Goal: Task Accomplishment & Management: Manage account settings

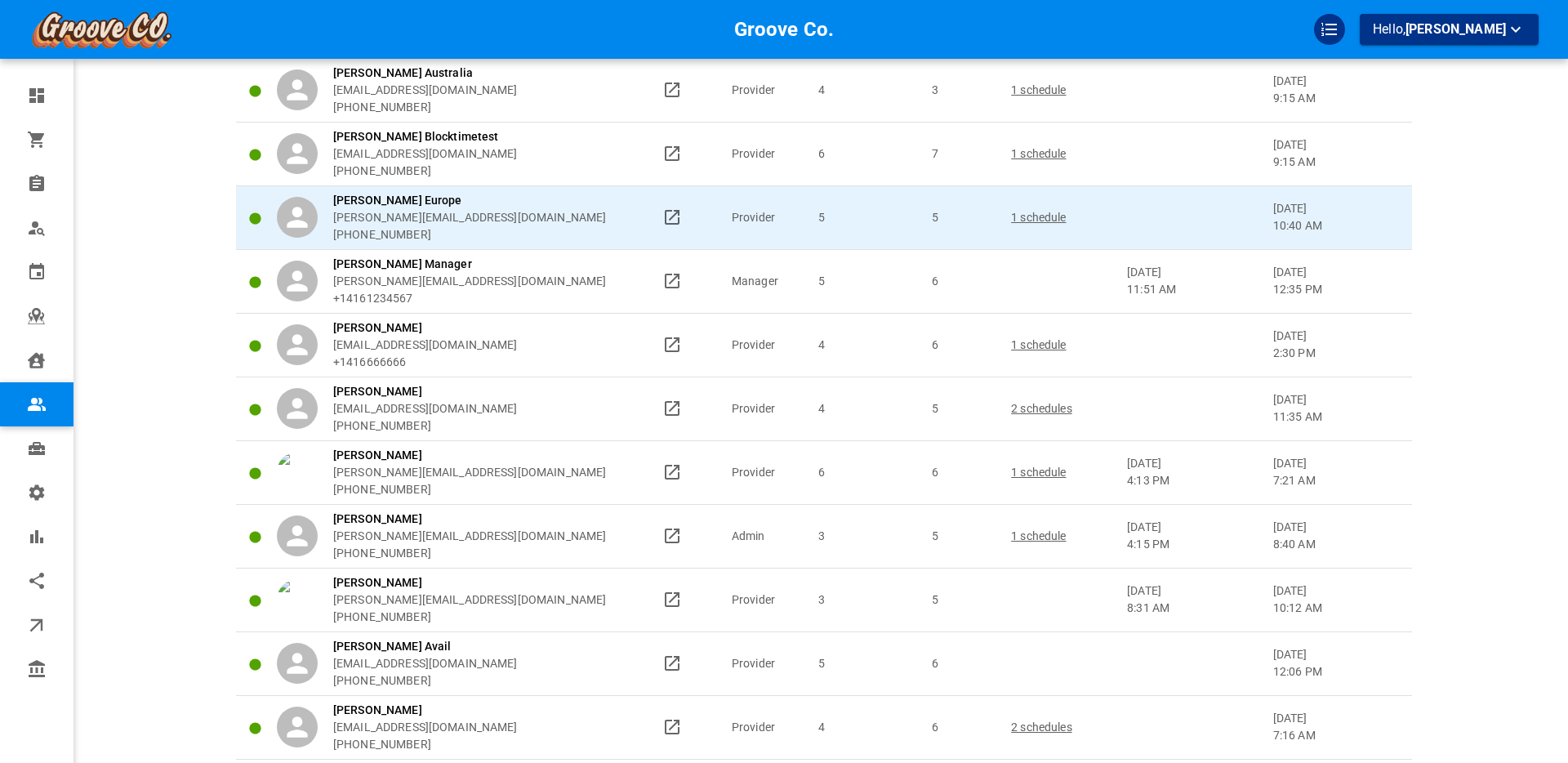
scroll to position [180, 0]
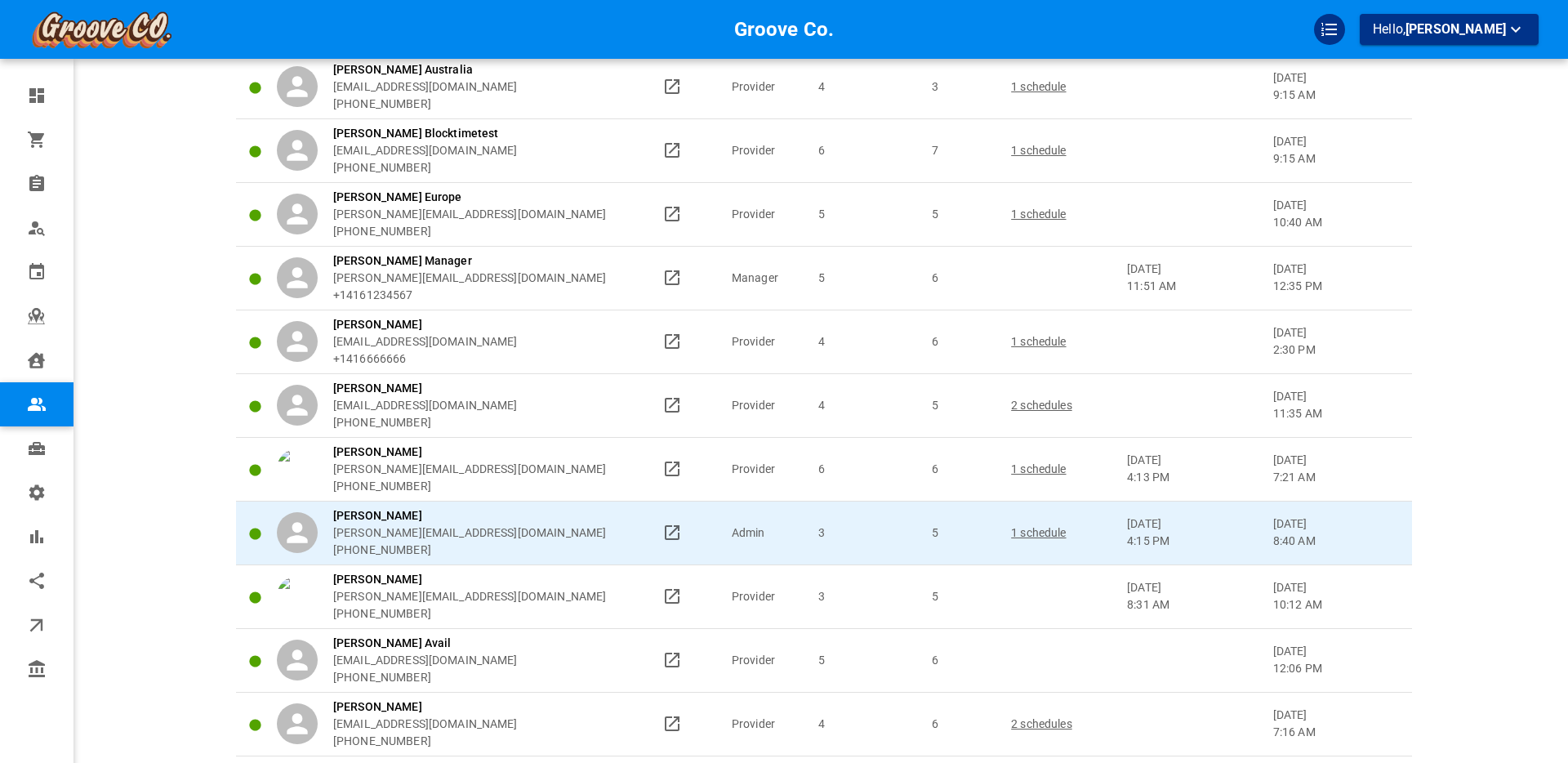
click at [1040, 532] on p "1 schedule" at bounding box center [1061, 532] width 101 height 17
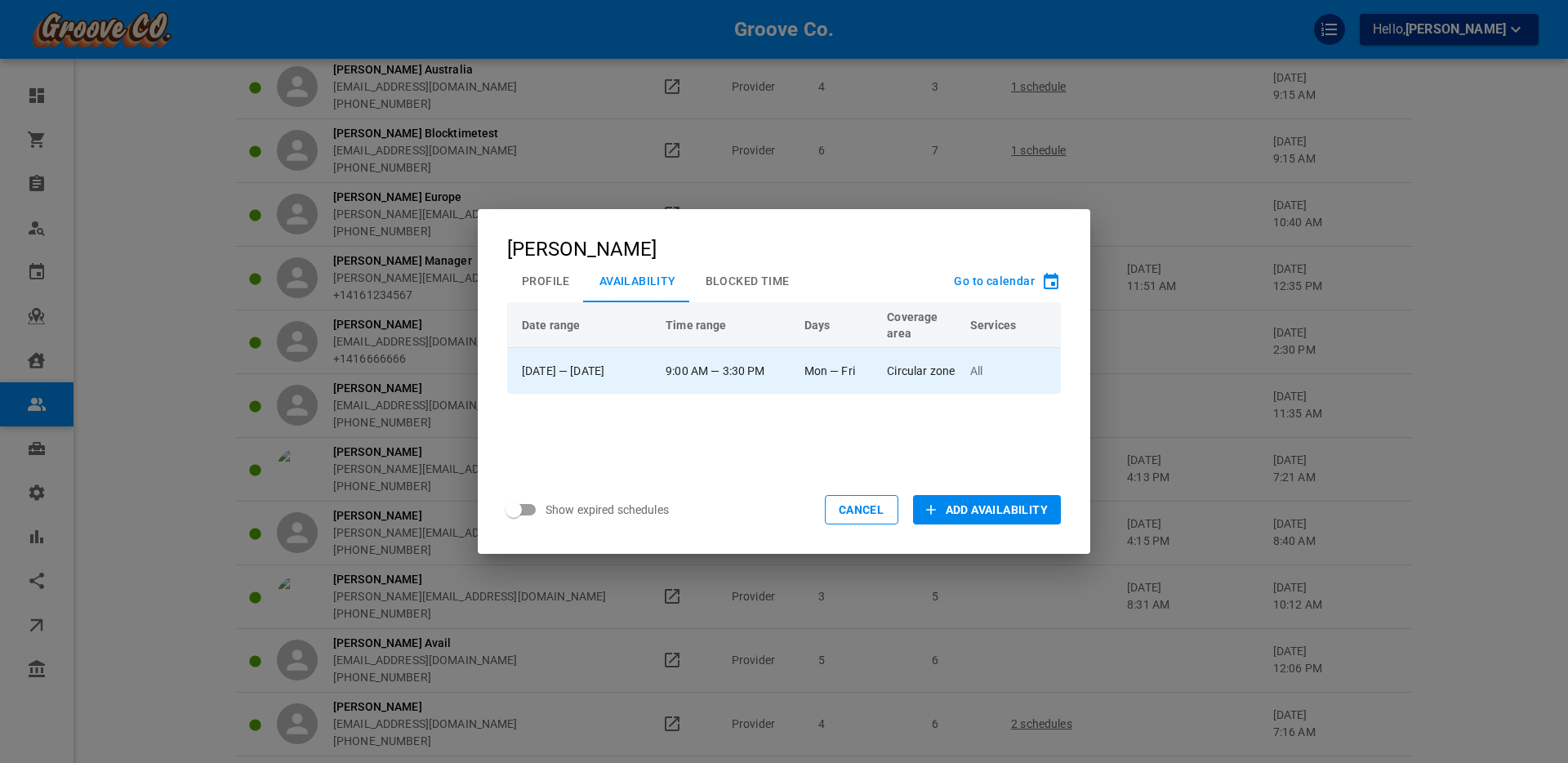
click at [769, 369] on td "9:00 AM — 3:30 PM" at bounding box center [727, 372] width 139 height 46
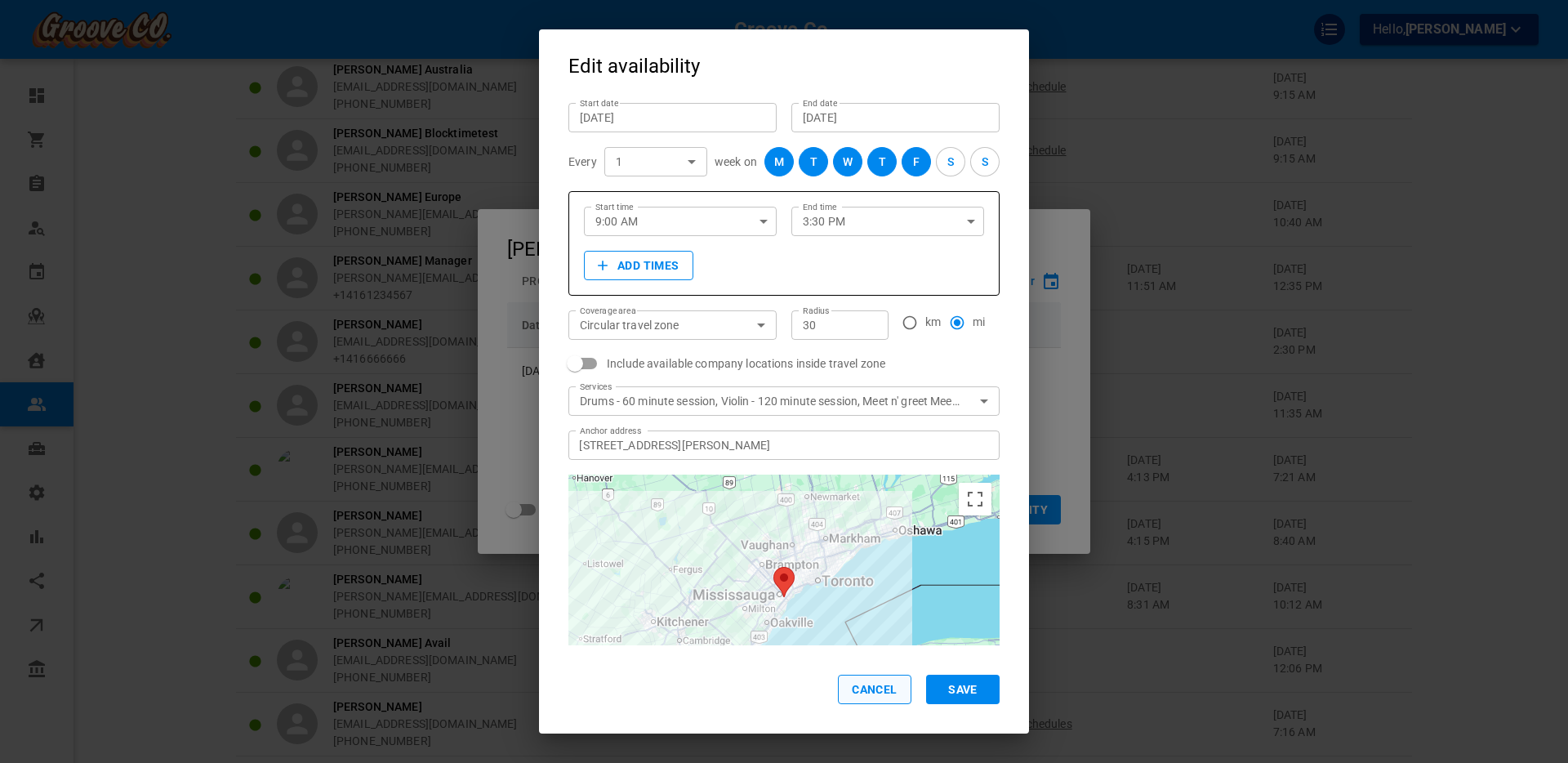
click at [861, 694] on button "Cancel" at bounding box center [875, 689] width 74 height 29
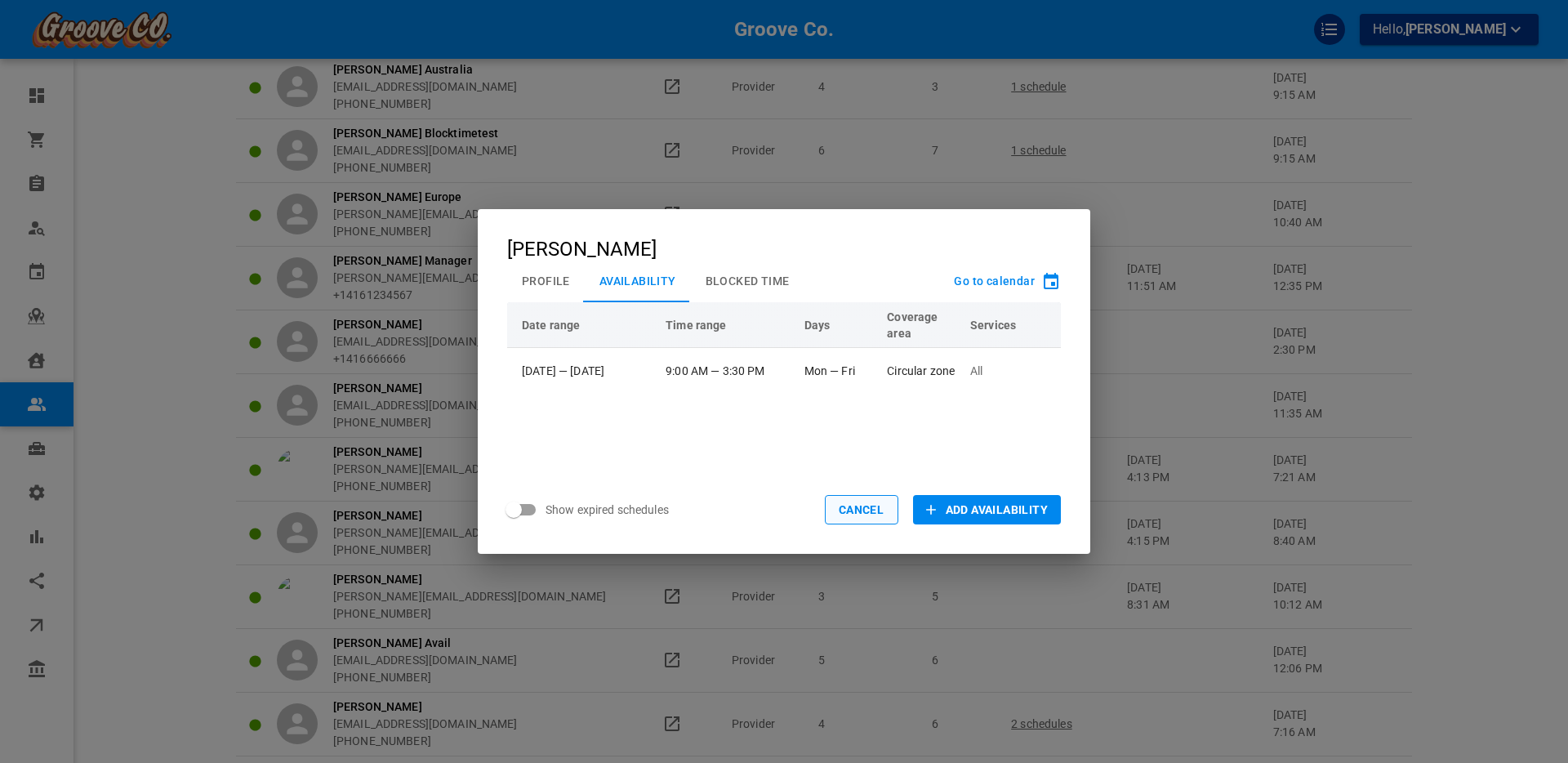
click at [877, 516] on button "Cancel" at bounding box center [861, 509] width 74 height 29
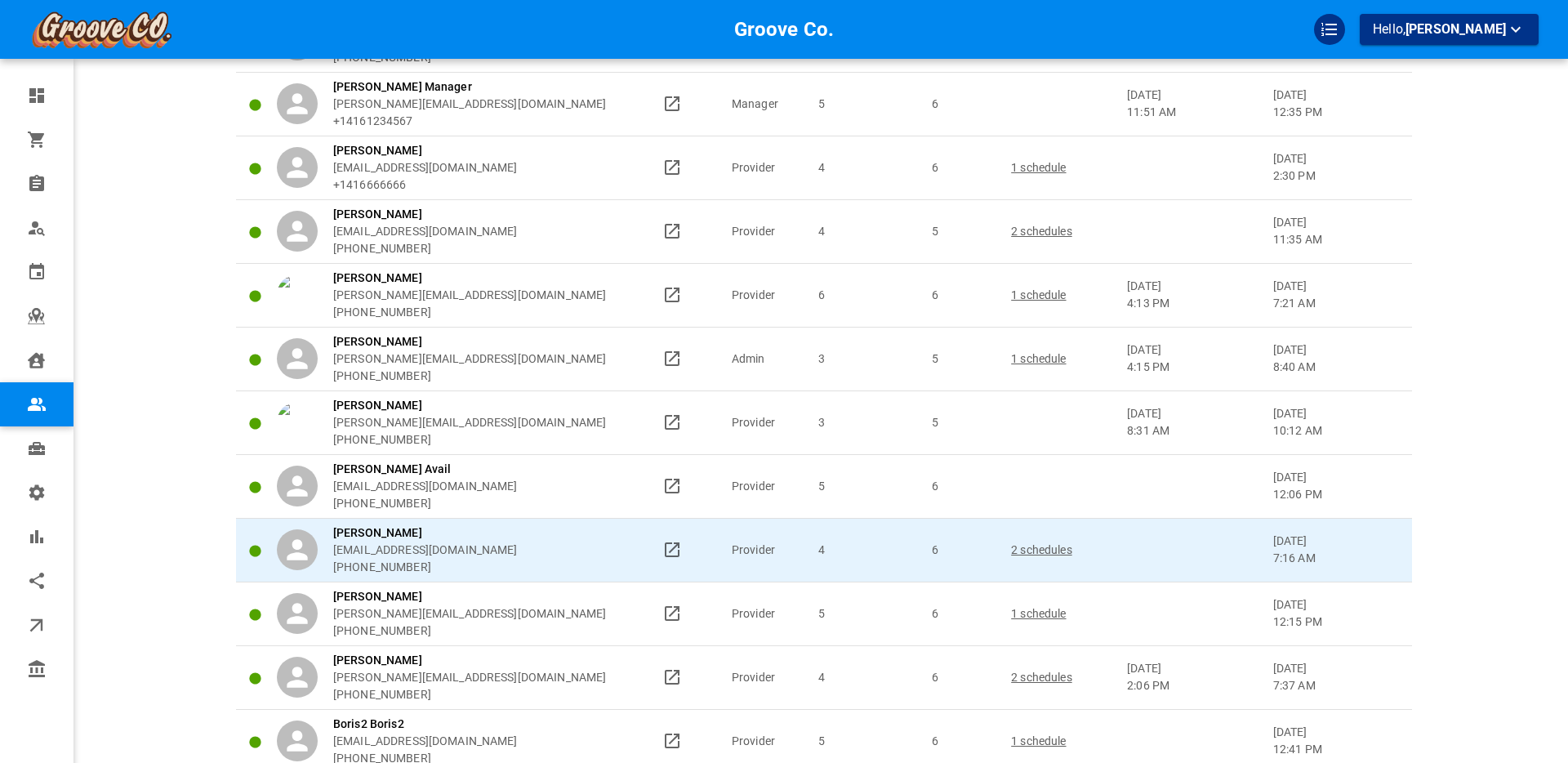
scroll to position [358, 0]
click at [1040, 546] on p "2 schedules" at bounding box center [1061, 546] width 101 height 17
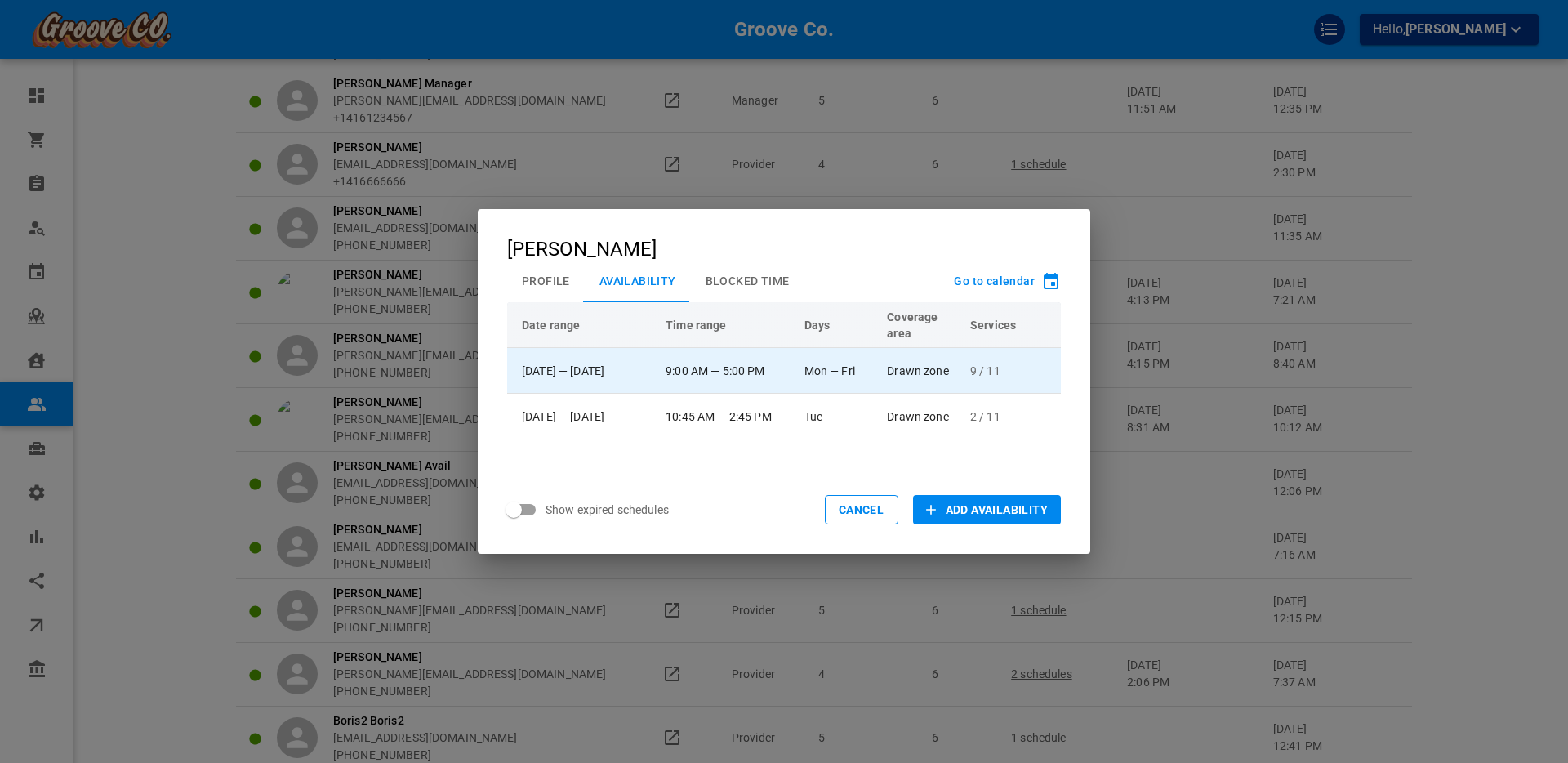
click at [758, 375] on td "9:00 AM — 5:00 PM" at bounding box center [727, 372] width 139 height 46
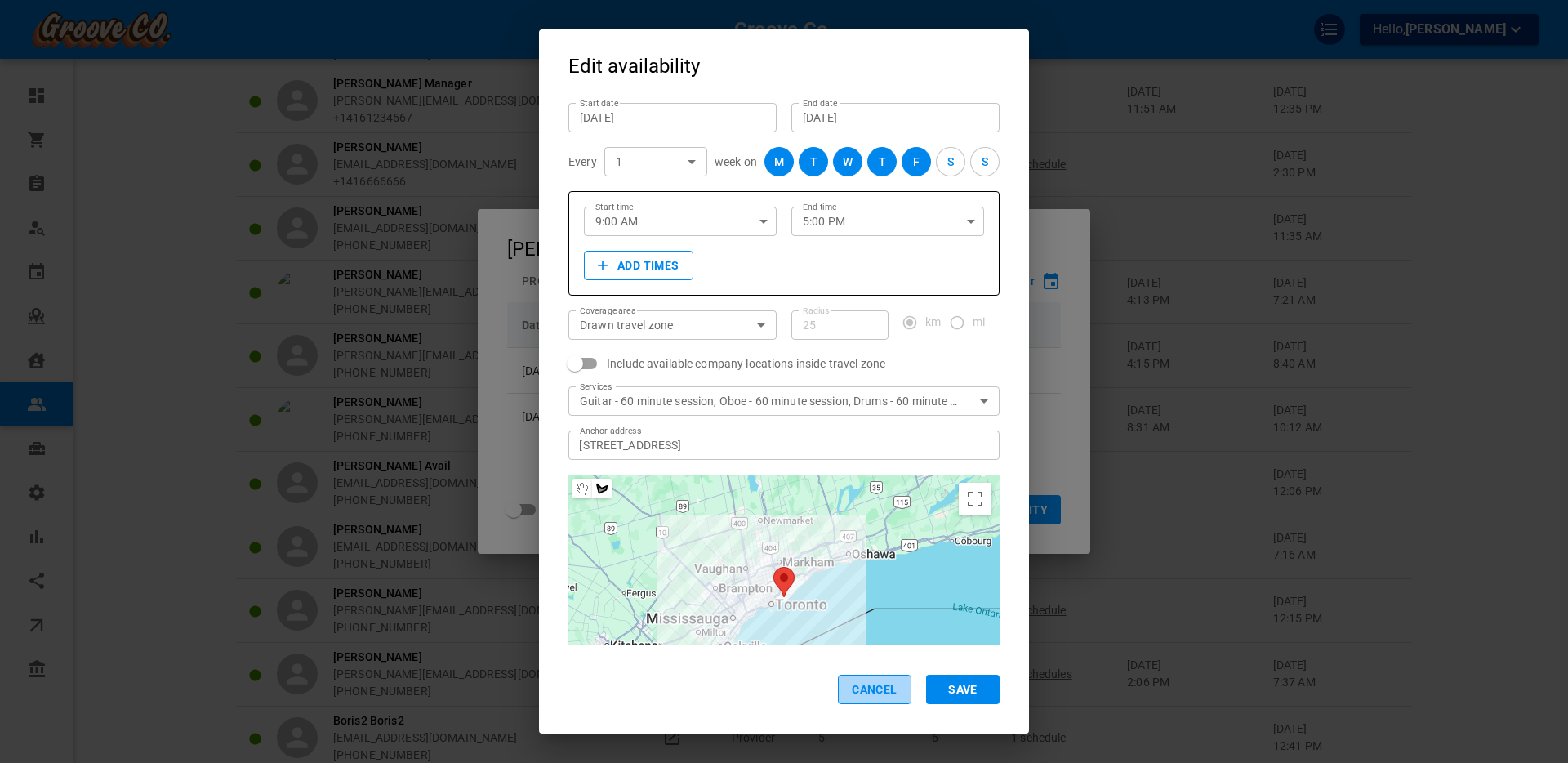
click at [869, 692] on button "Cancel" at bounding box center [875, 689] width 74 height 29
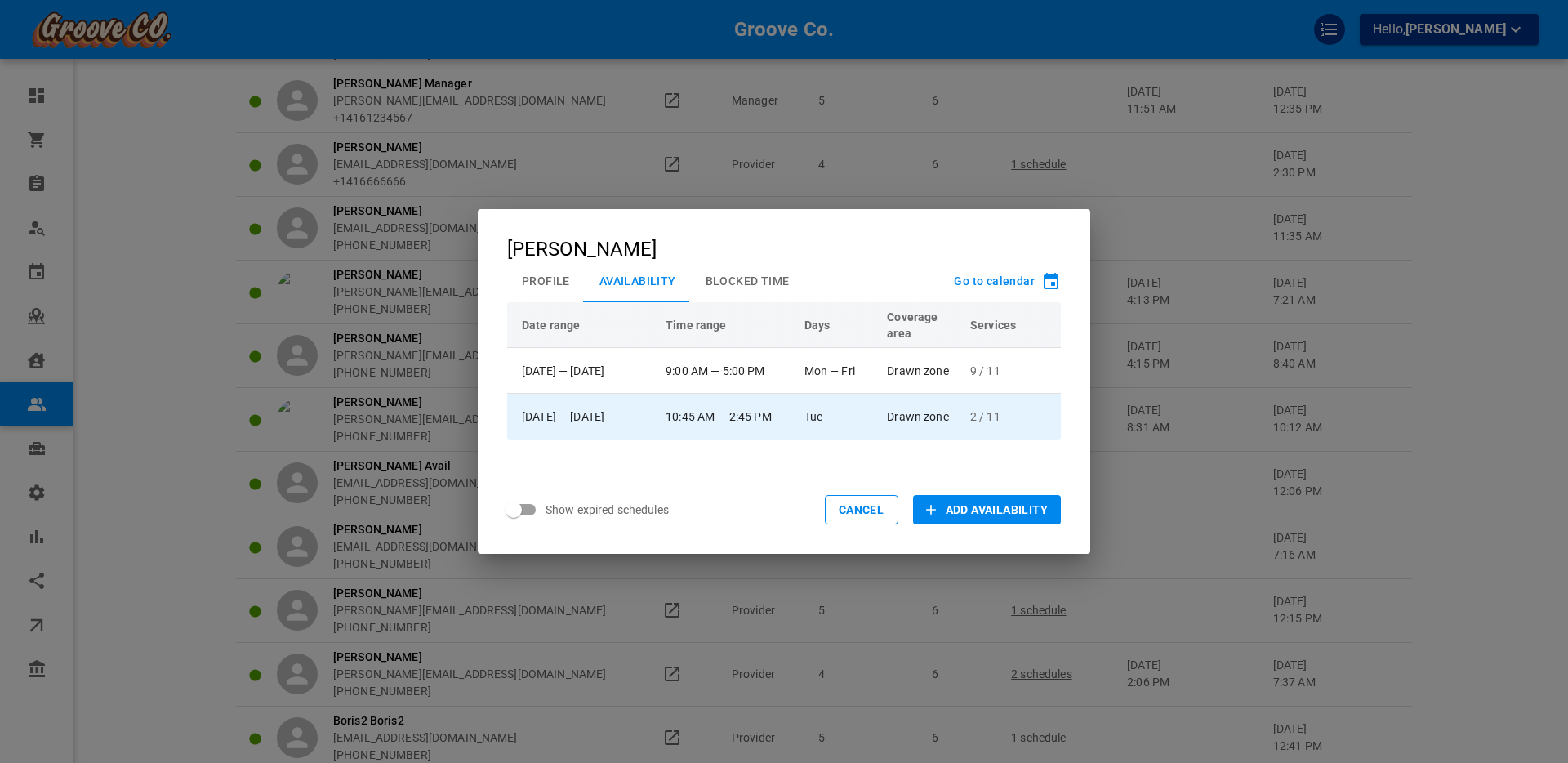
click at [934, 416] on td "Drawn zone" at bounding box center [920, 416] width 83 height 46
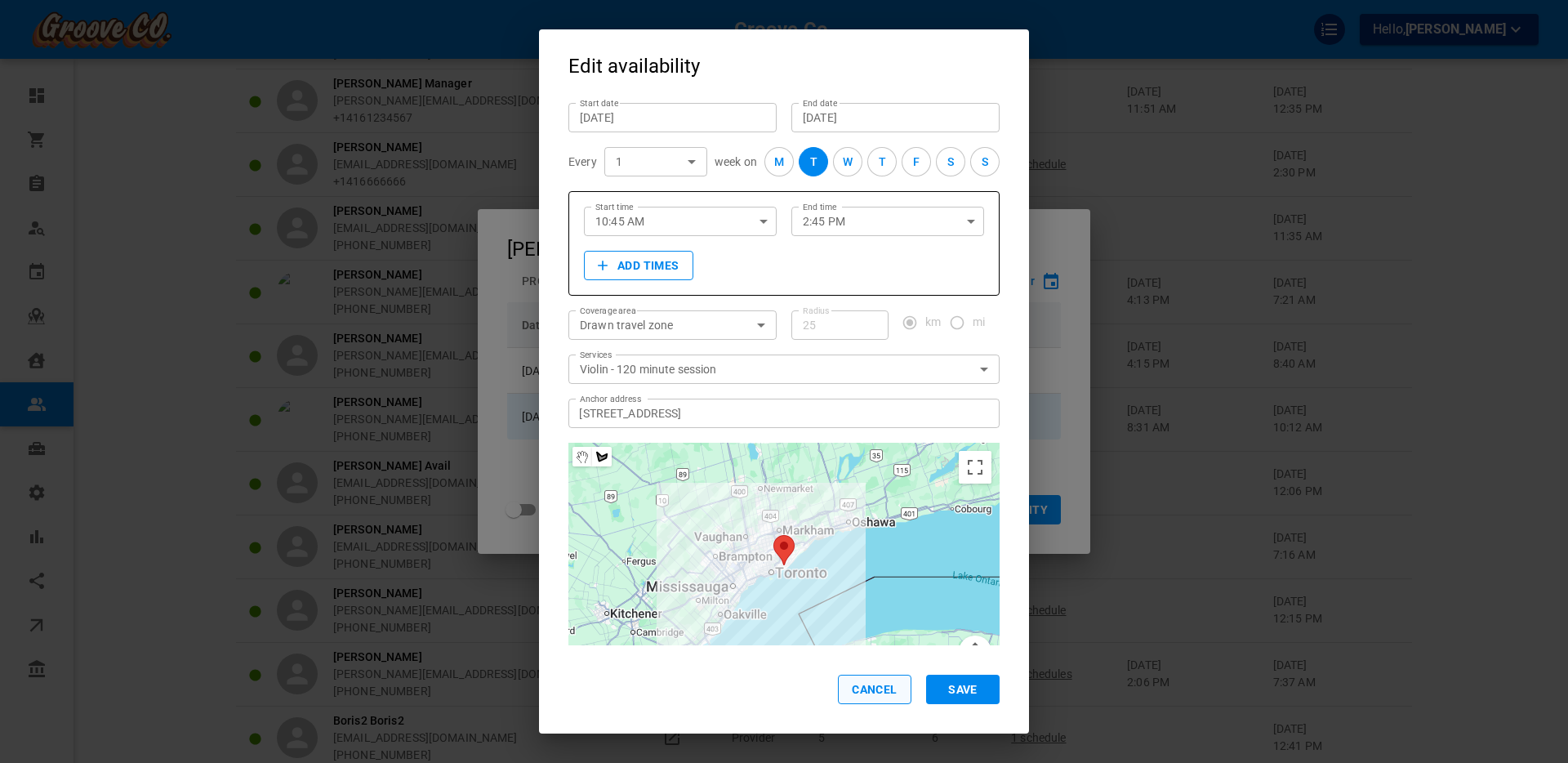
click at [863, 686] on button "Cancel" at bounding box center [875, 689] width 74 height 29
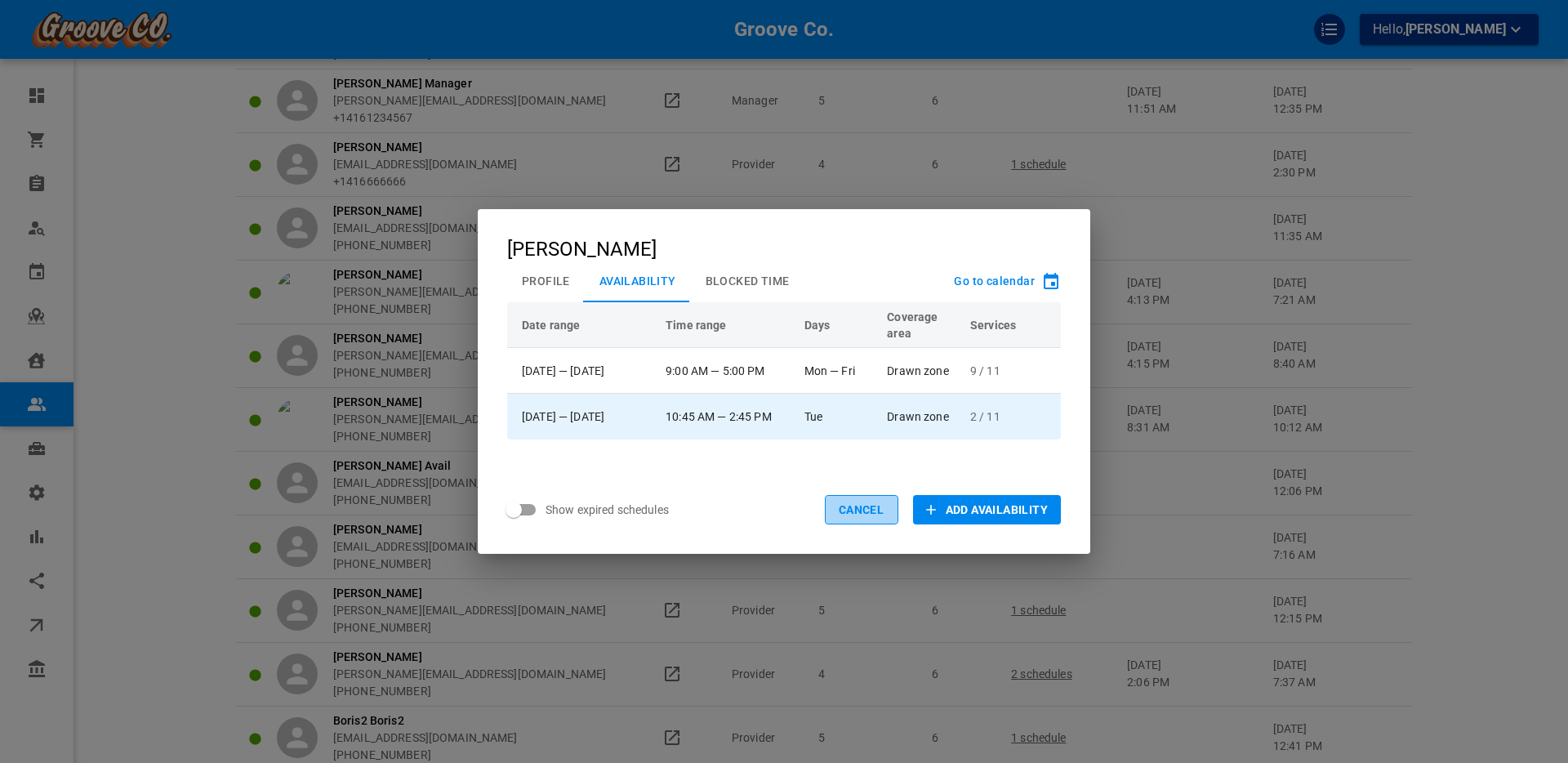
click at [856, 507] on button "Cancel" at bounding box center [861, 509] width 74 height 29
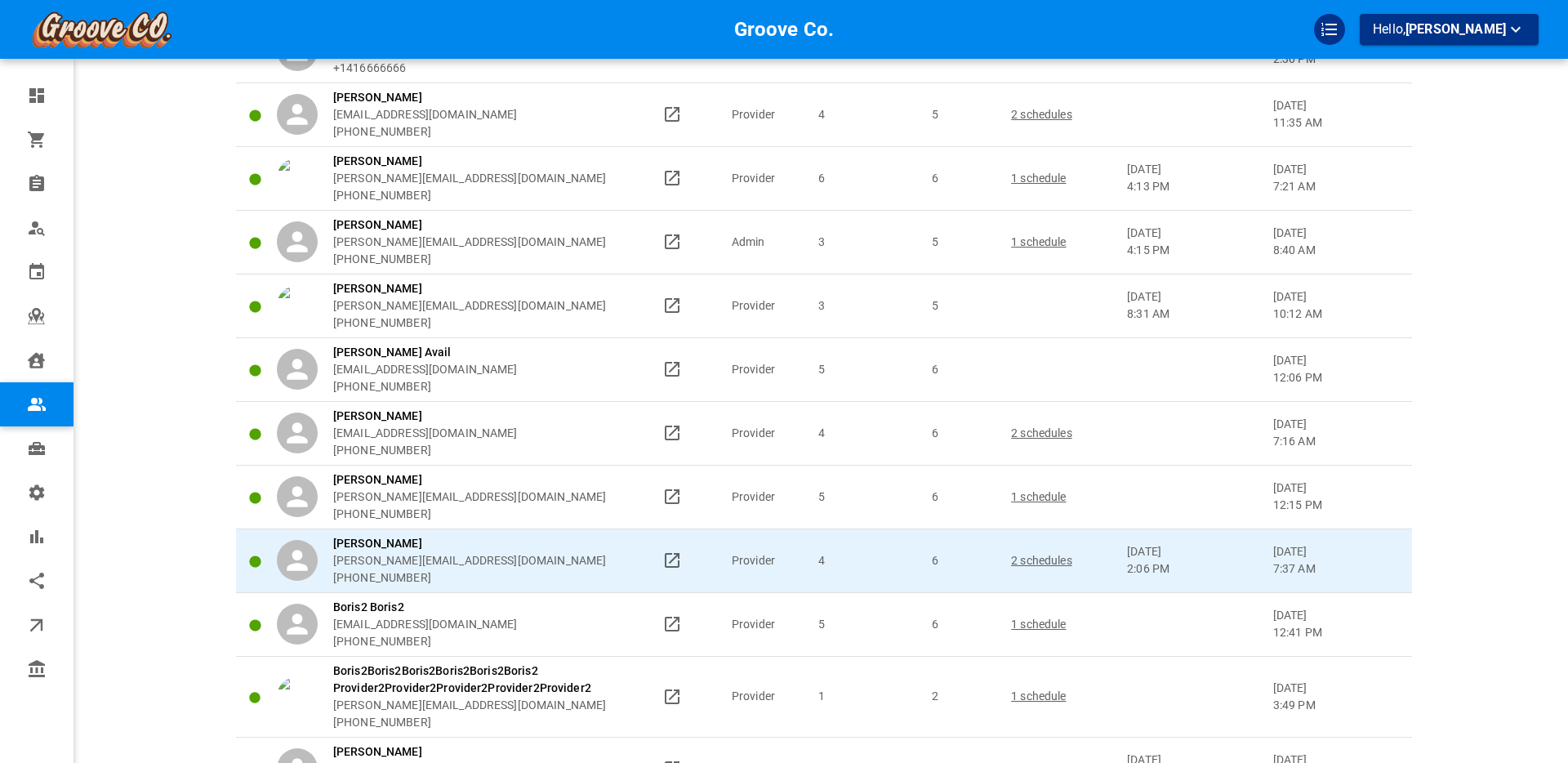
scroll to position [472, 0]
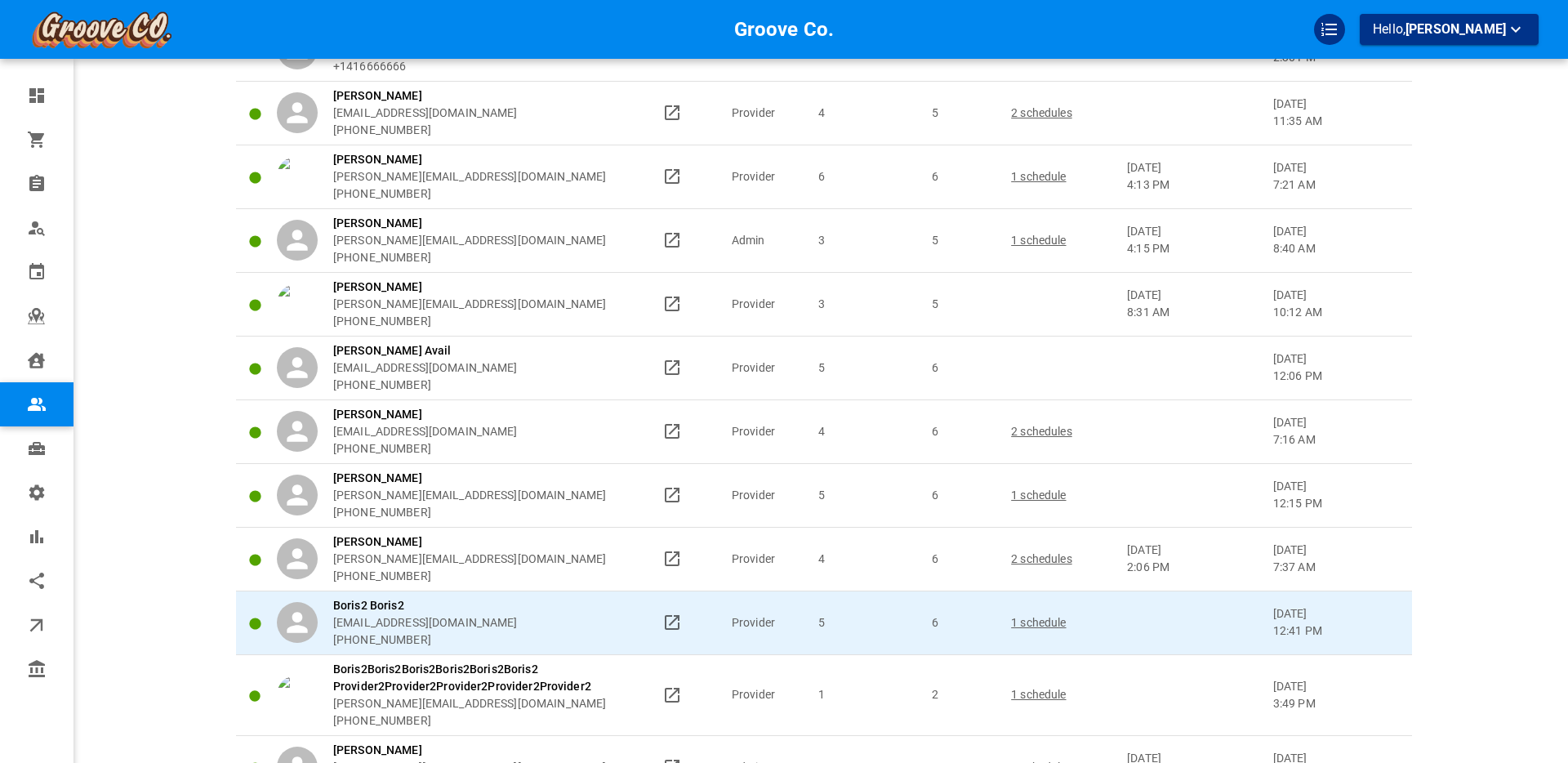
click at [1046, 619] on p "1 schedule" at bounding box center [1061, 622] width 101 height 17
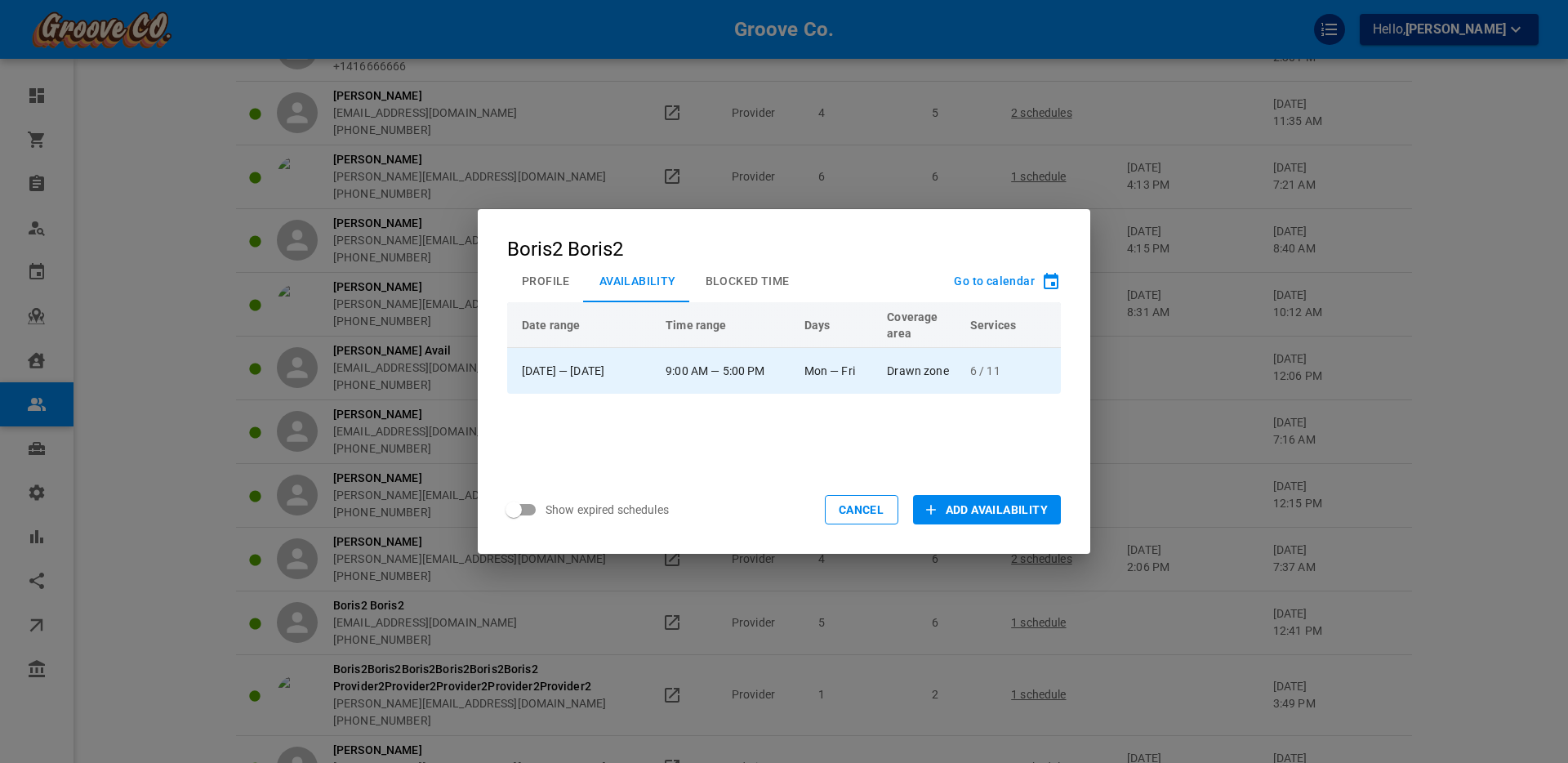
click at [832, 368] on td "Mon — Fri" at bounding box center [838, 372] width 83 height 46
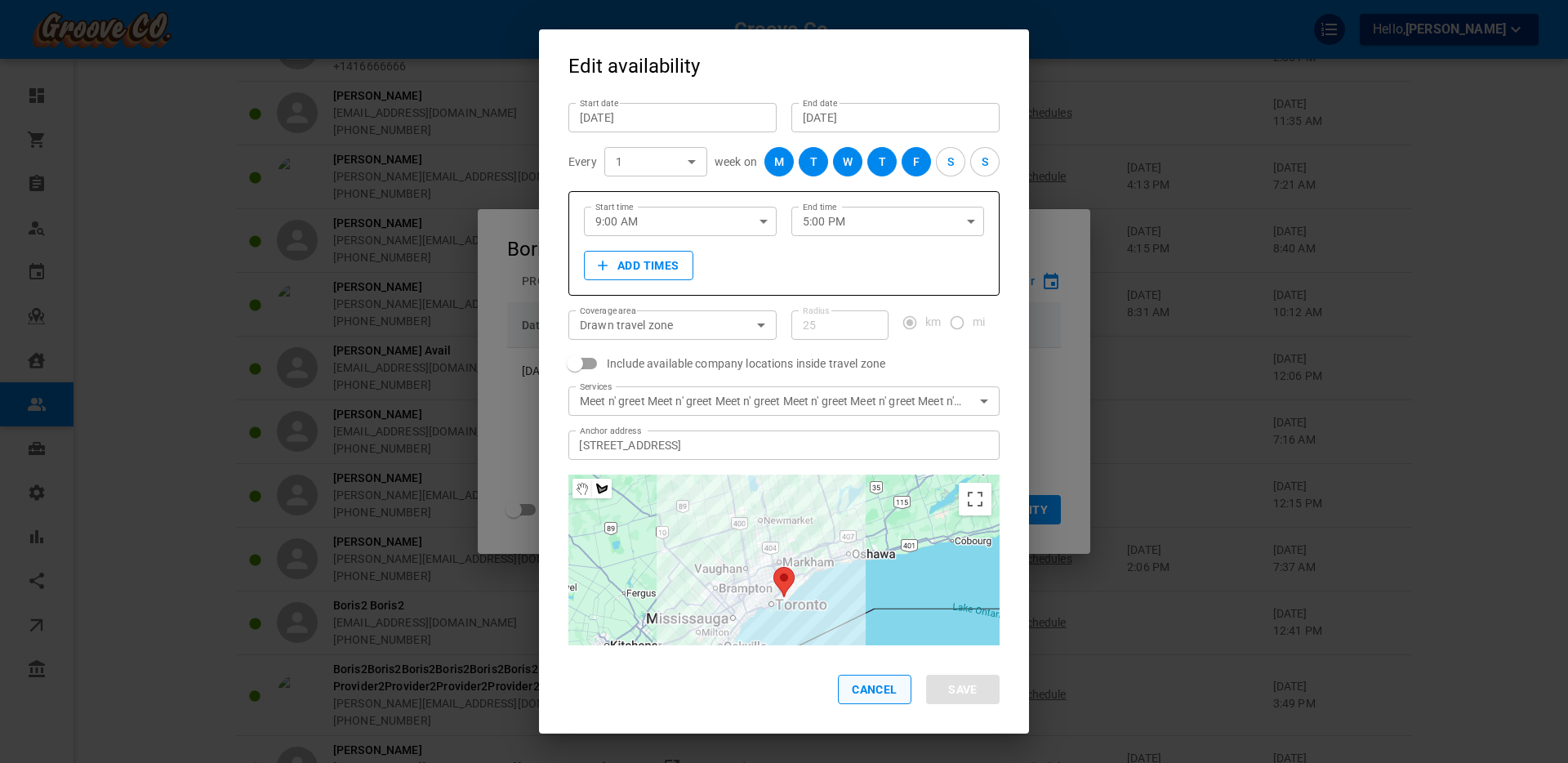
click at [869, 696] on button "Cancel" at bounding box center [875, 689] width 74 height 29
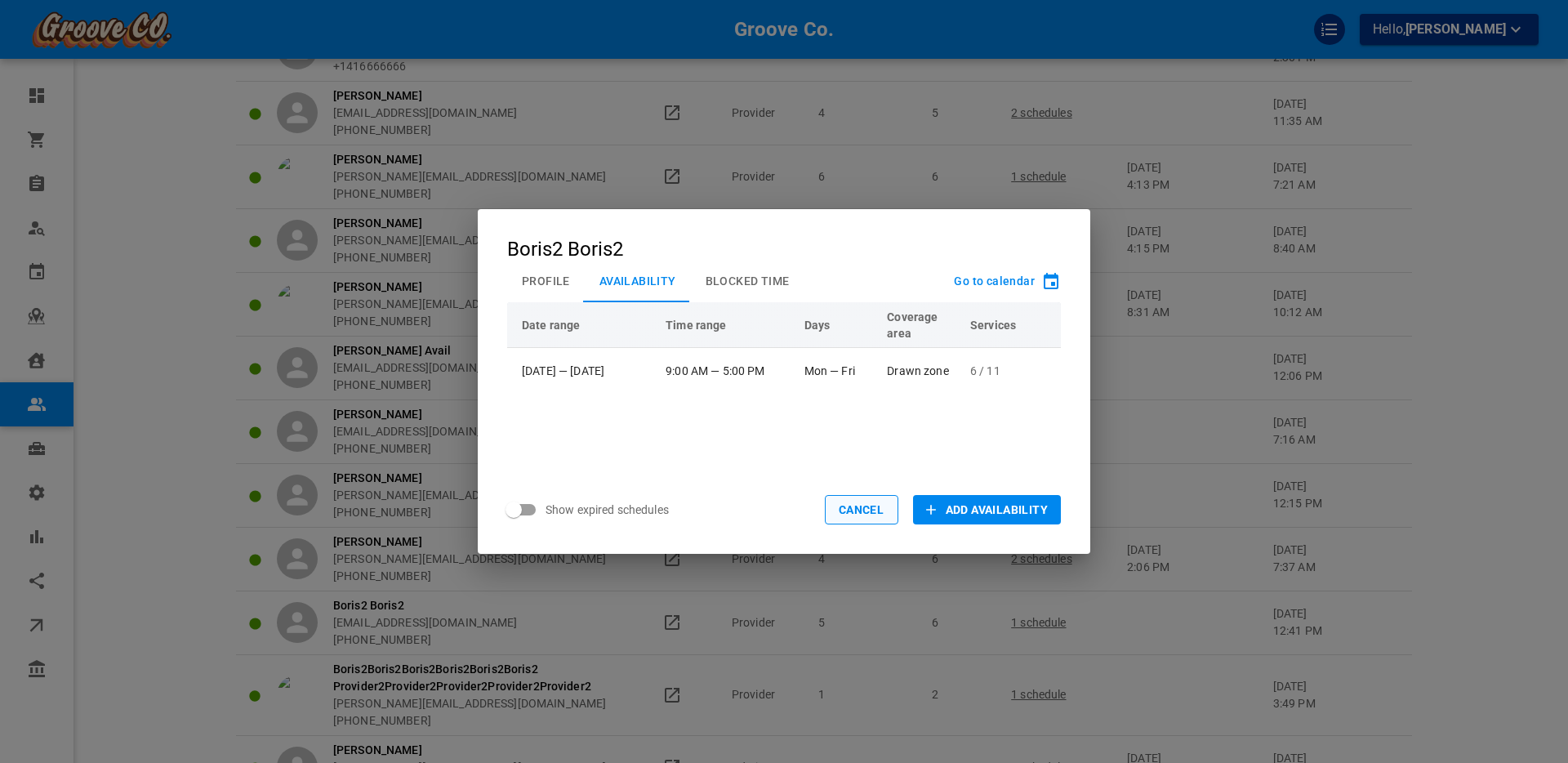
click at [865, 507] on button "Cancel" at bounding box center [861, 509] width 74 height 29
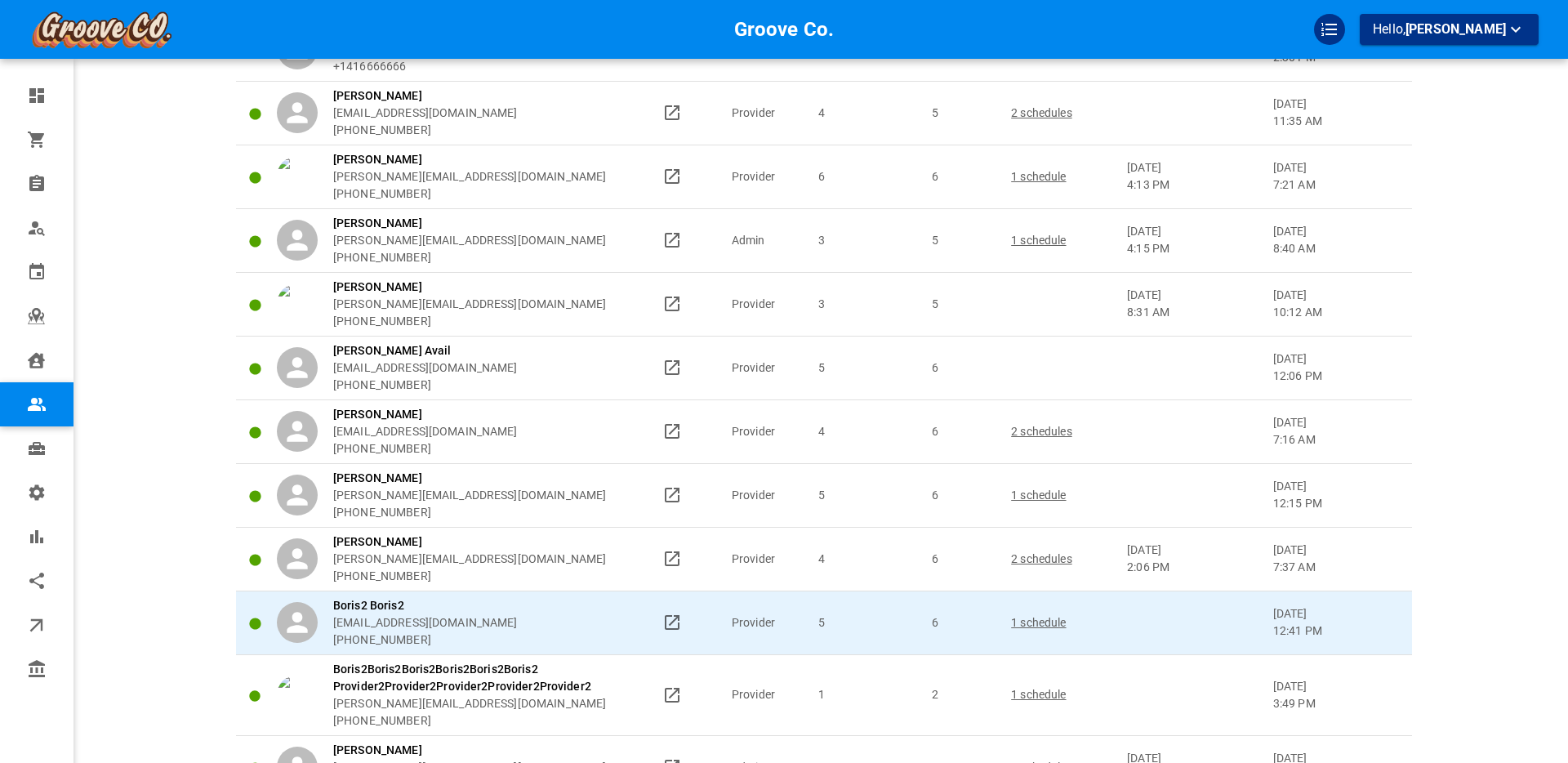
click at [530, 618] on div "Boris2 Boris2 [EMAIL_ADDRESS][DOMAIN_NAME] [PHONE_NUMBER]" at bounding box center [461, 623] width 370 height 52
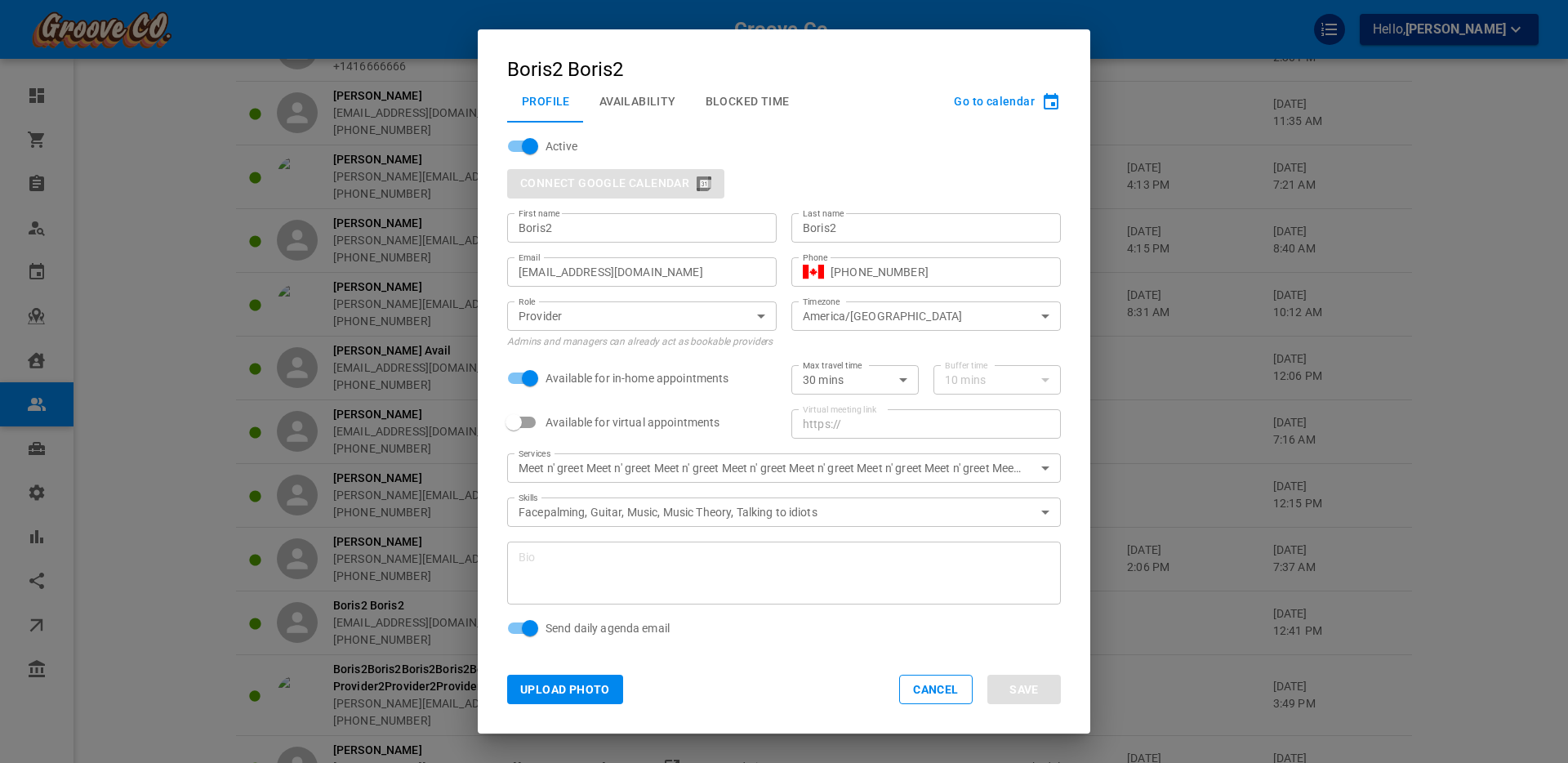
scroll to position [44, 0]
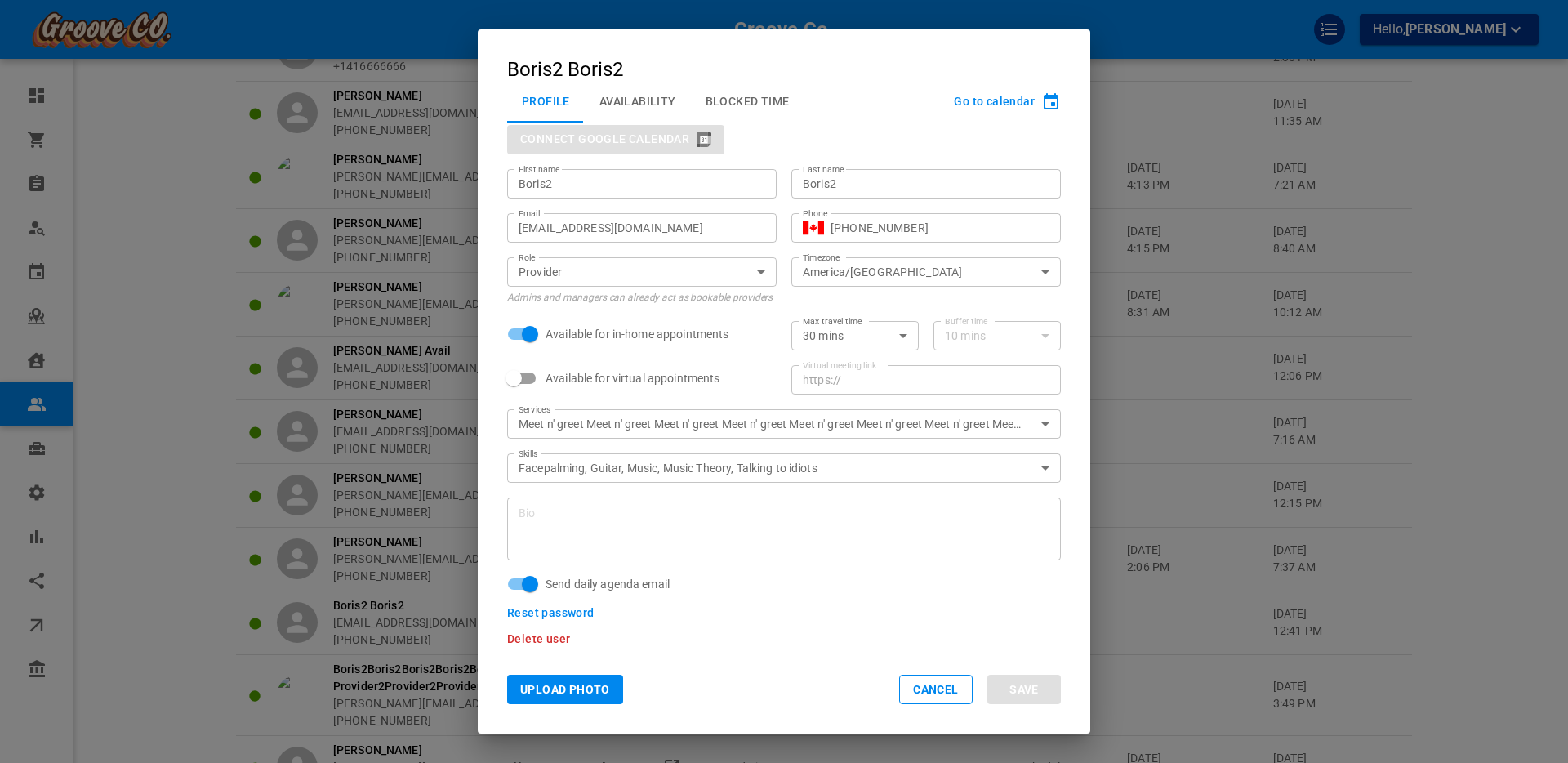
click at [538, 636] on span "Delete user" at bounding box center [538, 638] width 63 height 13
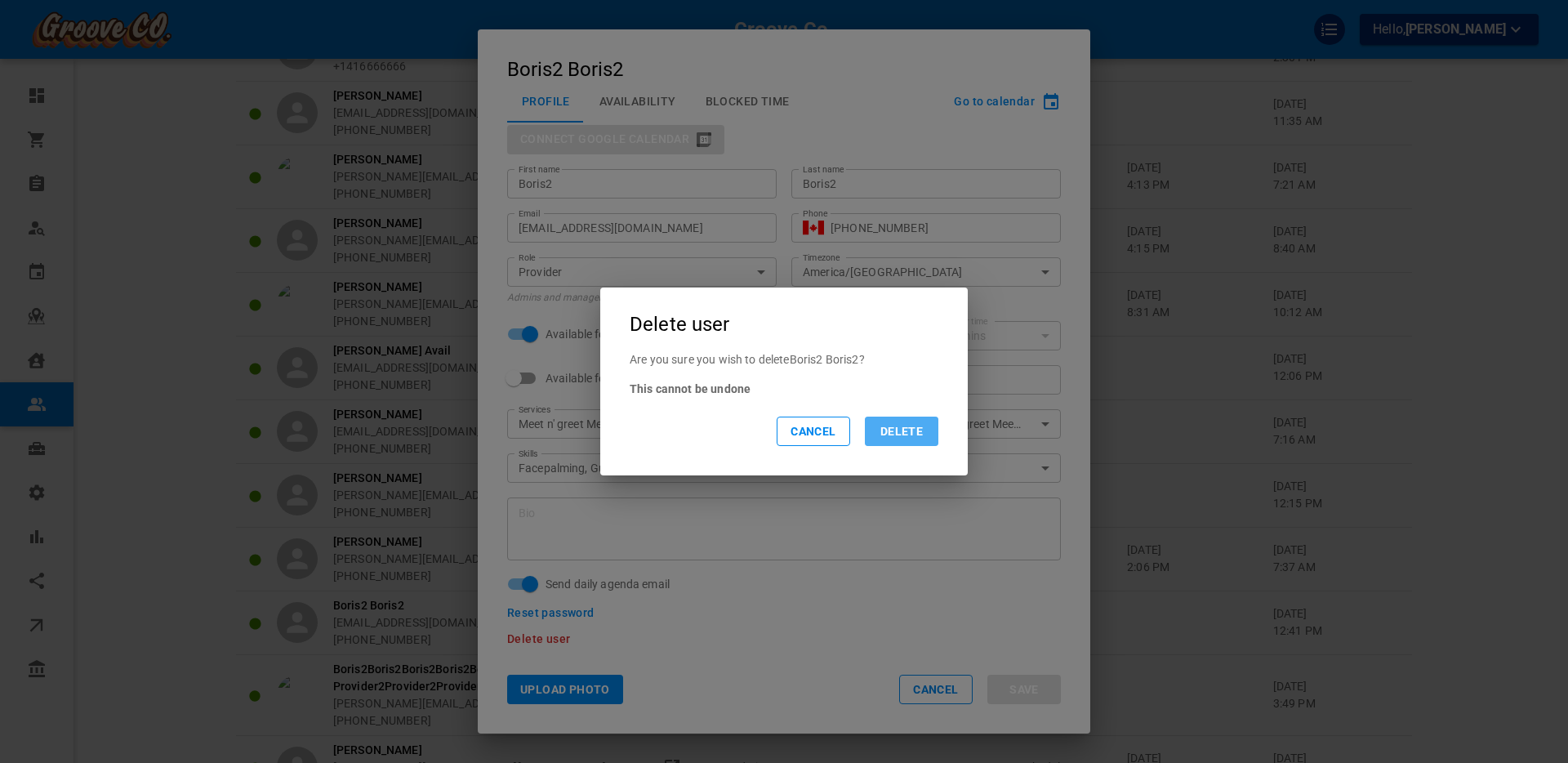
click at [901, 436] on button "Delete" at bounding box center [902, 430] width 74 height 29
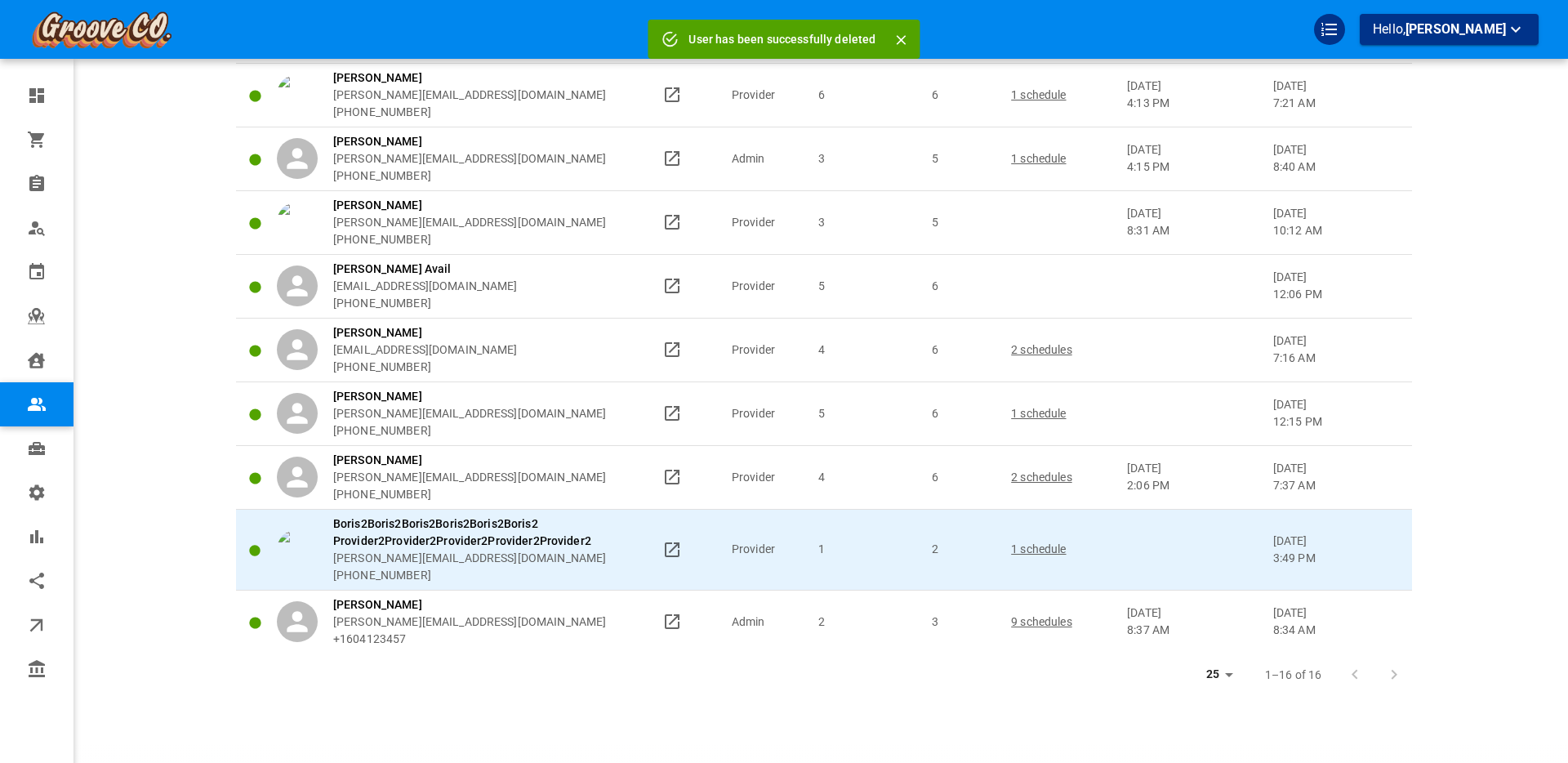
scroll to position [556, 0]
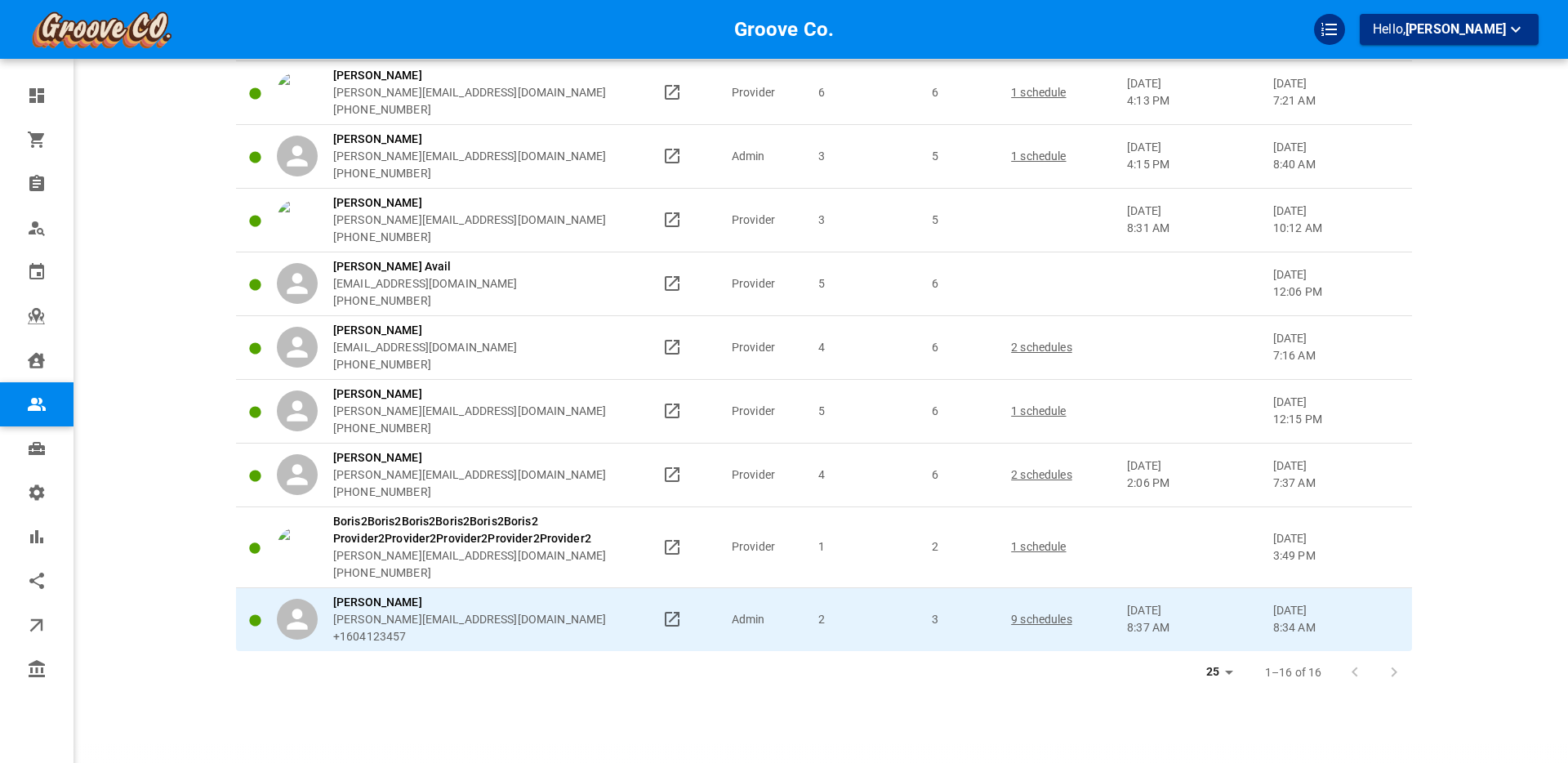
click at [573, 616] on div "[PERSON_NAME] [PERSON_NAME][EMAIL_ADDRESS][DOMAIN_NAME] +1604123457" at bounding box center [461, 620] width 370 height 52
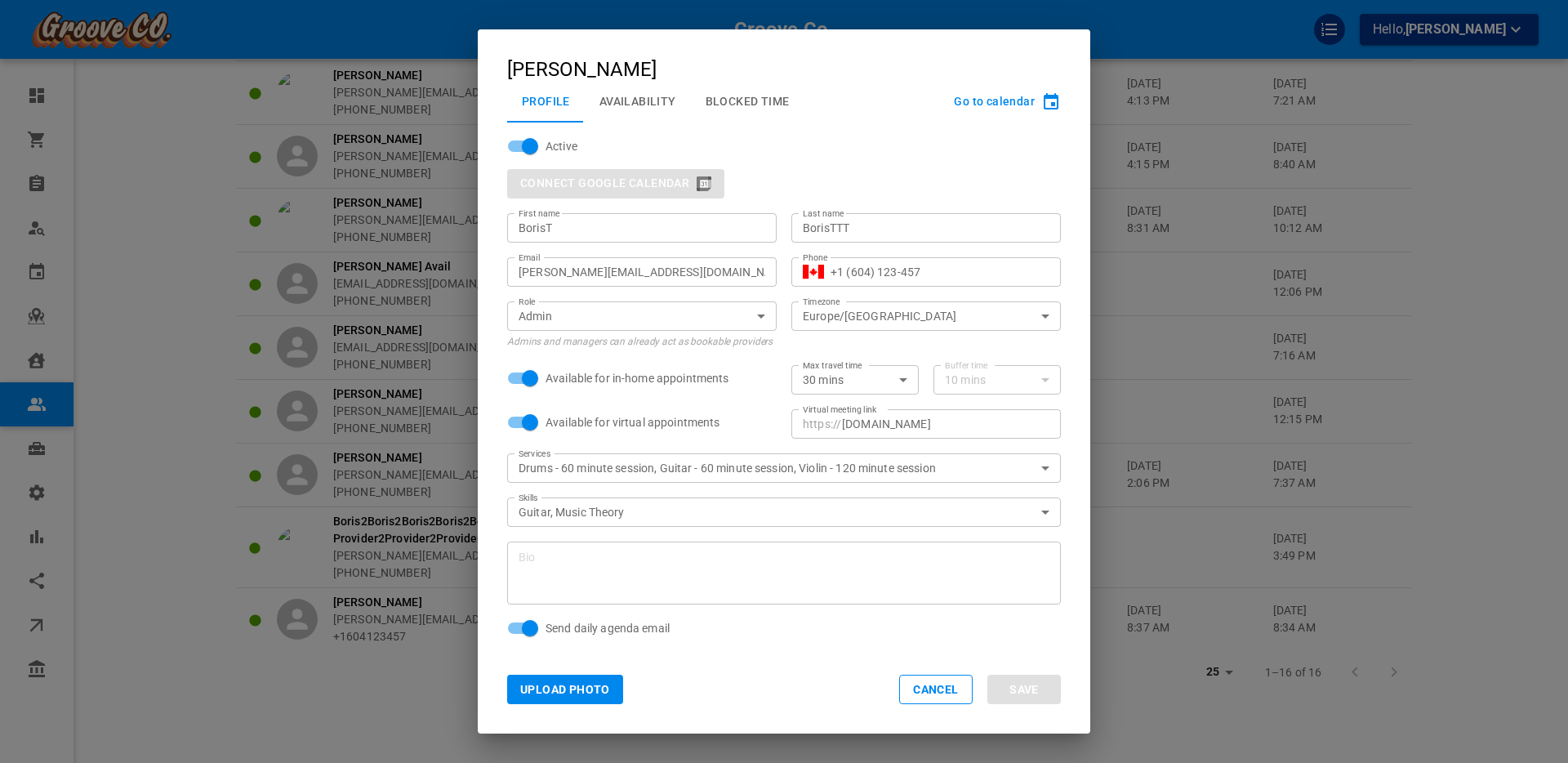
scroll to position [44, 0]
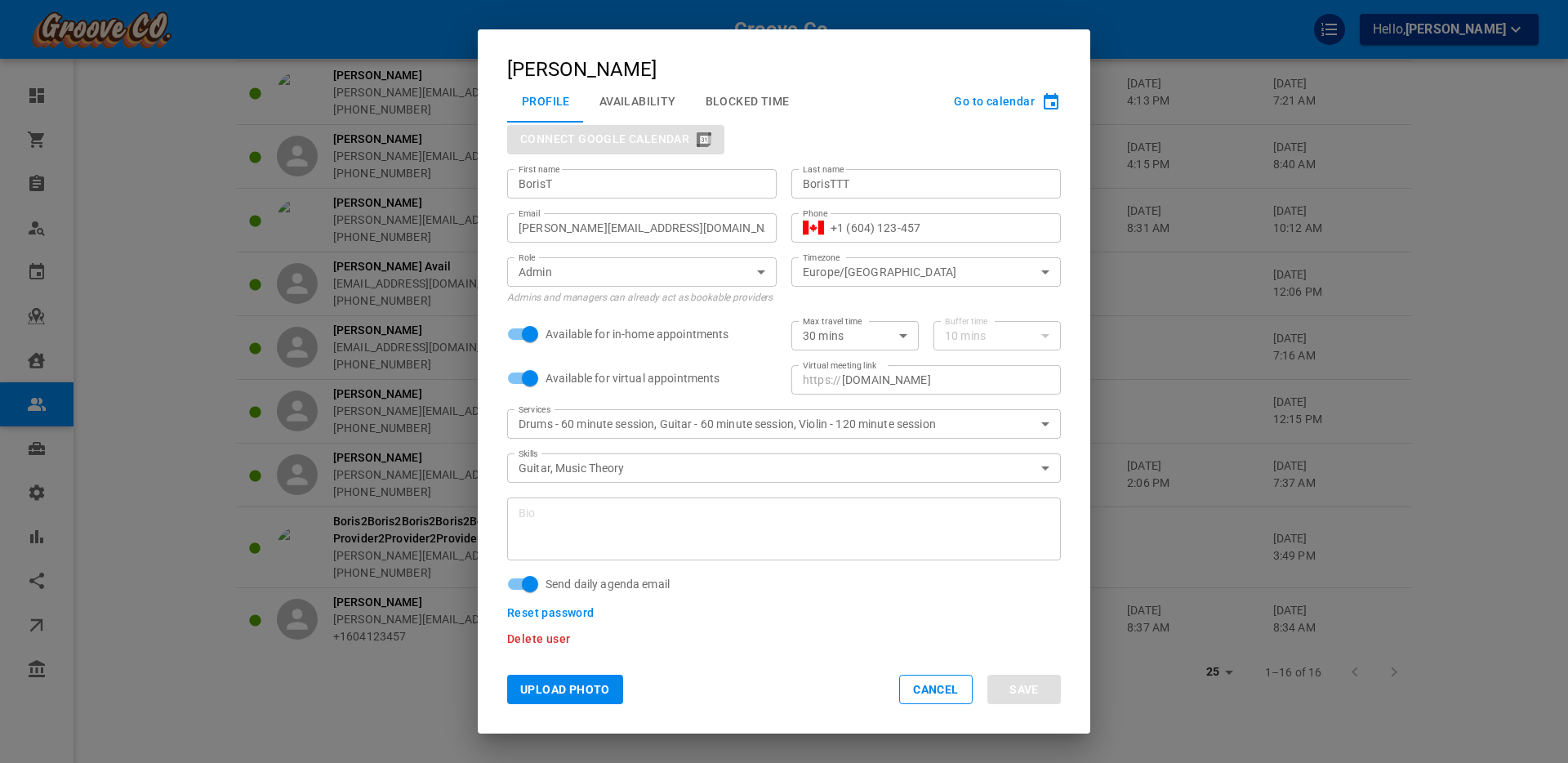
click at [547, 638] on span "Delete user" at bounding box center [538, 638] width 63 height 13
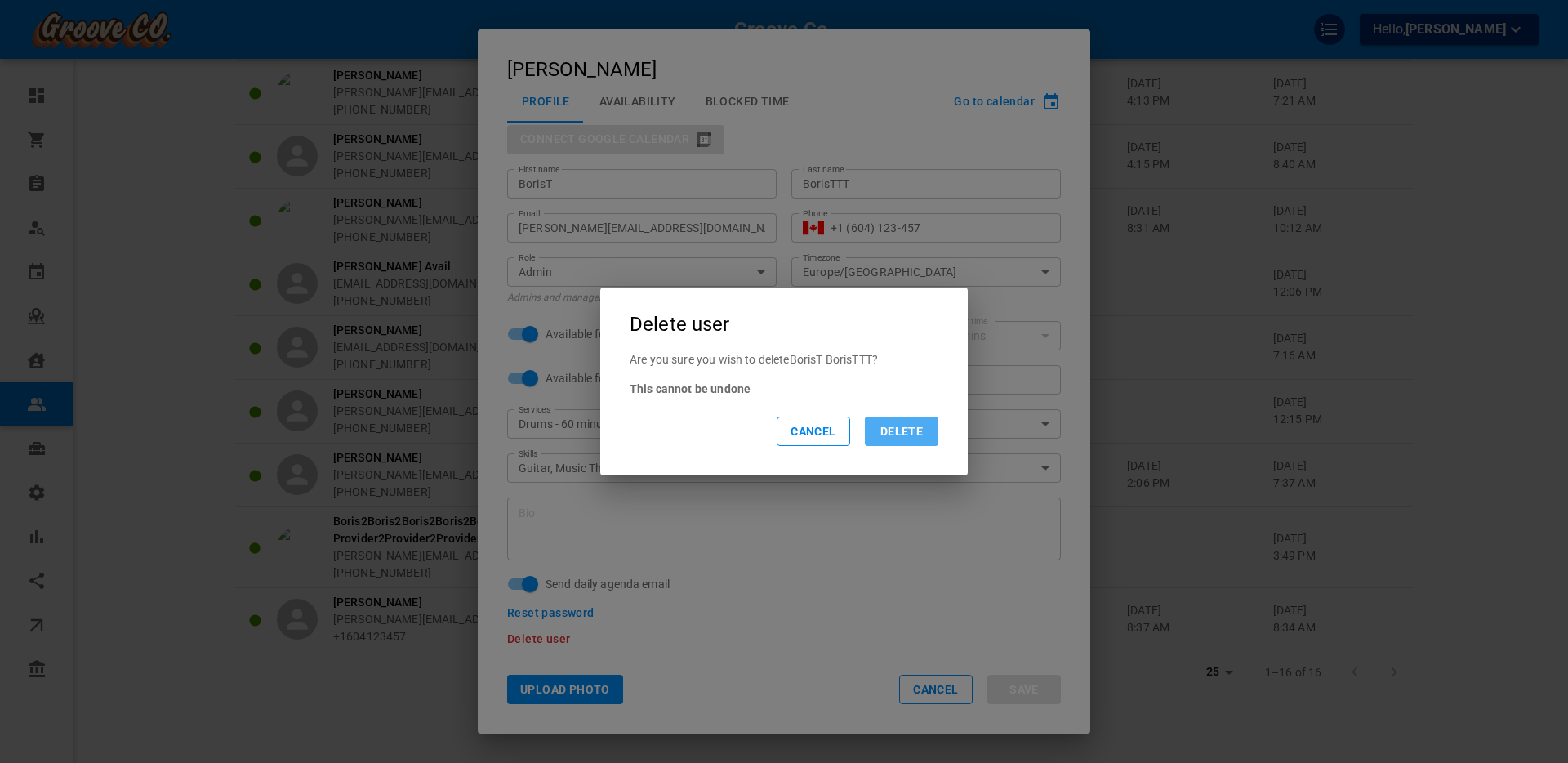
click at [887, 438] on button "Delete" at bounding box center [902, 430] width 74 height 29
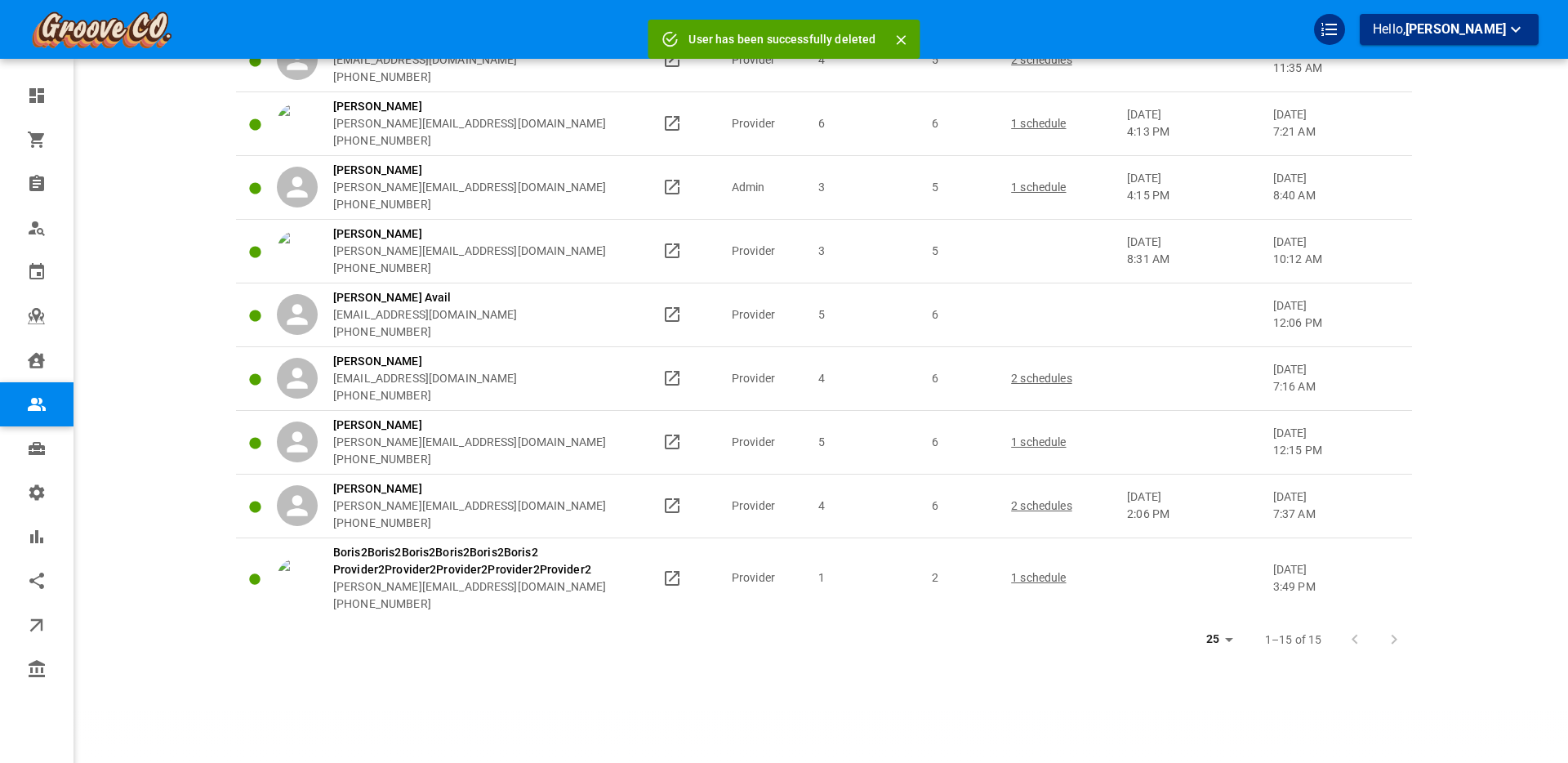
scroll to position [0, 0]
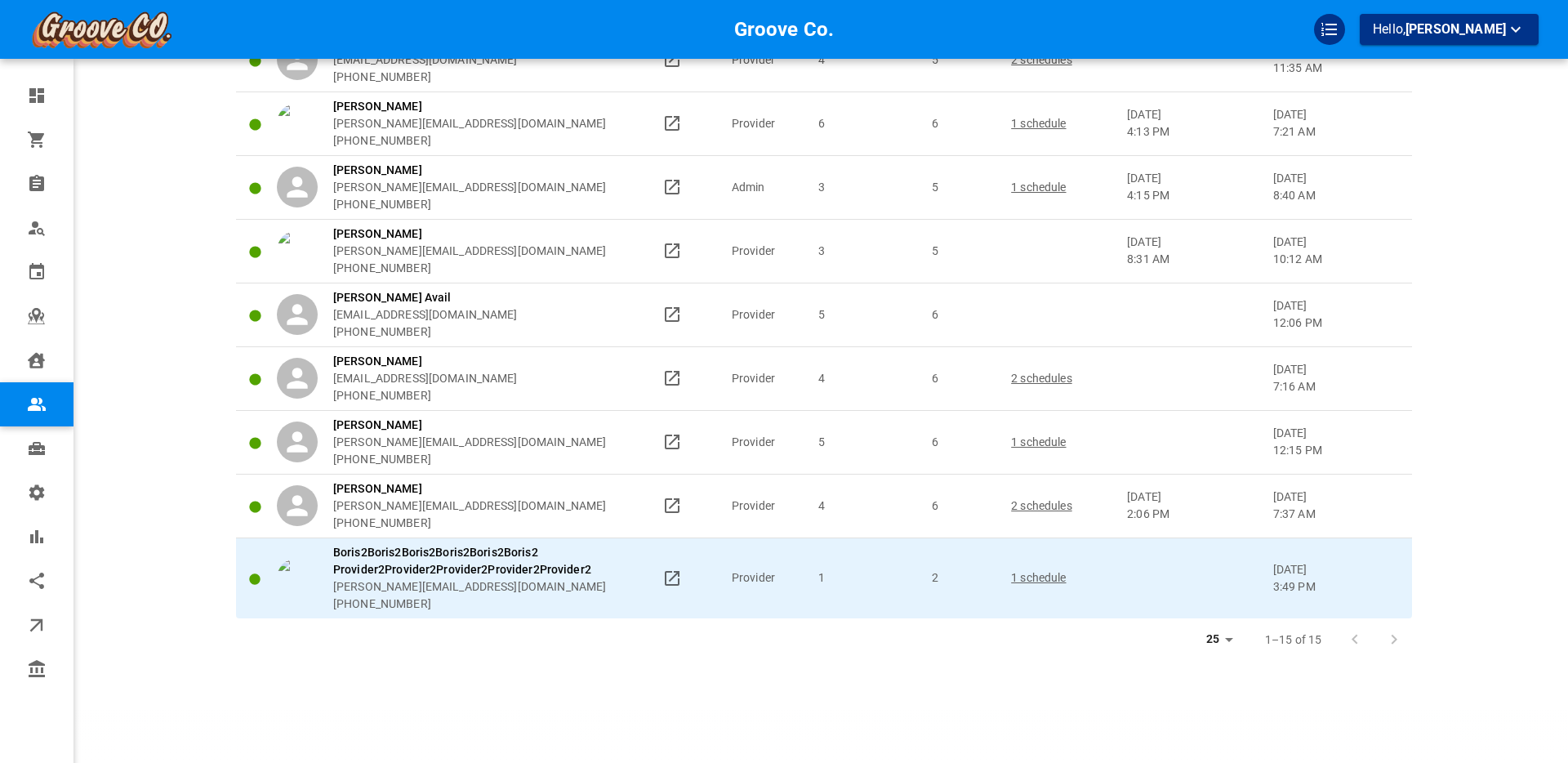
click at [1034, 577] on p "1 schedule" at bounding box center [1061, 577] width 101 height 17
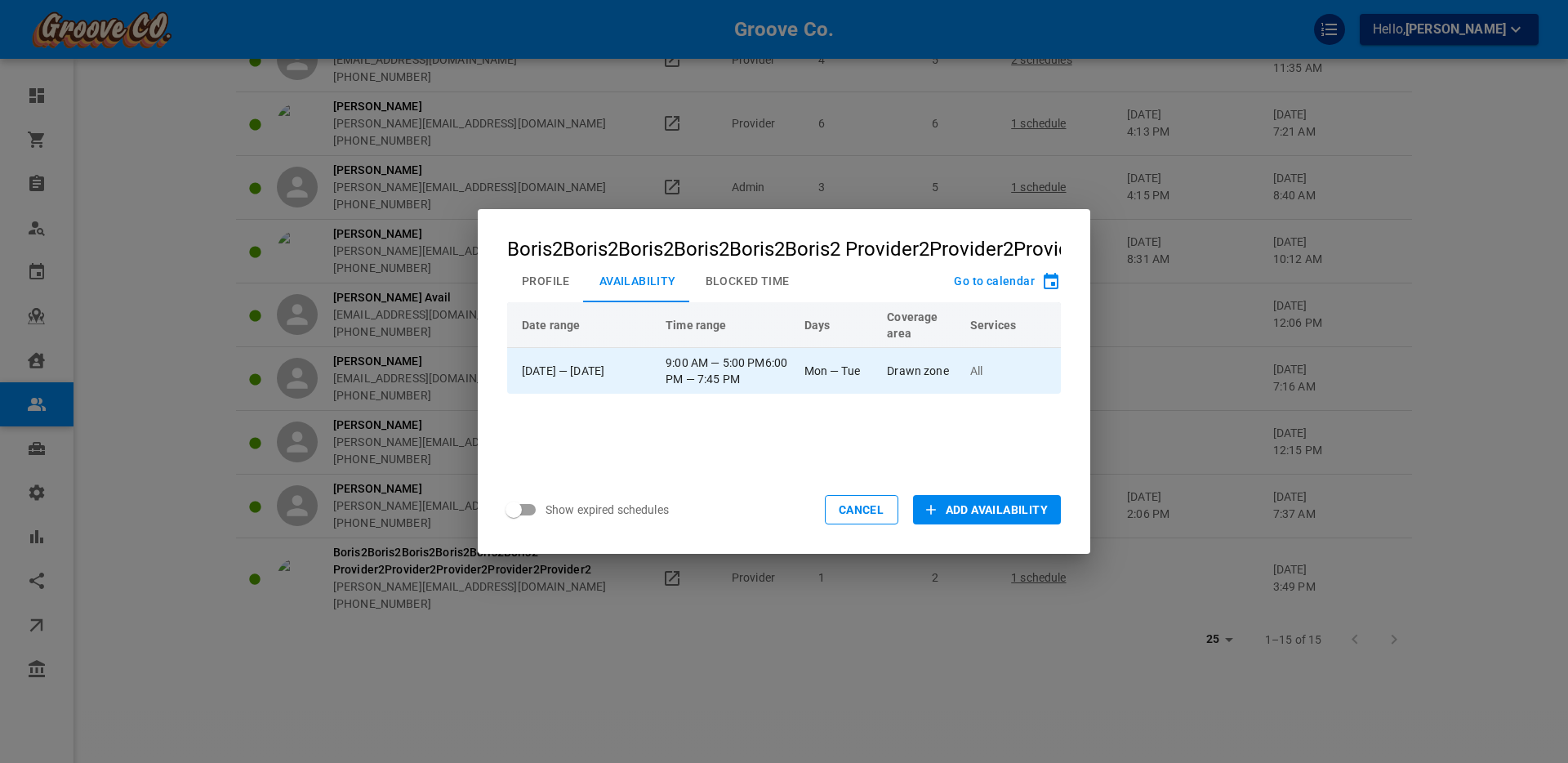
click at [849, 367] on td "Mon — Tue" at bounding box center [838, 372] width 83 height 46
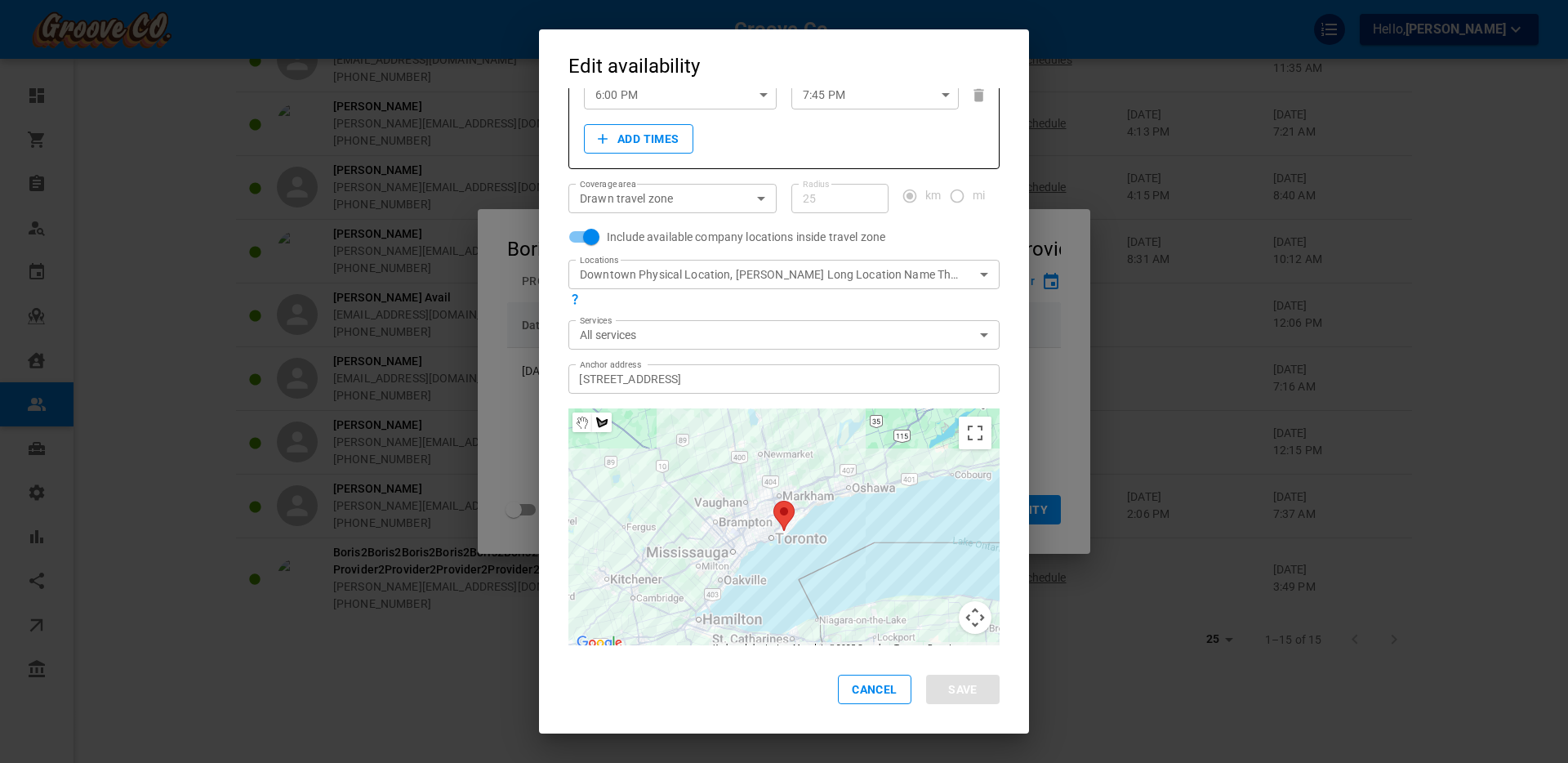
scroll to position [173, 0]
click at [866, 693] on button "Cancel" at bounding box center [875, 689] width 74 height 29
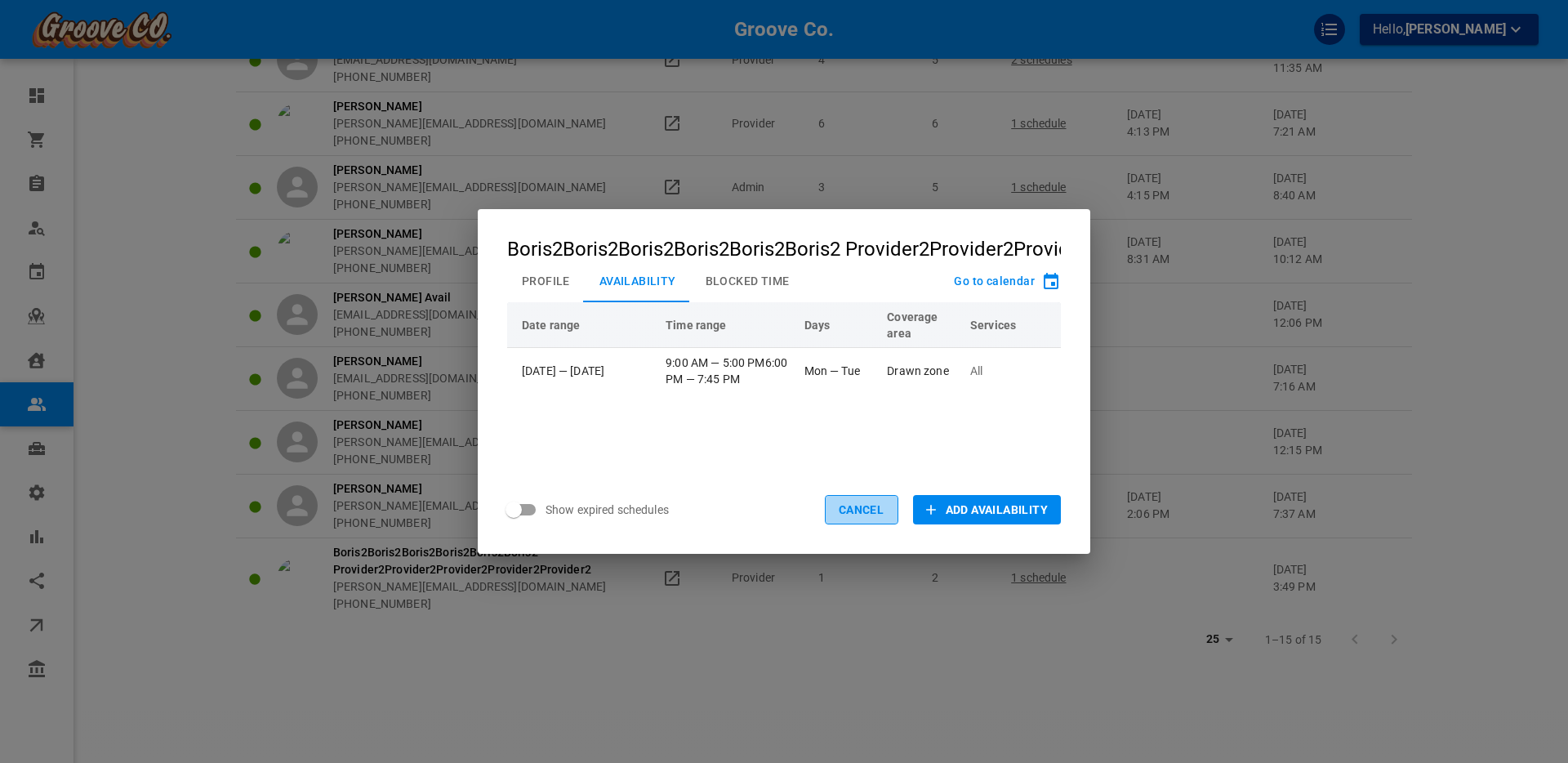
click at [853, 504] on button "Cancel" at bounding box center [861, 509] width 74 height 29
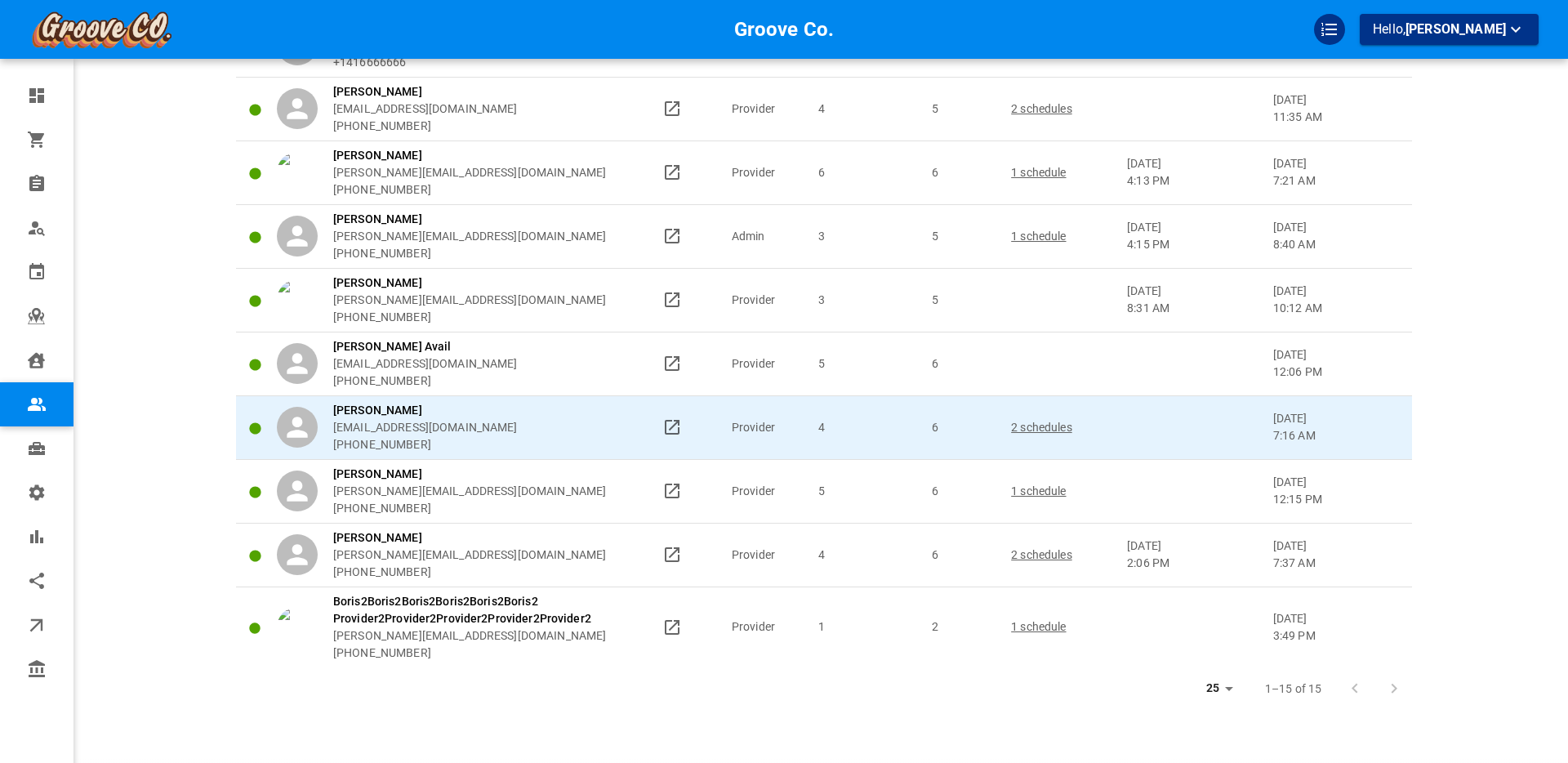
scroll to position [473, 0]
click at [1048, 428] on p "2 schedules" at bounding box center [1061, 430] width 101 height 17
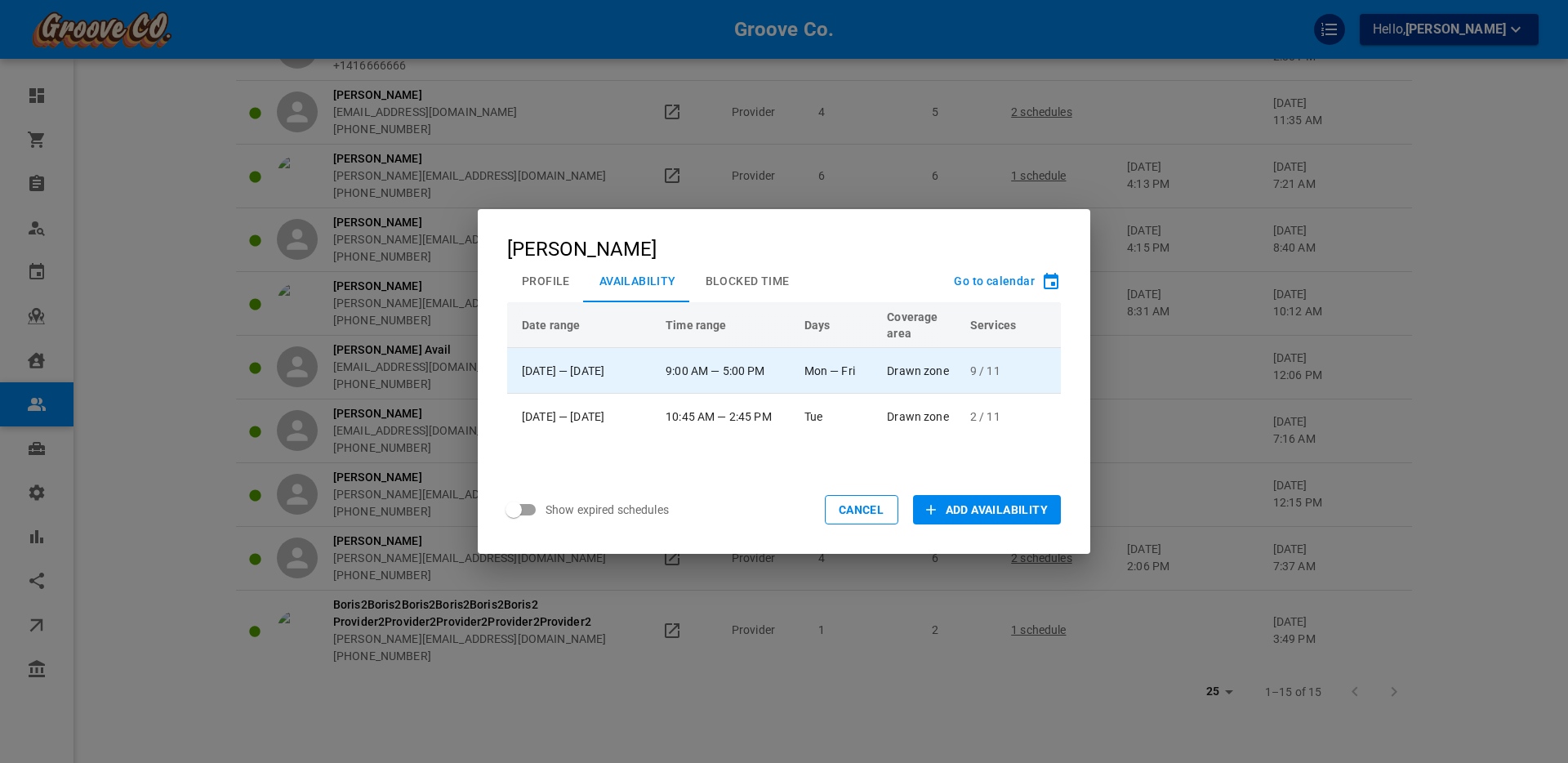
click at [830, 365] on td "Mon — Fri" at bounding box center [838, 372] width 83 height 46
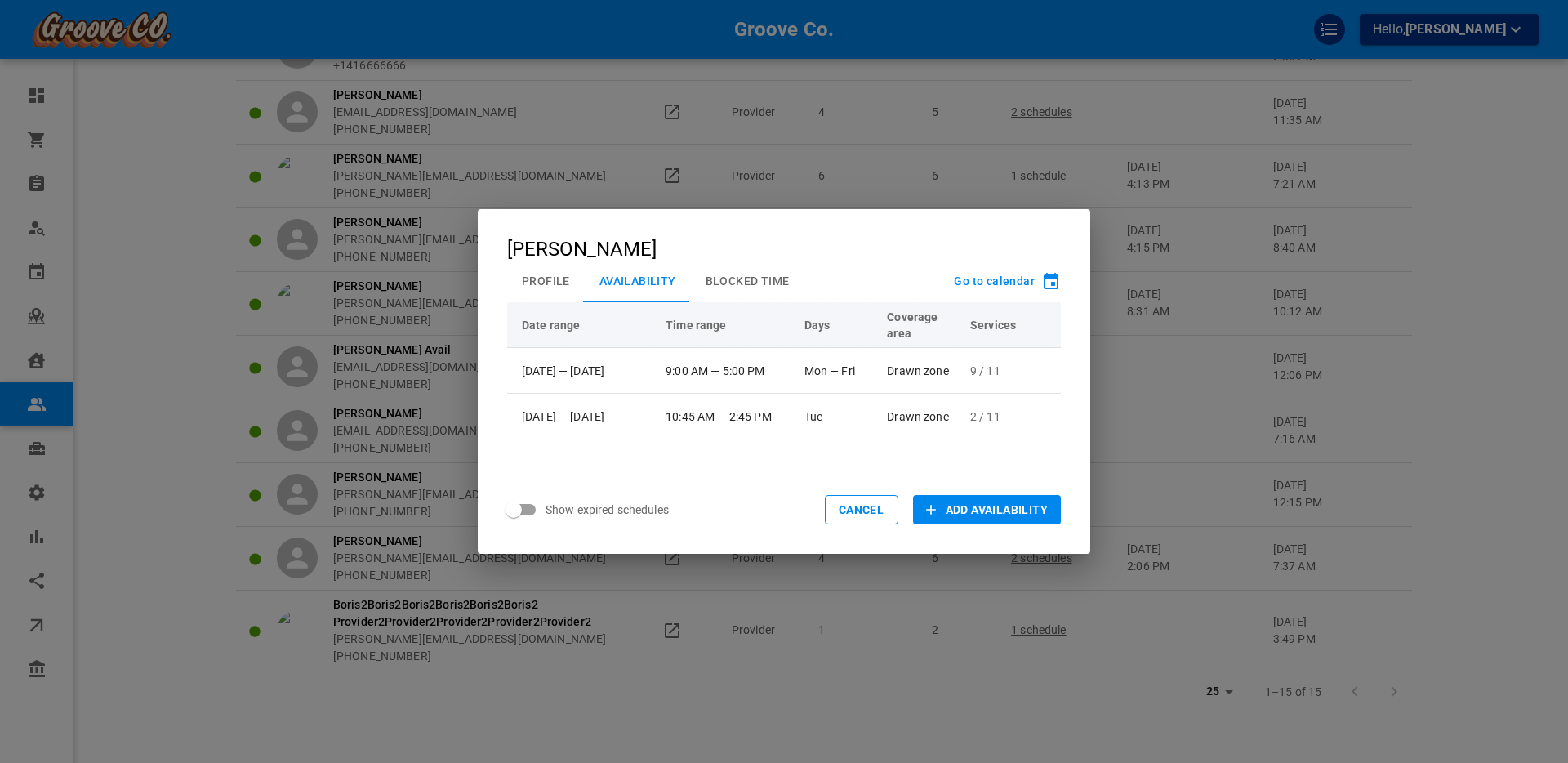
click at [557, 275] on button "Profile" at bounding box center [546, 281] width 78 height 43
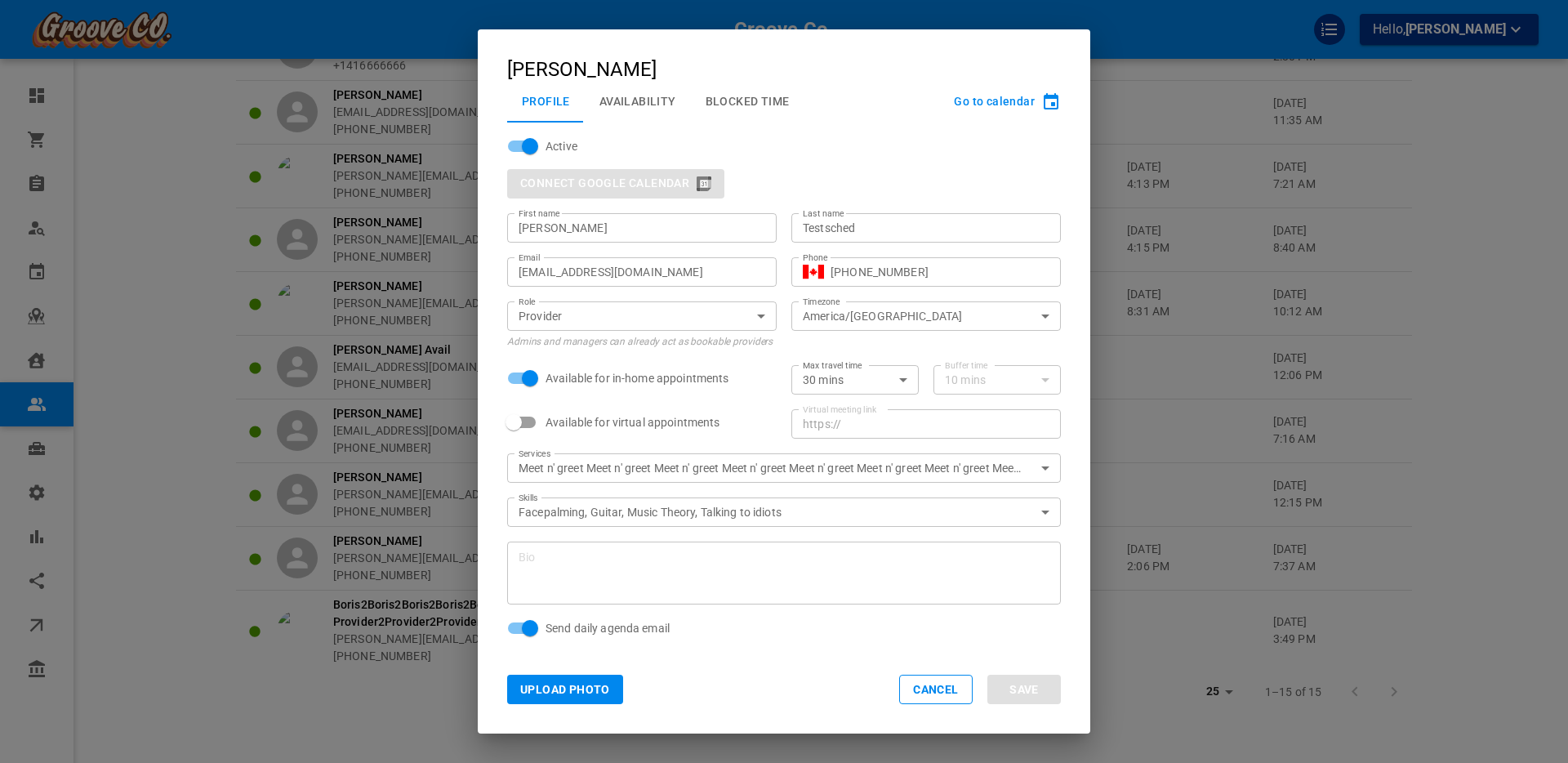
scroll to position [44, 0]
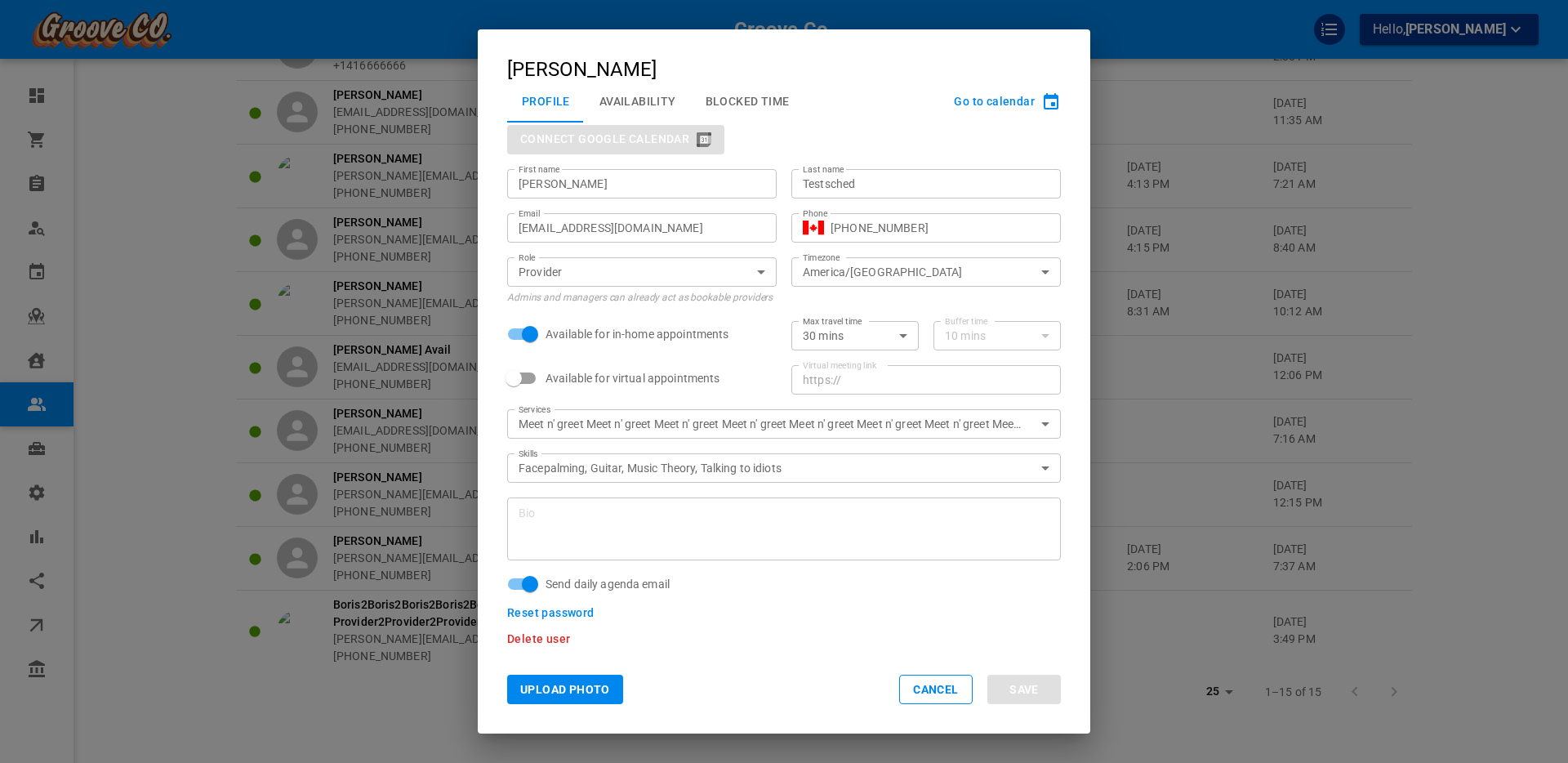
click at [541, 640] on span "Delete user" at bounding box center [538, 638] width 63 height 13
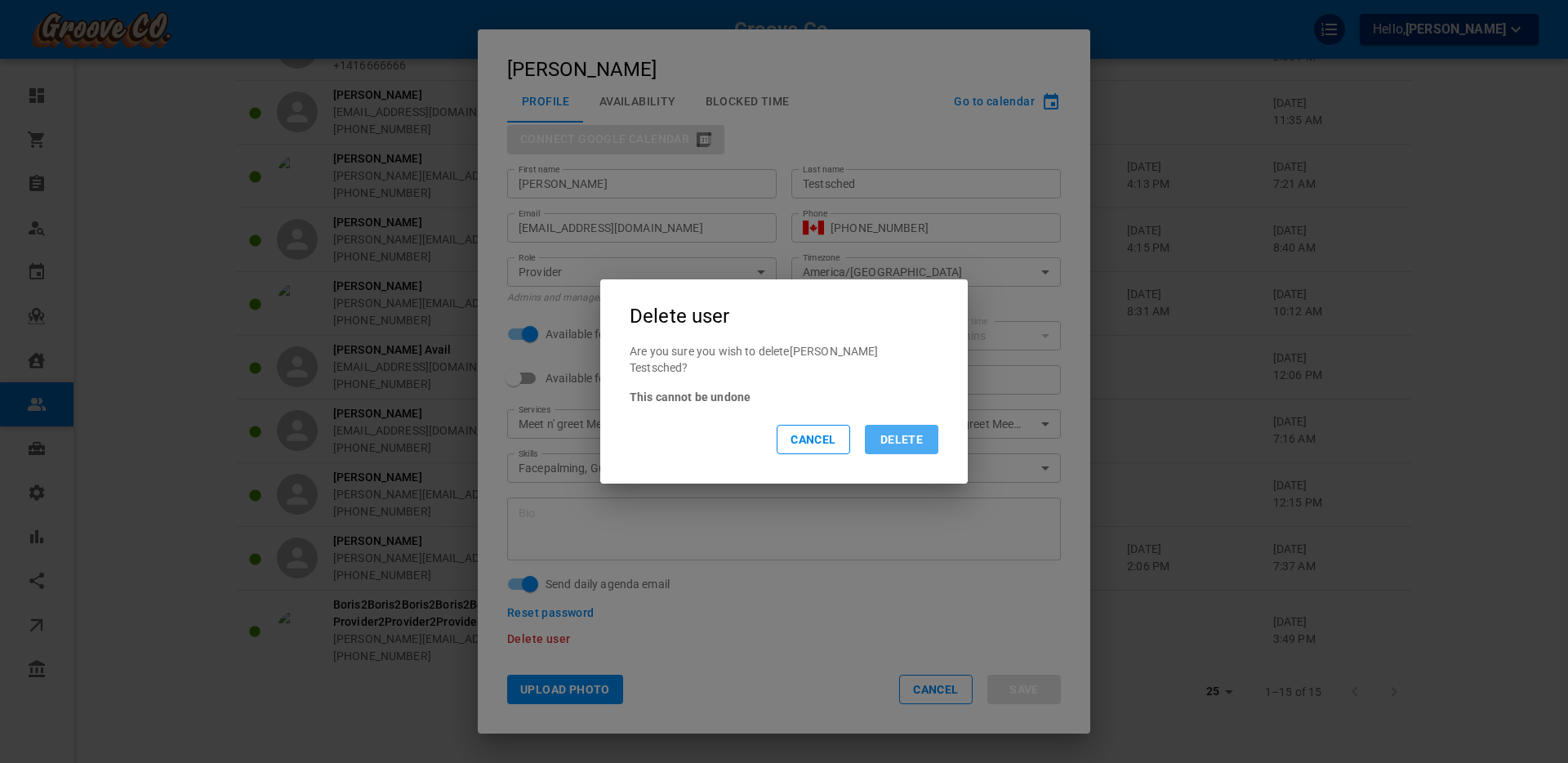
click at [888, 425] on button "Delete" at bounding box center [902, 438] width 74 height 29
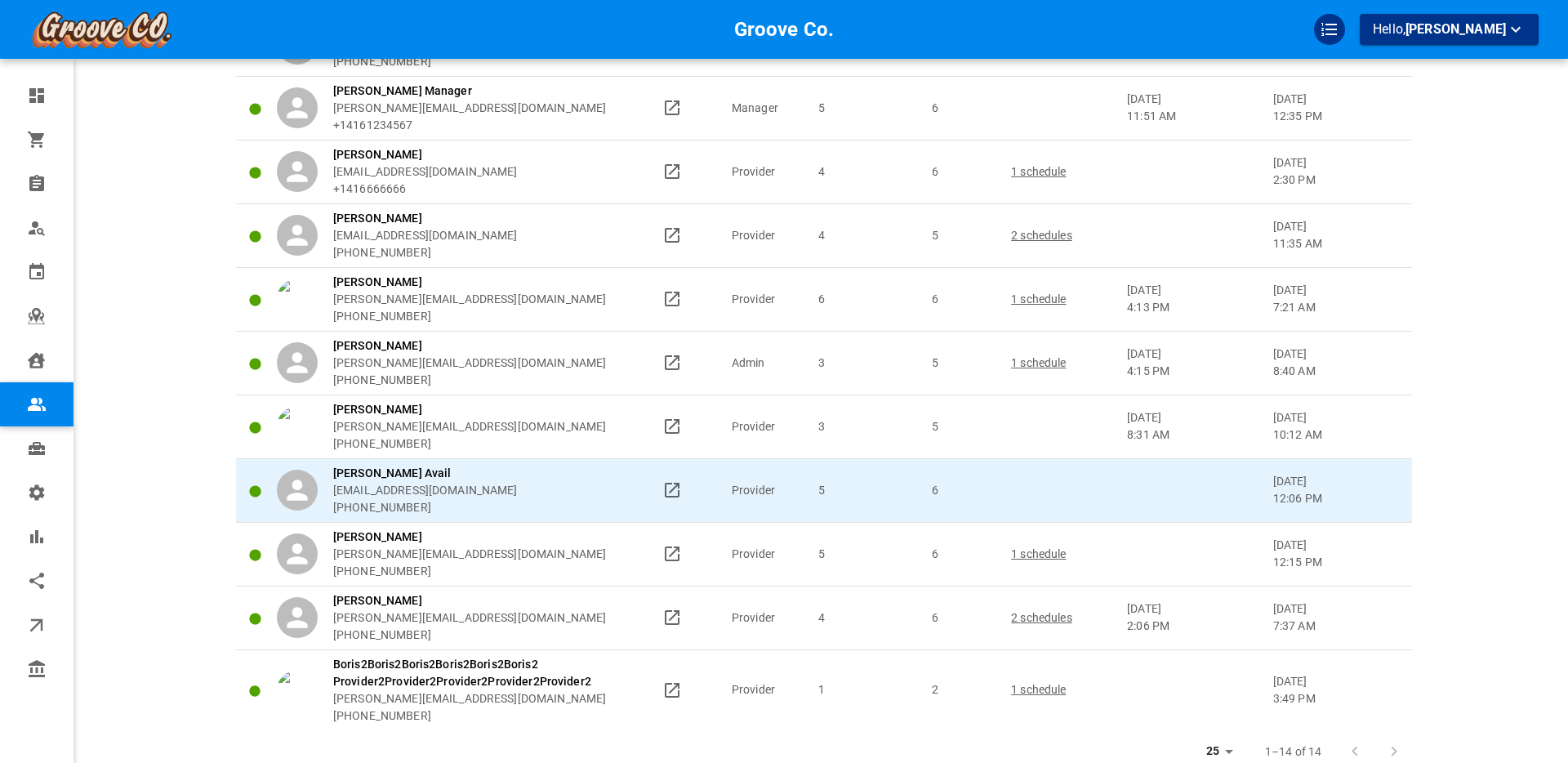
scroll to position [349, 0]
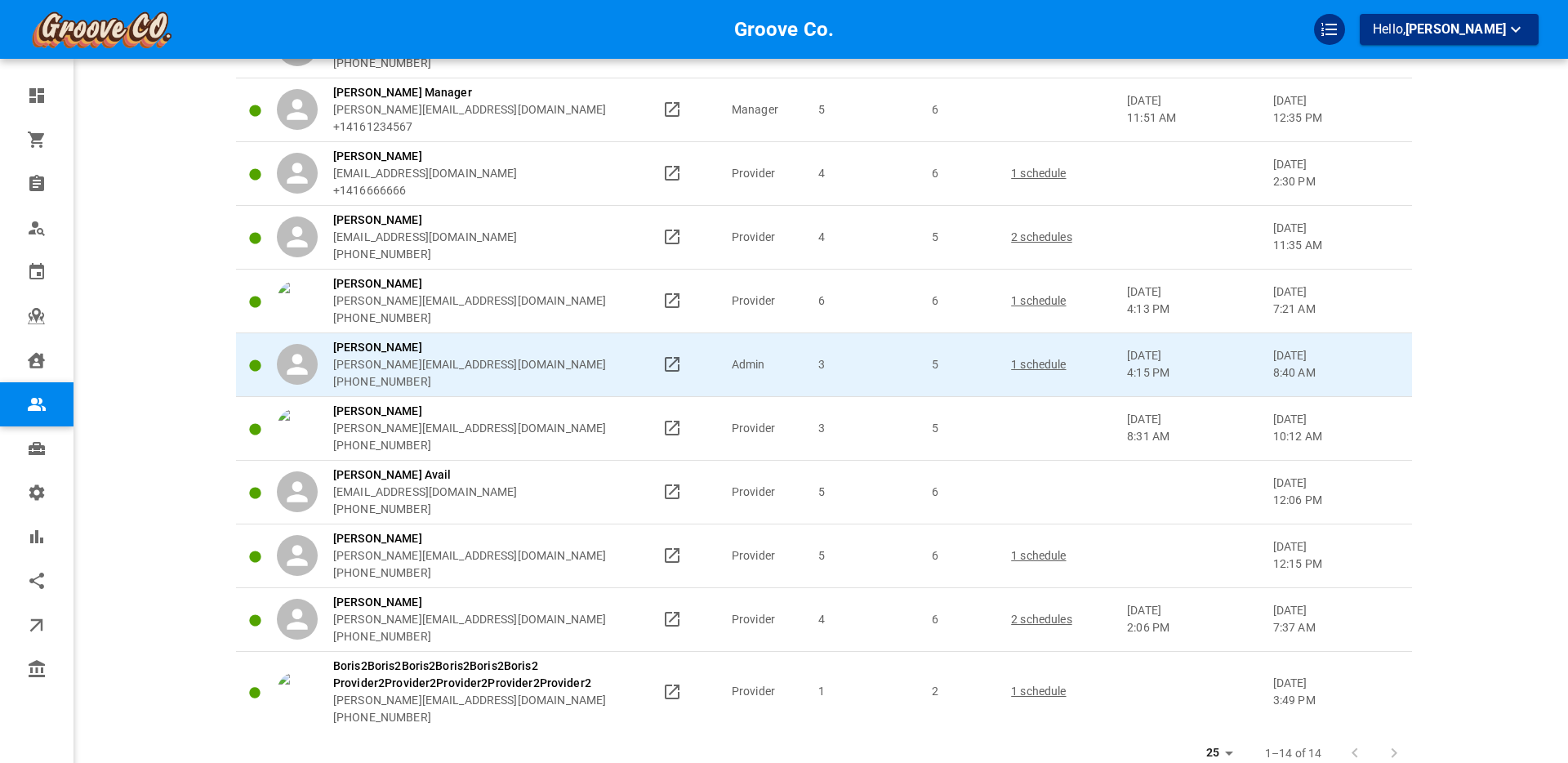
click at [1011, 361] on p "1 schedule" at bounding box center [1061, 365] width 101 height 17
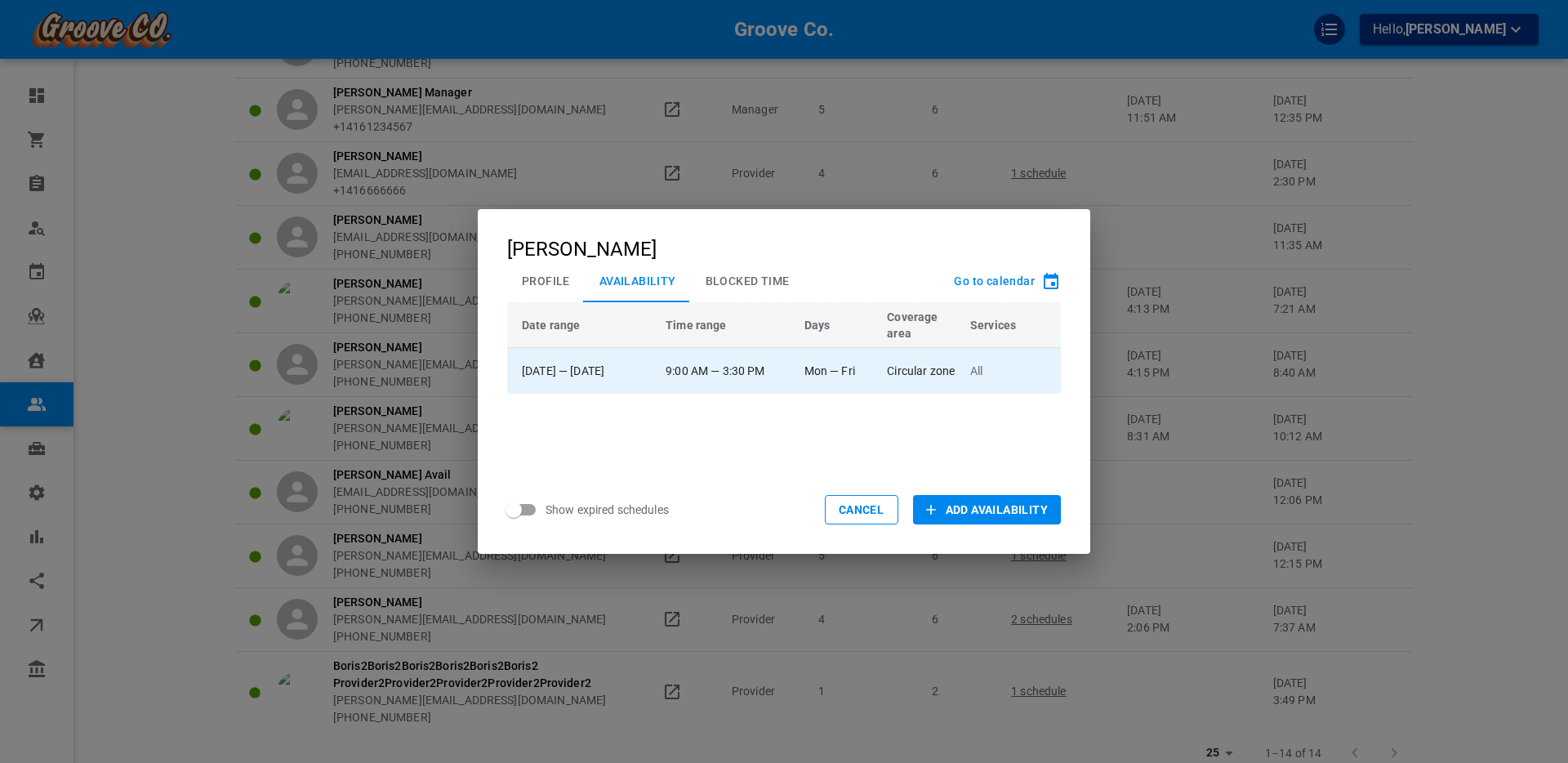
click at [797, 369] on td "9:00 AM — 3:30 PM" at bounding box center [727, 372] width 139 height 46
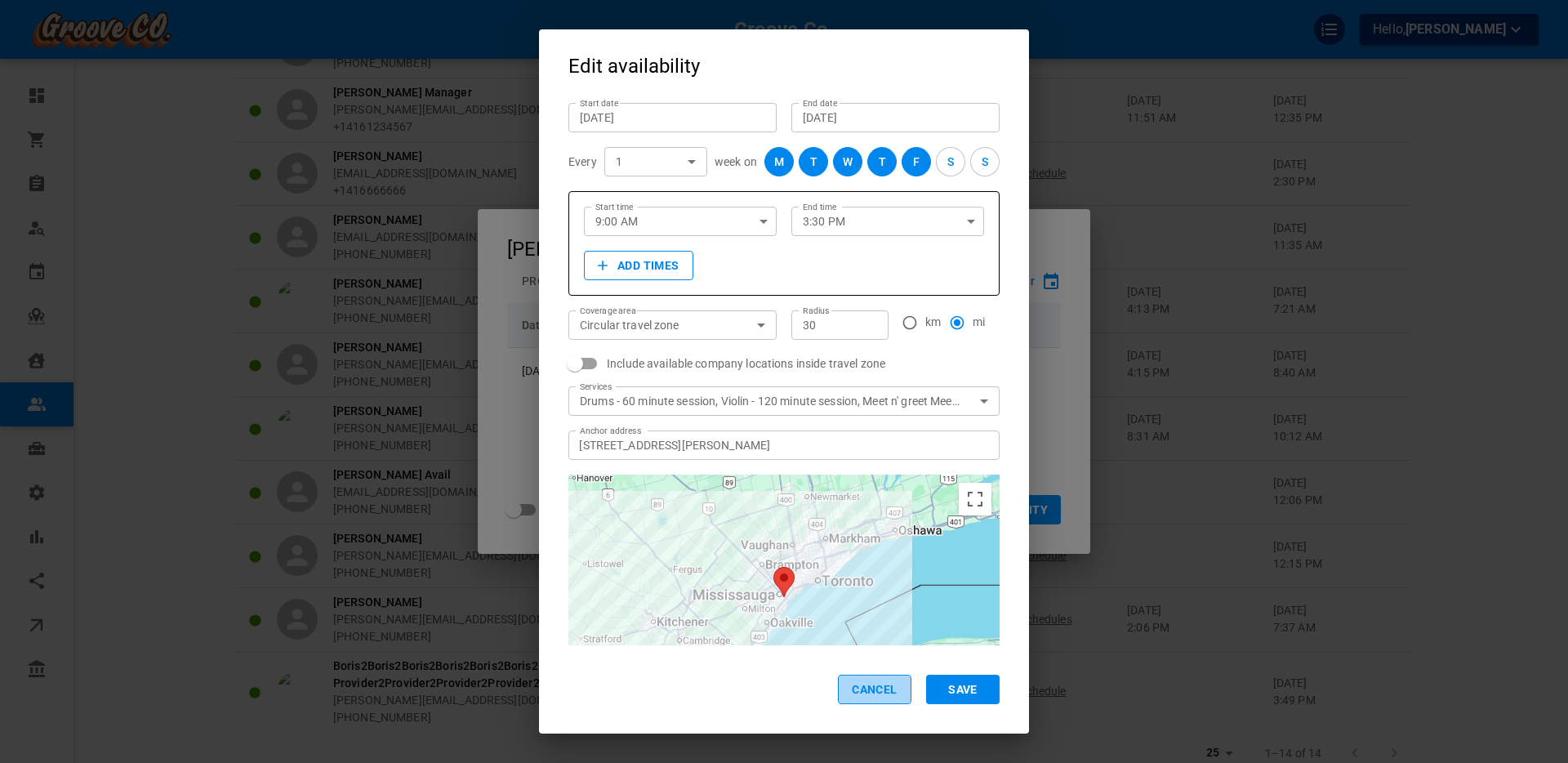
click at [883, 690] on button "Cancel" at bounding box center [875, 689] width 74 height 29
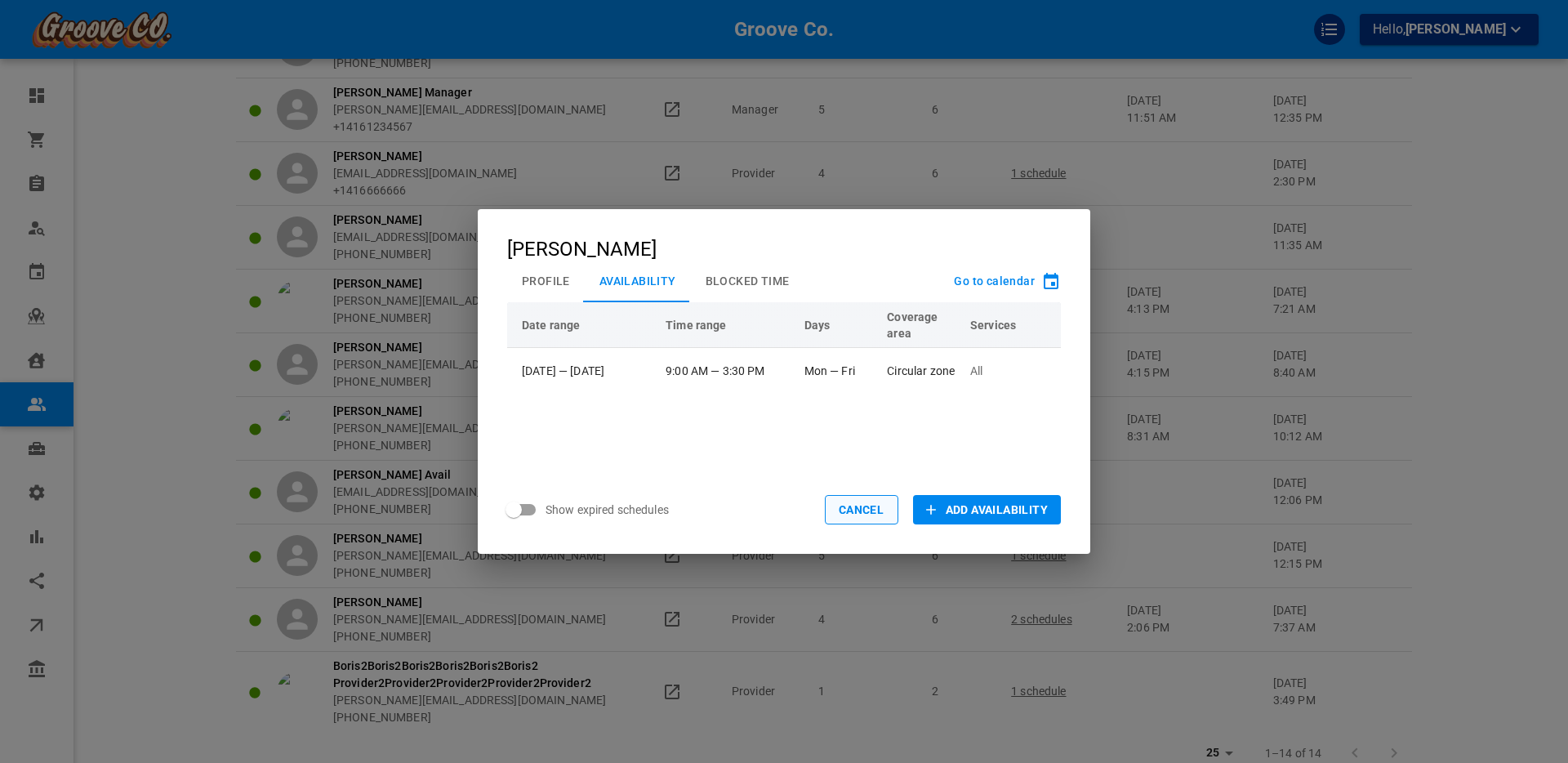
click at [853, 512] on button "Cancel" at bounding box center [861, 509] width 74 height 29
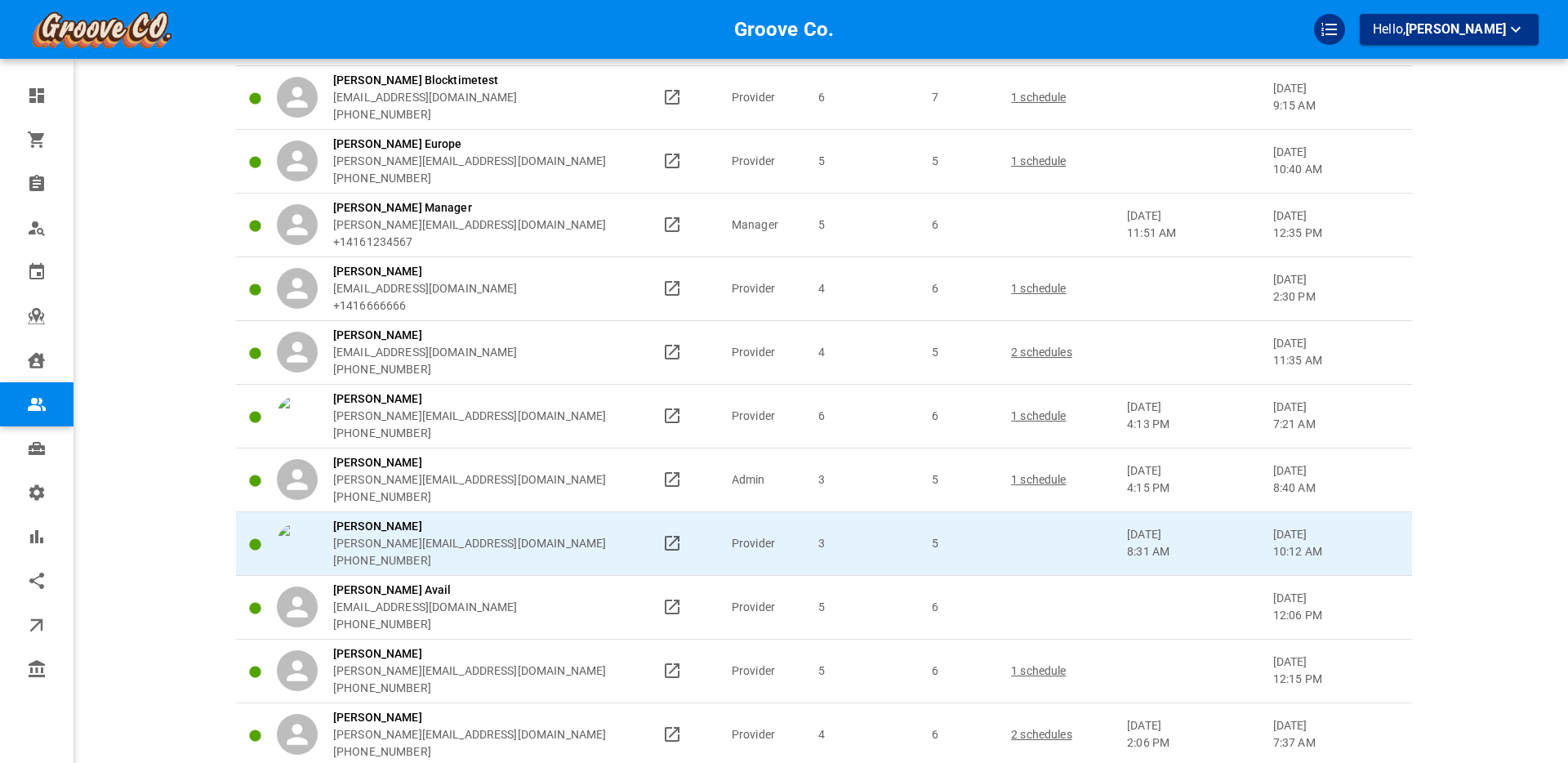
scroll to position [227, 0]
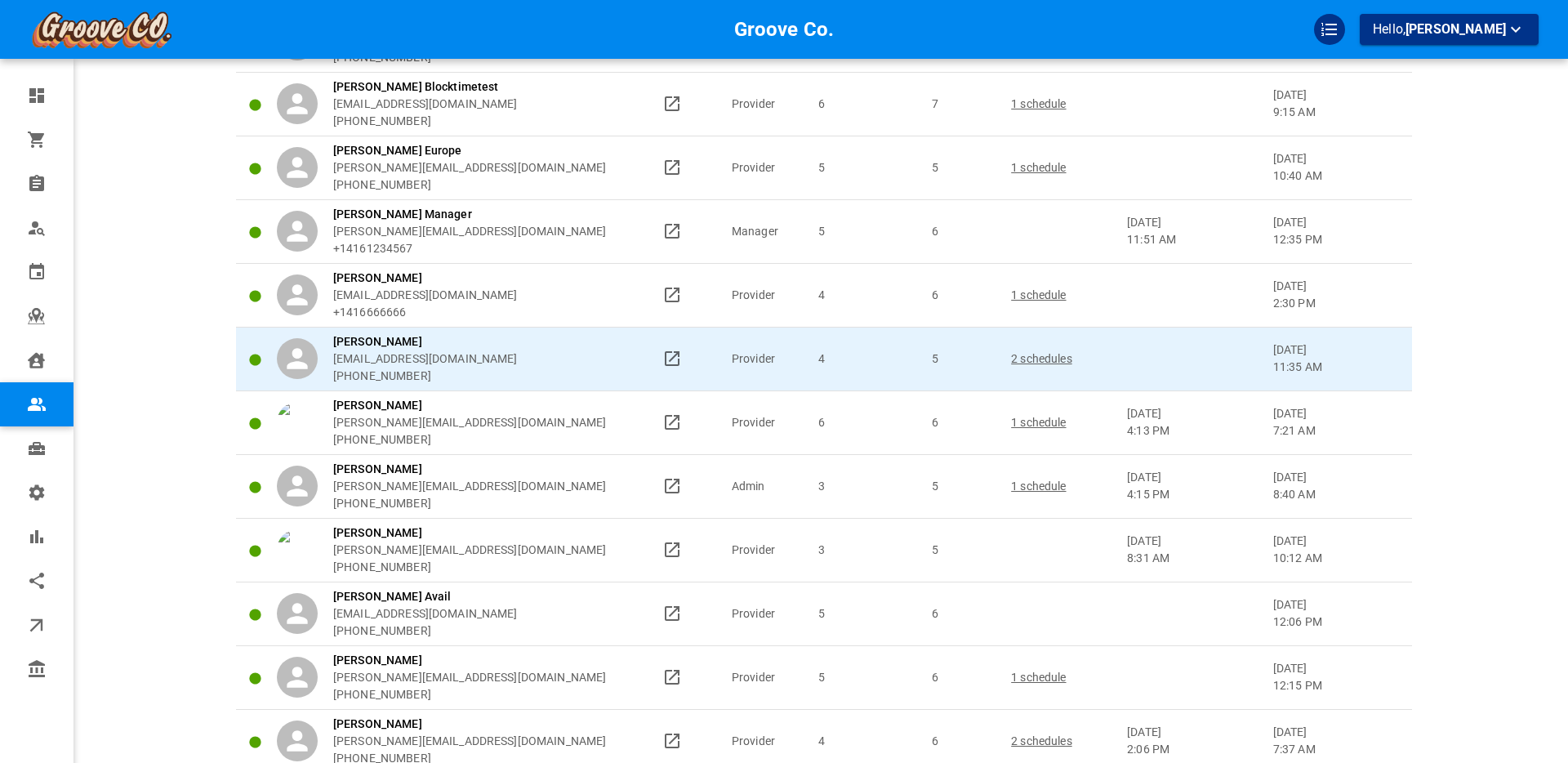
click at [1021, 358] on p "2 schedules" at bounding box center [1061, 359] width 101 height 17
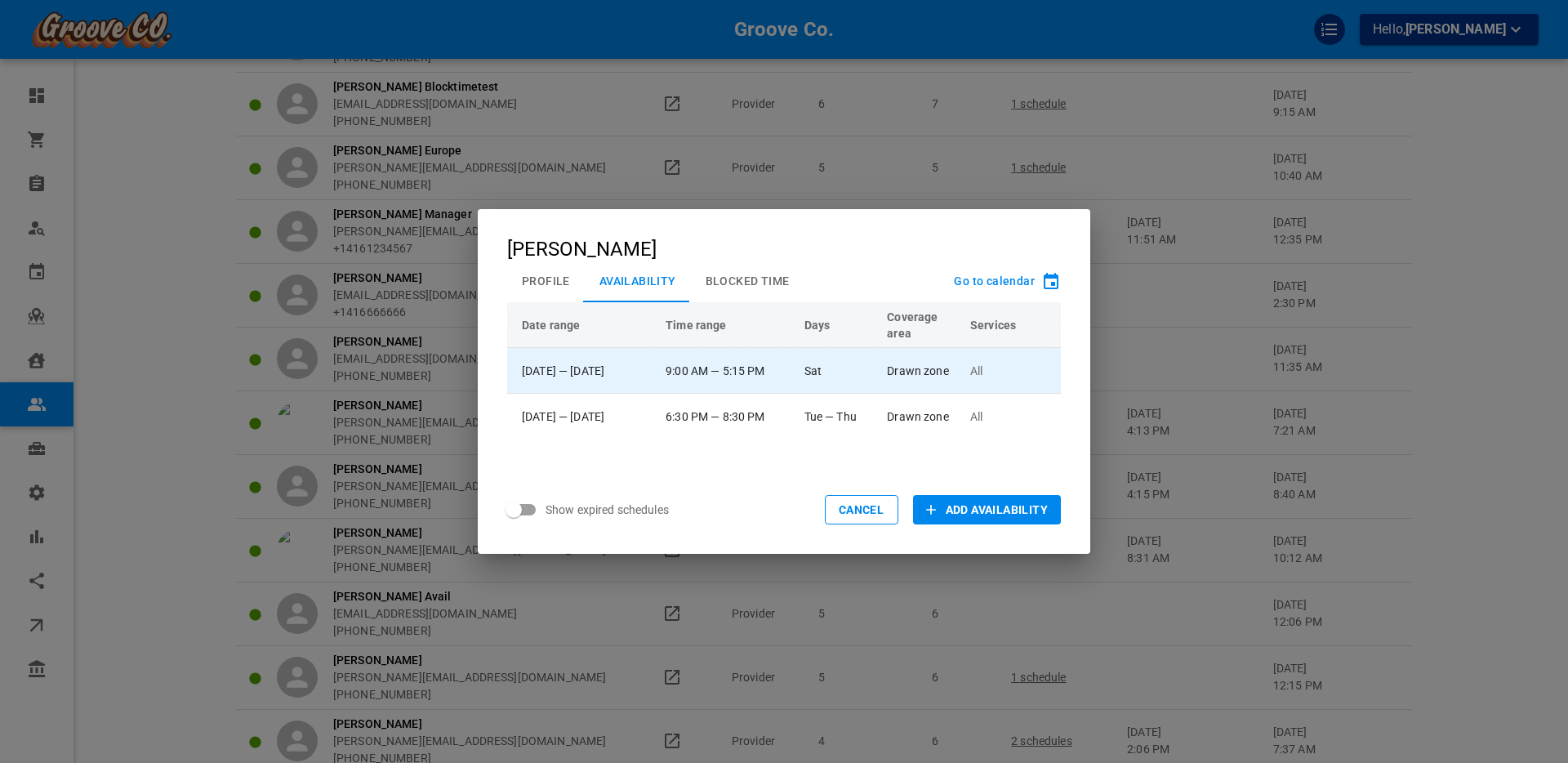
click at [779, 363] on td "9:00 AM — 5:15 PM" at bounding box center [727, 372] width 139 height 46
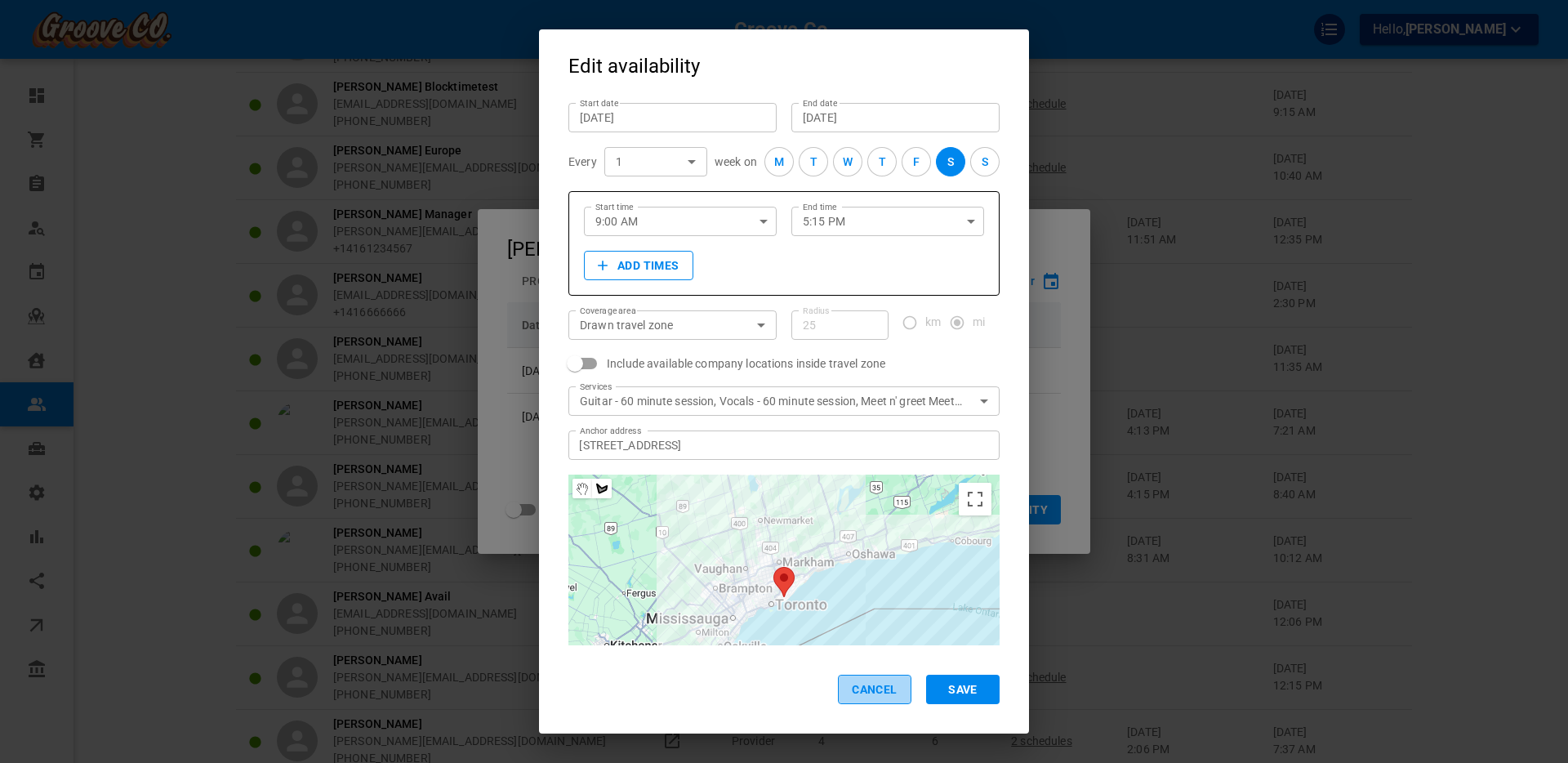
click at [856, 684] on button "Cancel" at bounding box center [875, 689] width 74 height 29
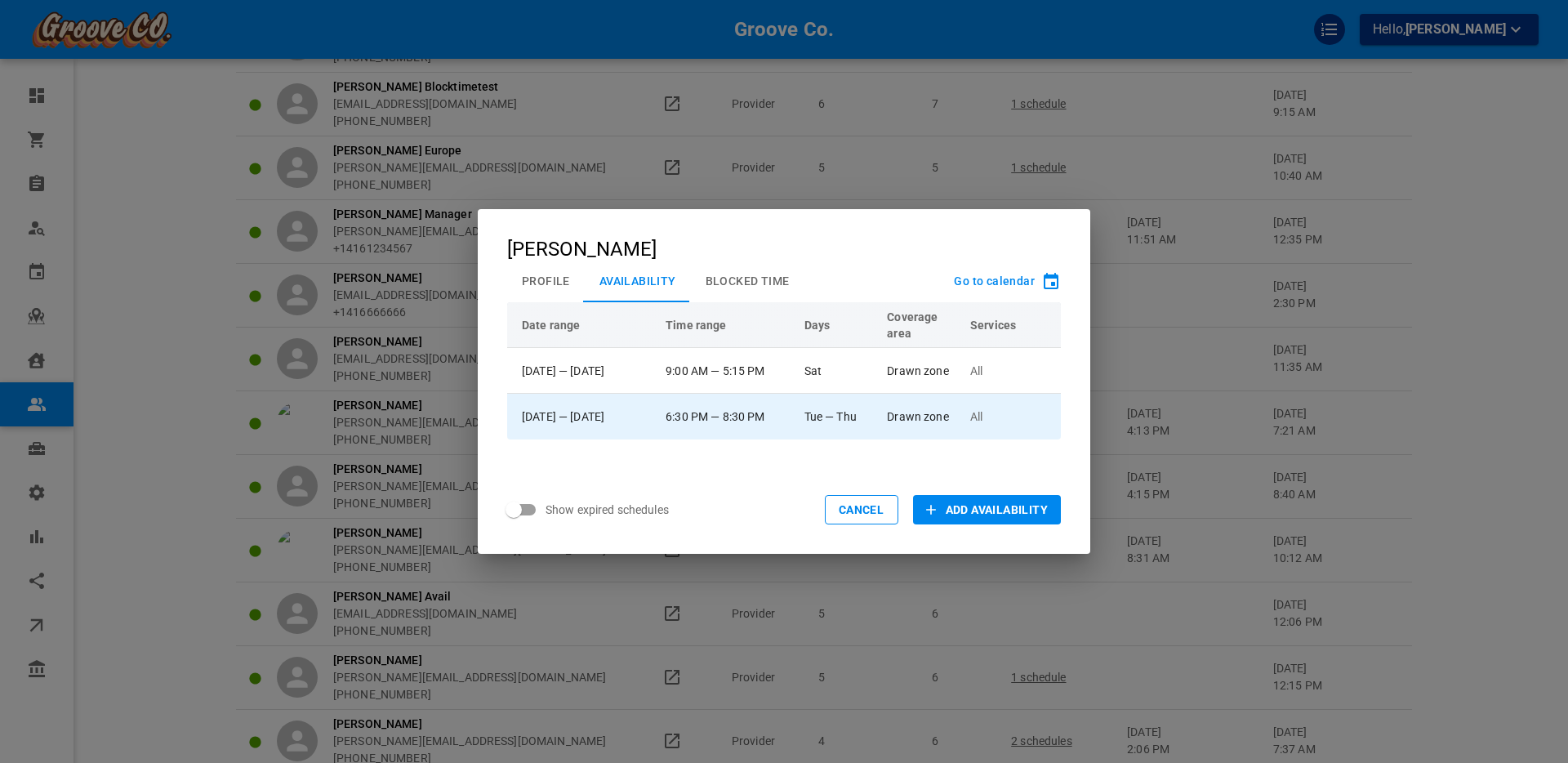
click at [839, 403] on td "Tue — Thu" at bounding box center [838, 416] width 83 height 46
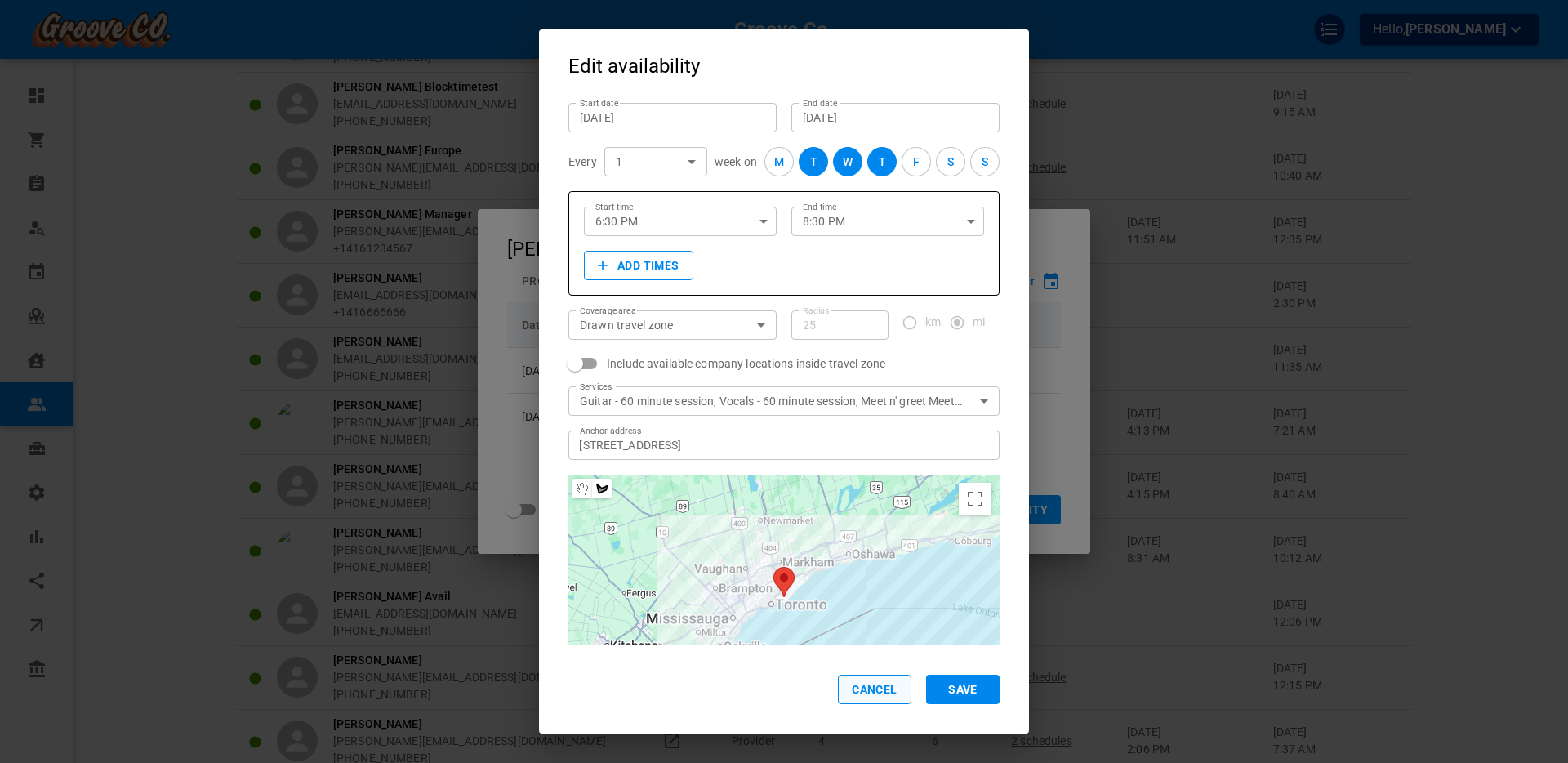
click at [852, 690] on button "Cancel" at bounding box center [875, 689] width 74 height 29
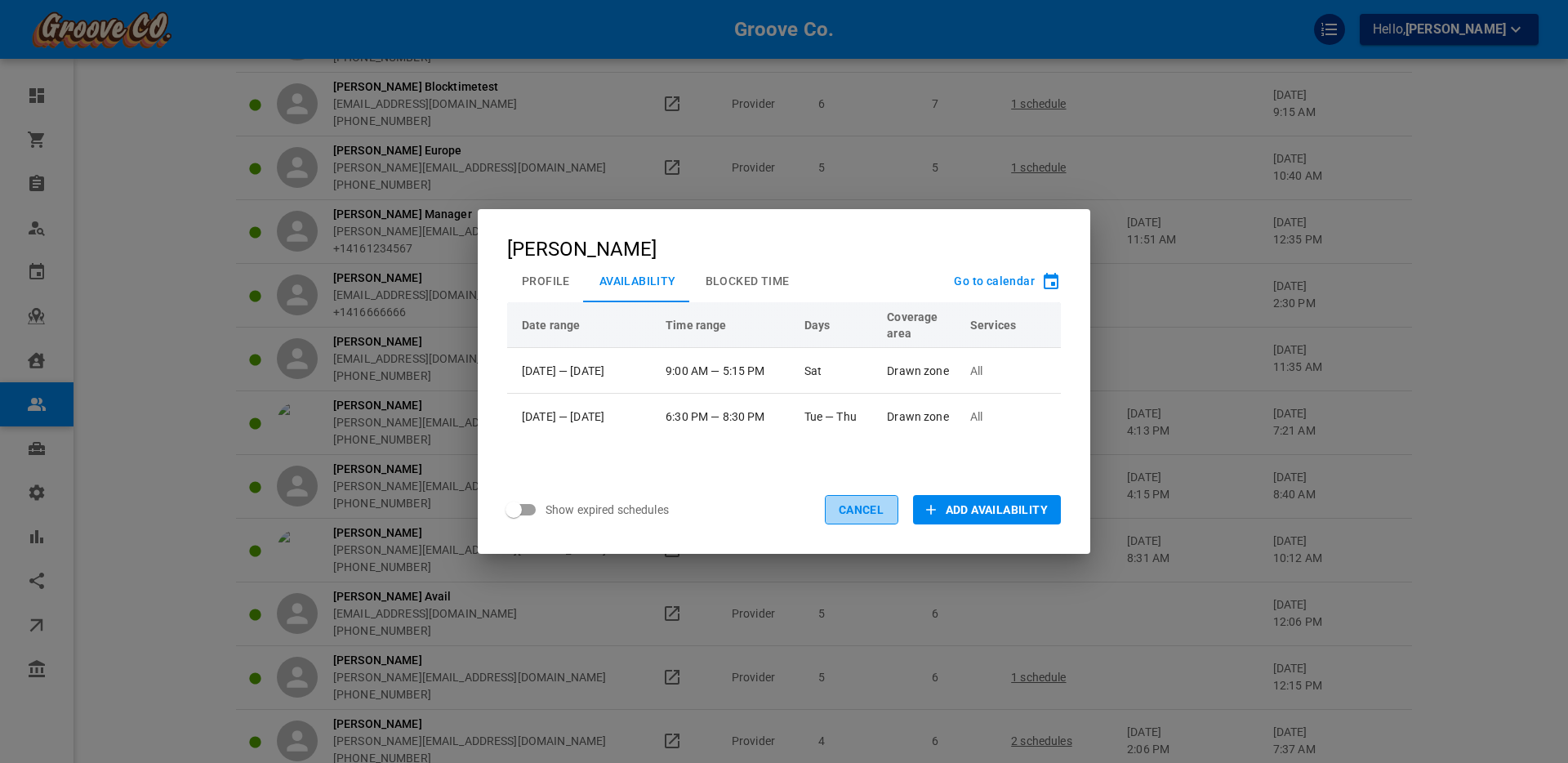
click at [858, 511] on button "Cancel" at bounding box center [861, 509] width 74 height 29
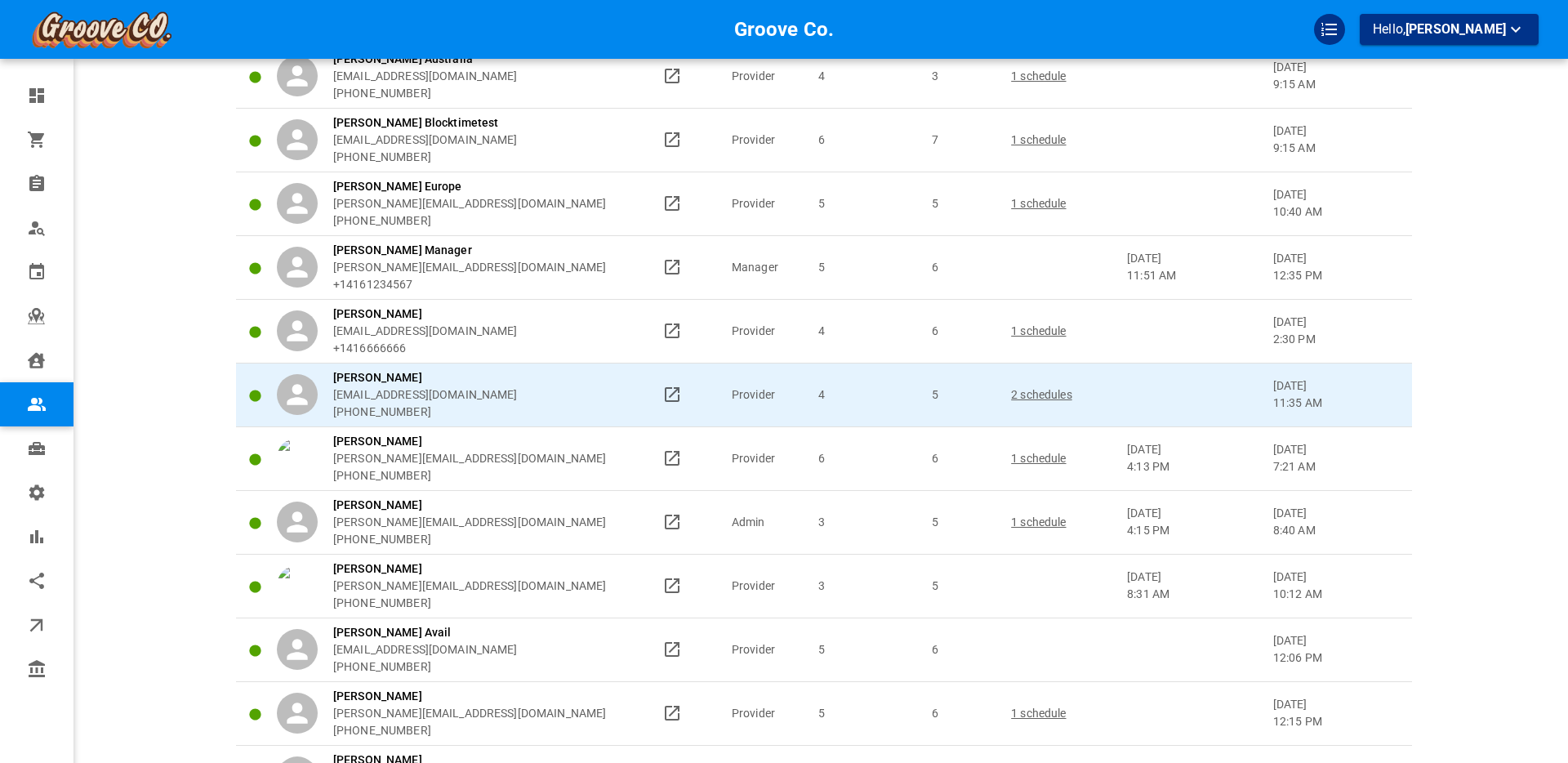
scroll to position [177, 0]
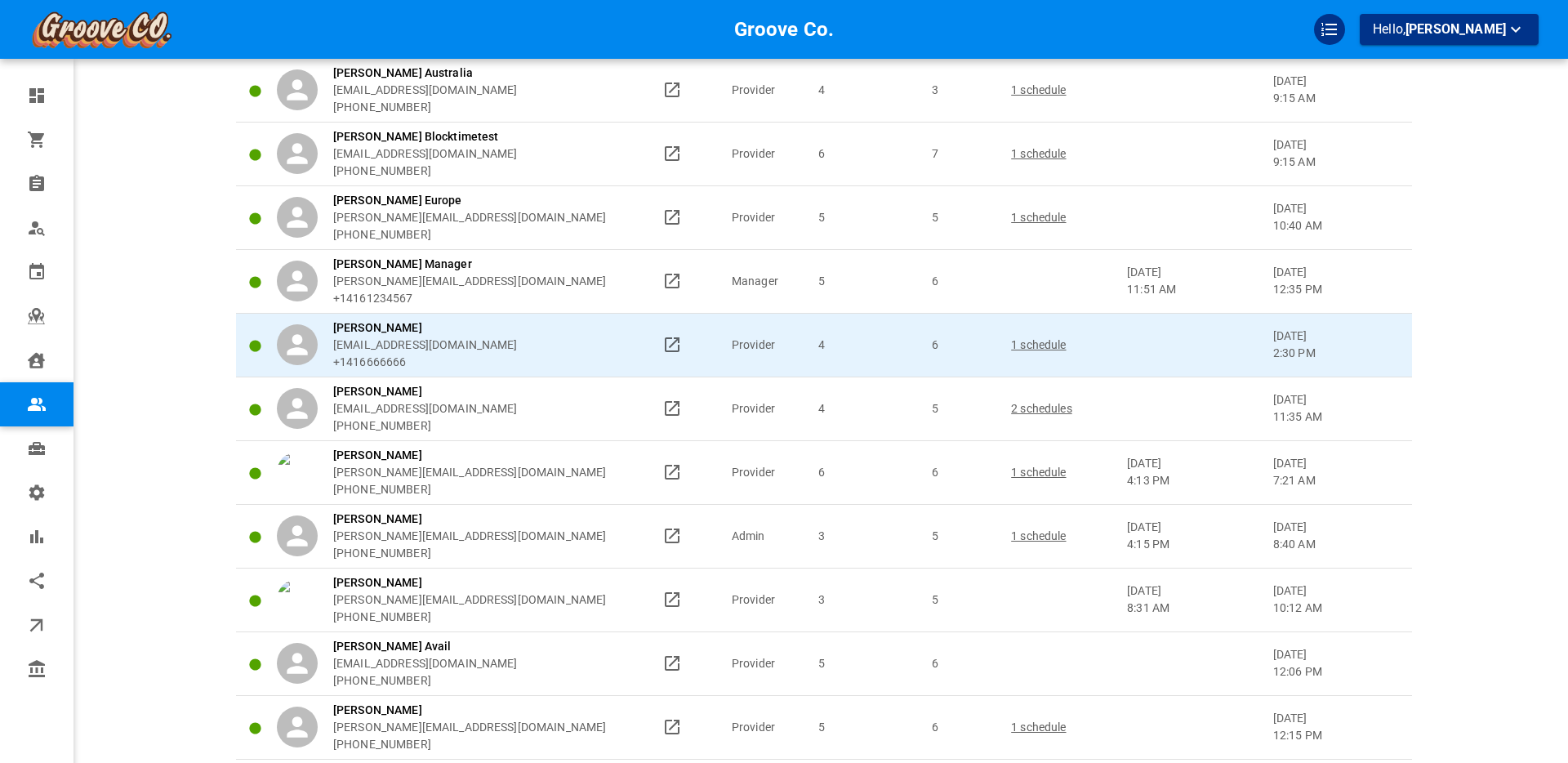
click at [1031, 344] on p "1 schedule" at bounding box center [1061, 345] width 101 height 17
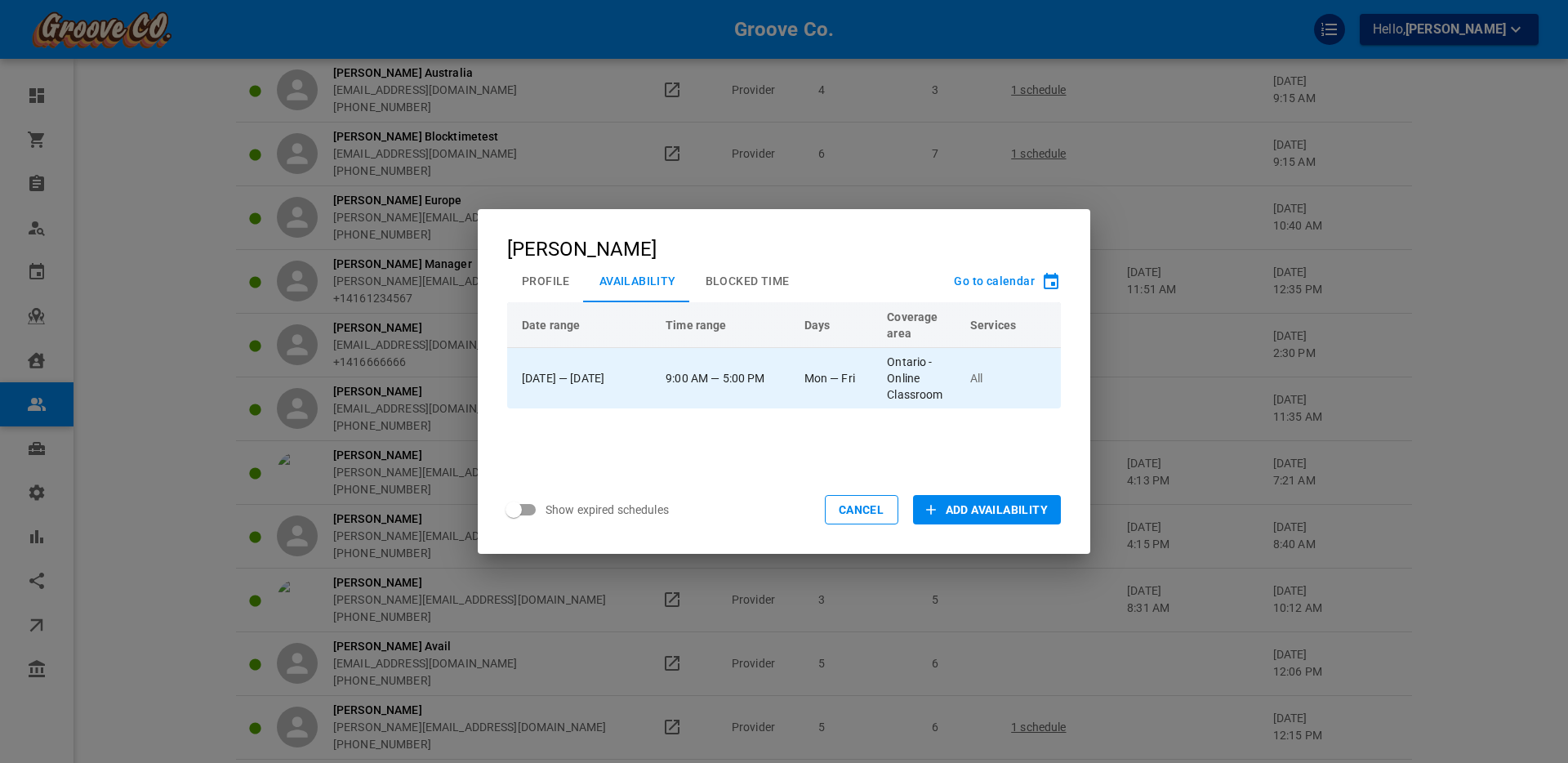
click at [752, 382] on td "9:00 AM — 5:00 PM" at bounding box center [727, 379] width 139 height 61
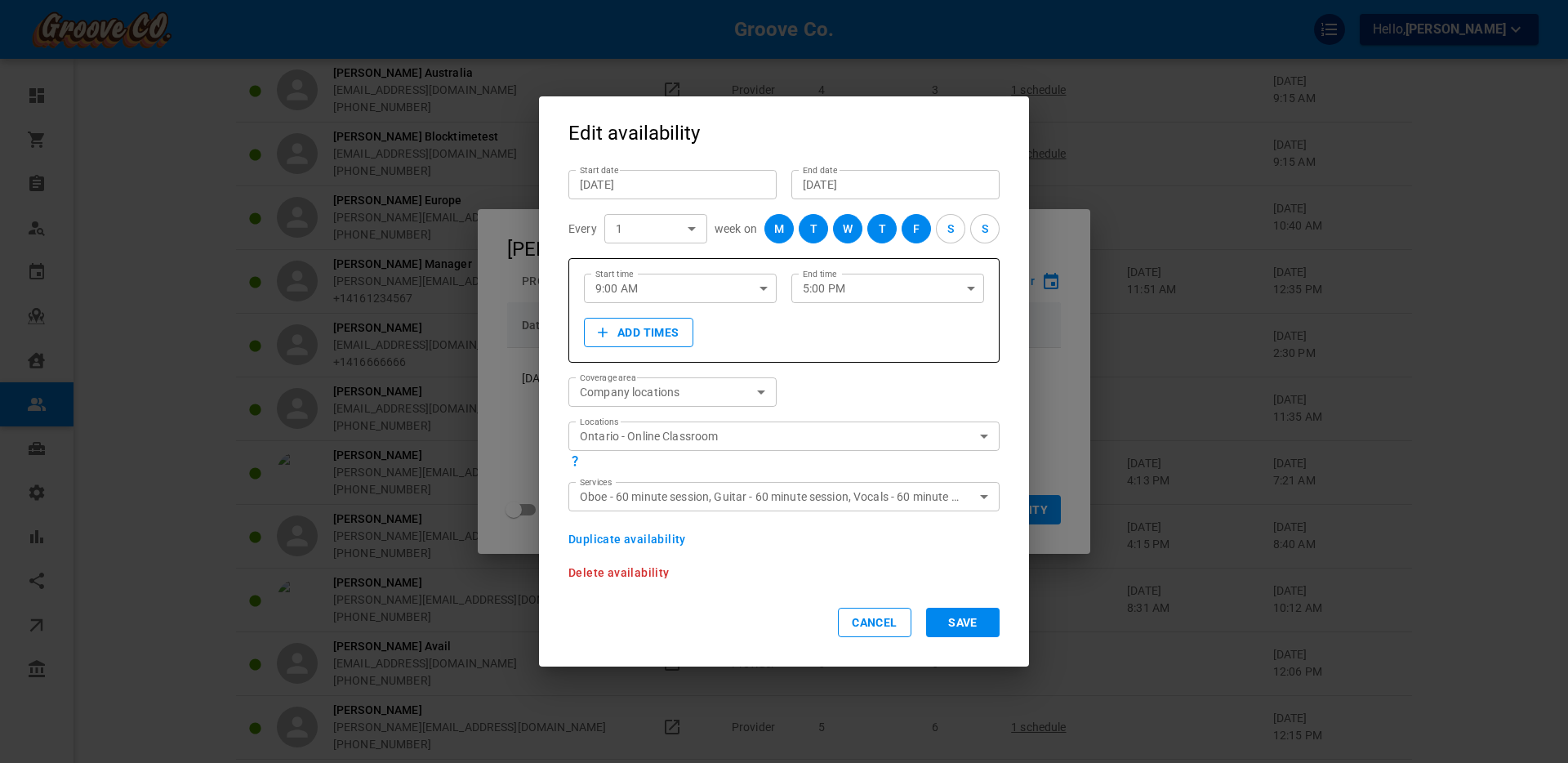
click at [854, 625] on button "Cancel" at bounding box center [875, 622] width 74 height 29
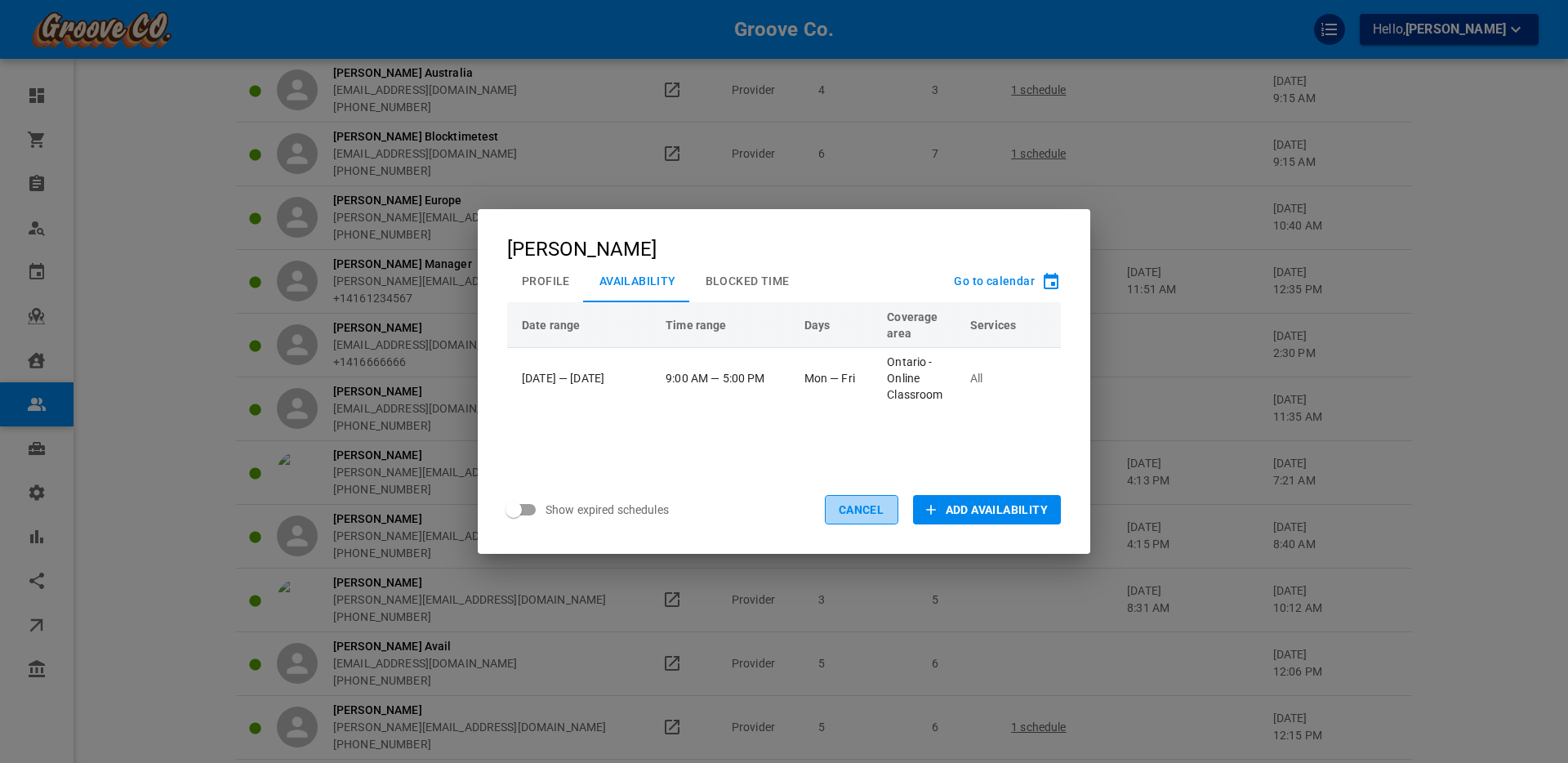
click at [850, 511] on button "Cancel" at bounding box center [861, 509] width 74 height 29
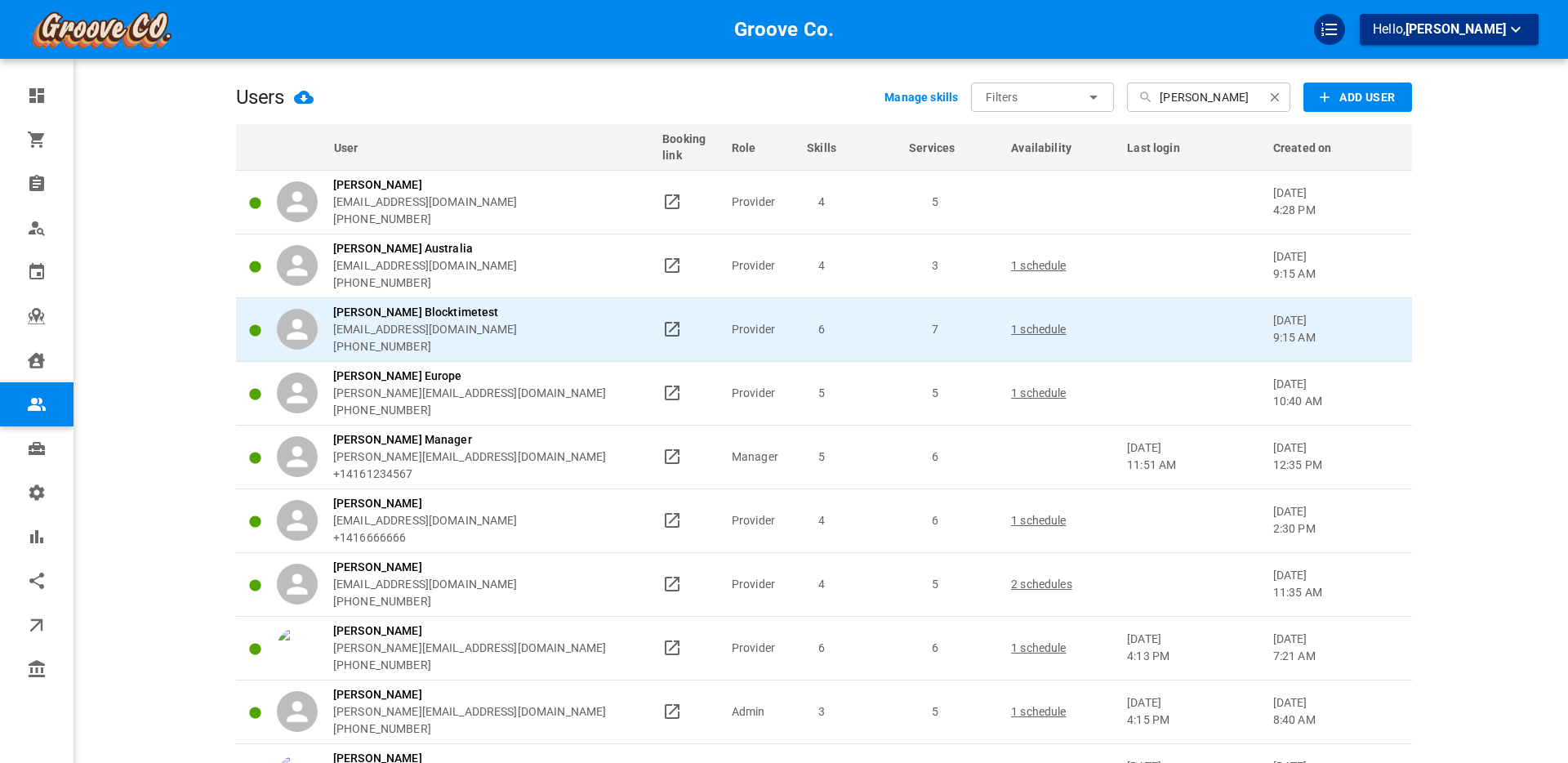
scroll to position [2, 0]
click at [1020, 326] on p "1 schedule" at bounding box center [1061, 328] width 101 height 17
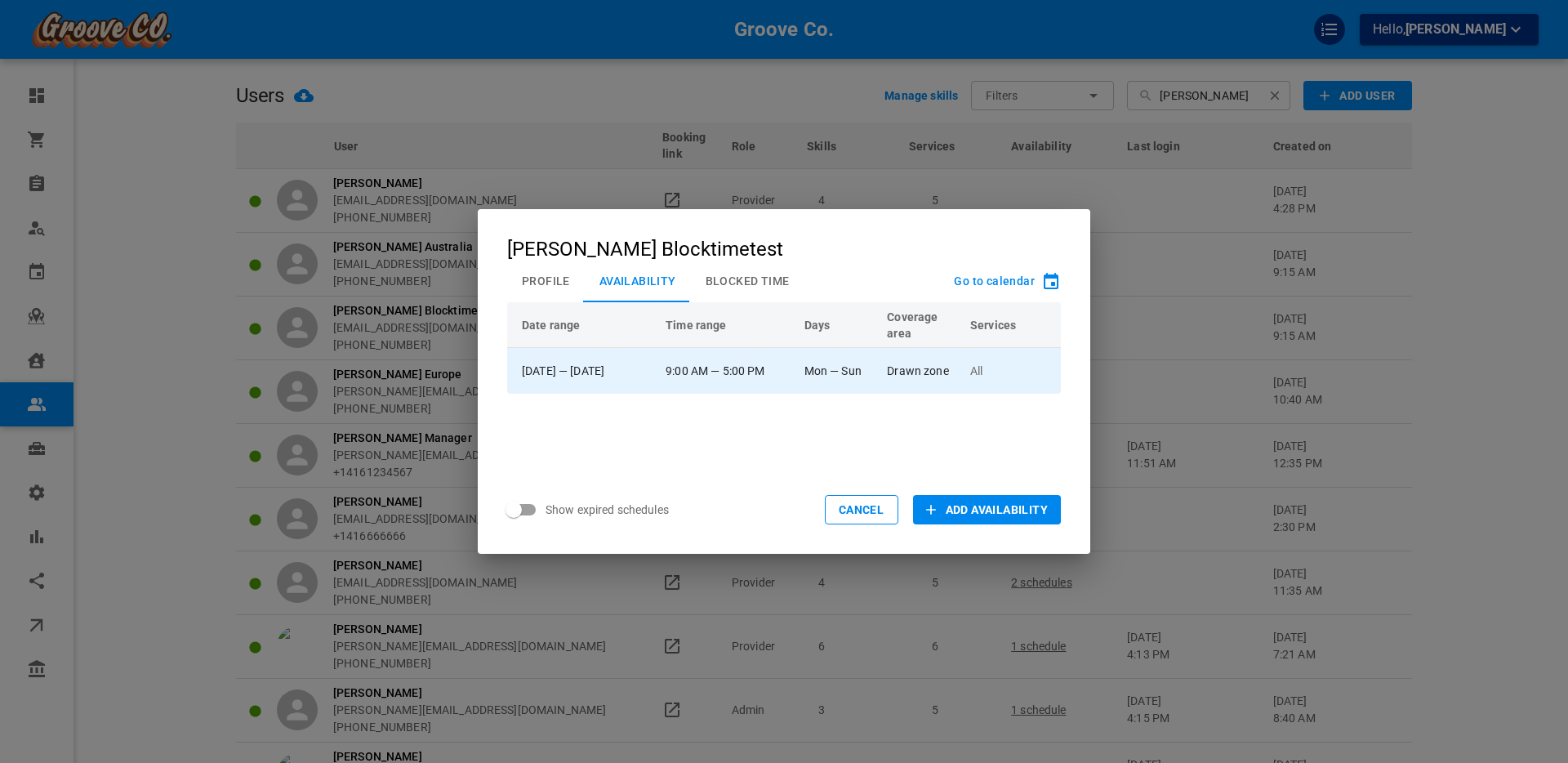
click at [786, 369] on td "9:00 AM — 5:00 PM" at bounding box center [727, 372] width 139 height 46
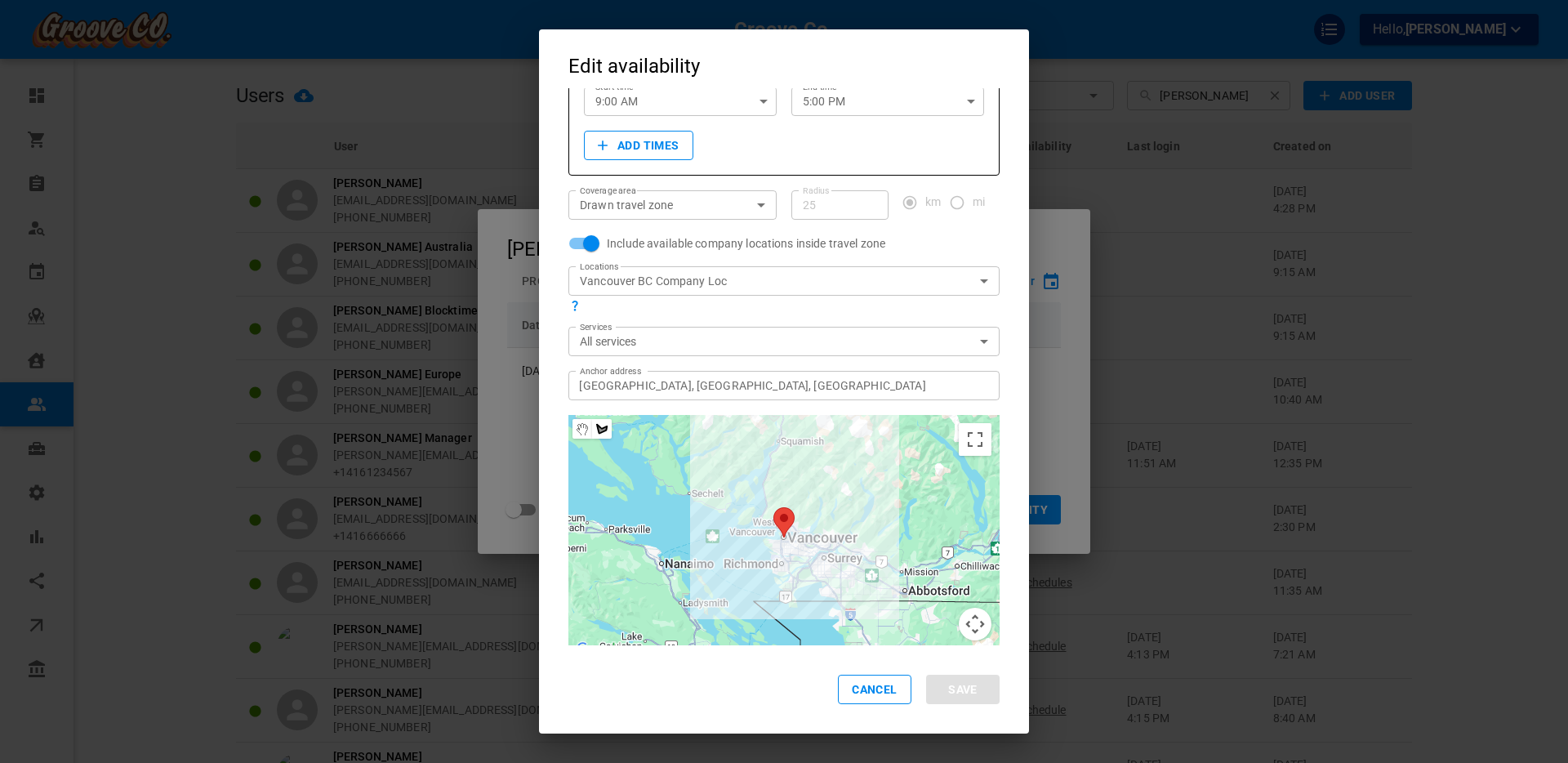
scroll to position [0, 0]
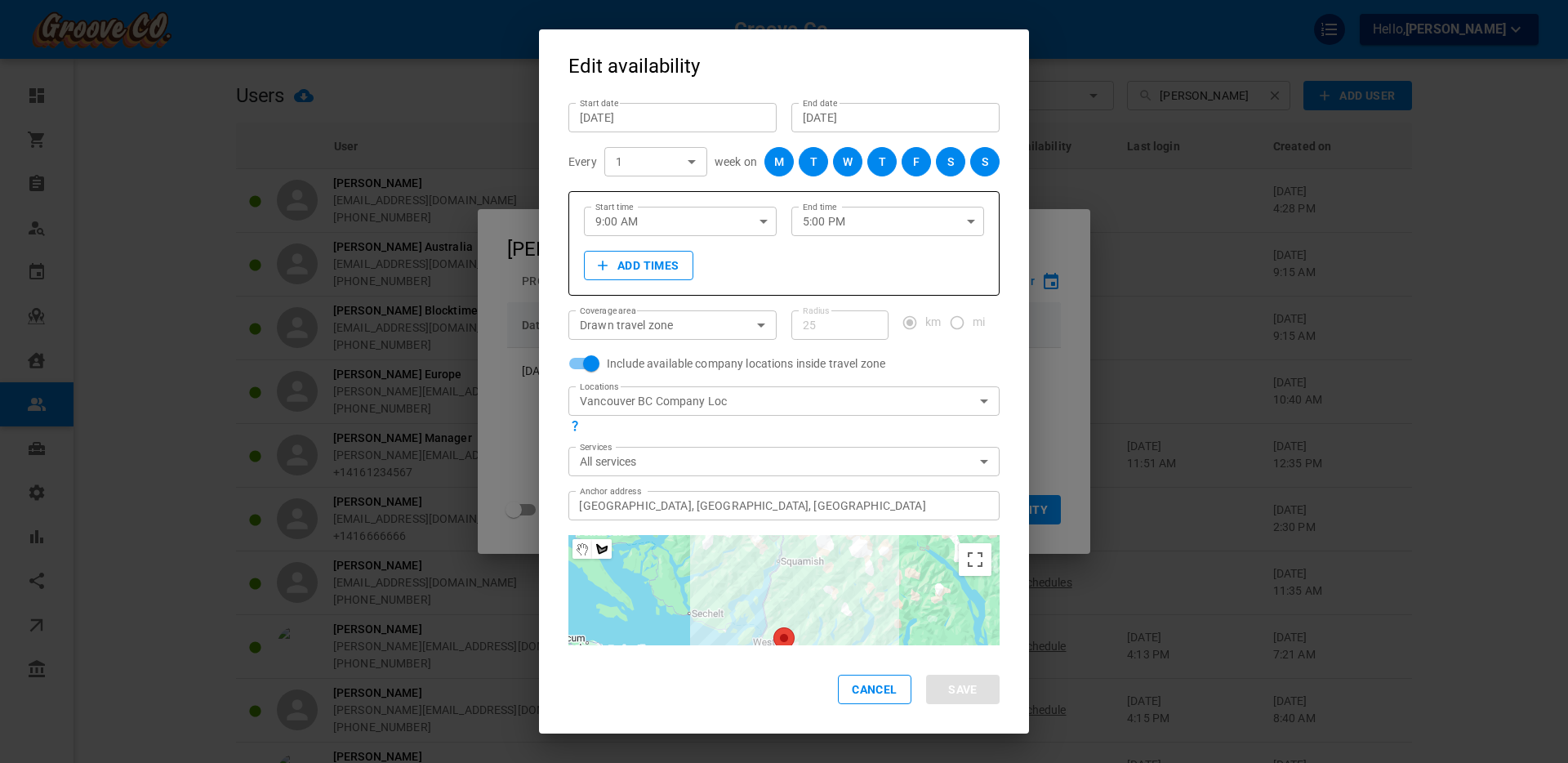
click at [851, 672] on div "Cancel Save" at bounding box center [784, 689] width 490 height 88
drag, startPoint x: 864, startPoint y: 690, endPoint x: 849, endPoint y: 681, distance: 17.5
click at [864, 690] on button "Cancel" at bounding box center [875, 689] width 74 height 29
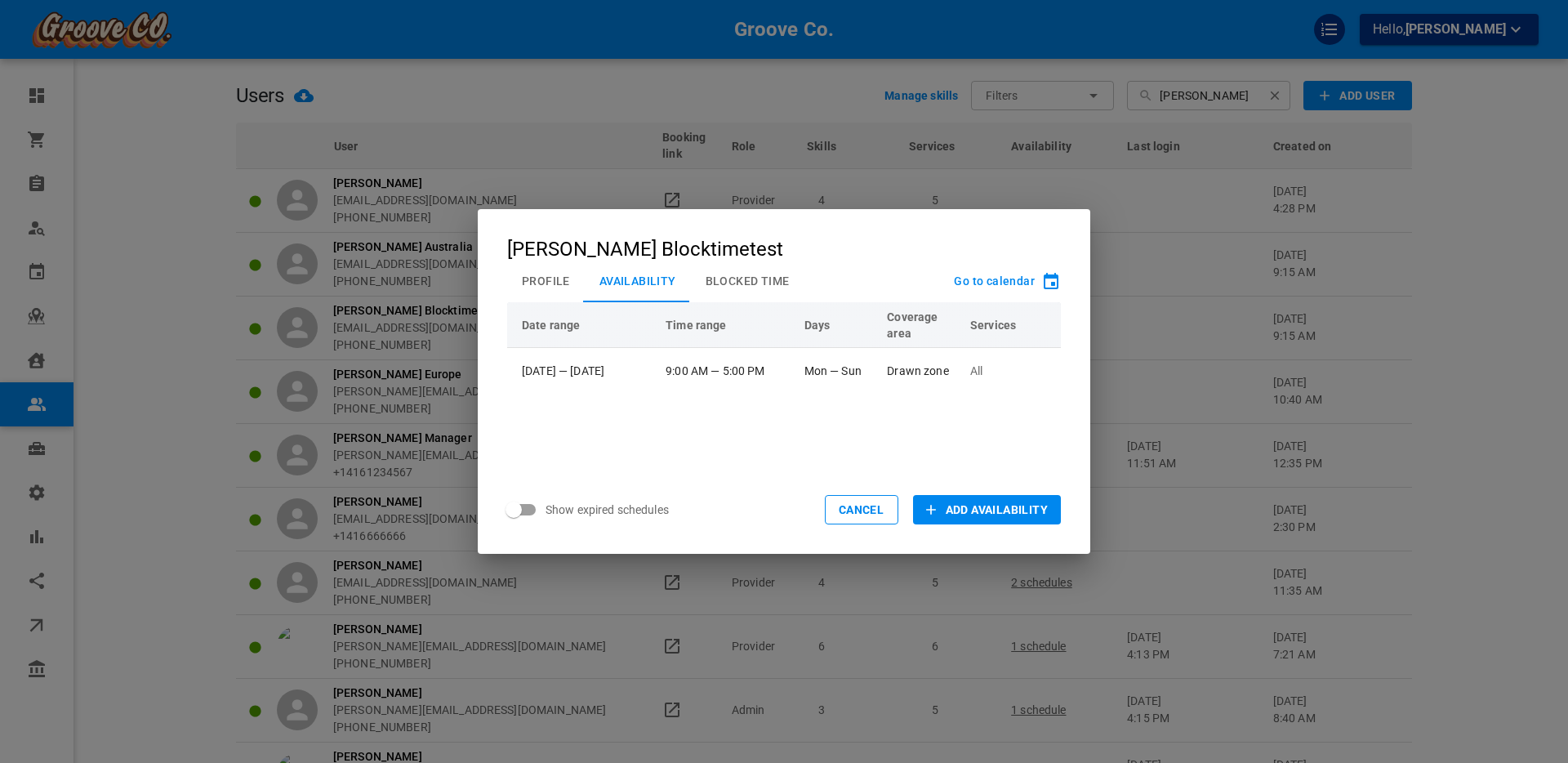
click at [548, 278] on button "Profile" at bounding box center [546, 281] width 78 height 43
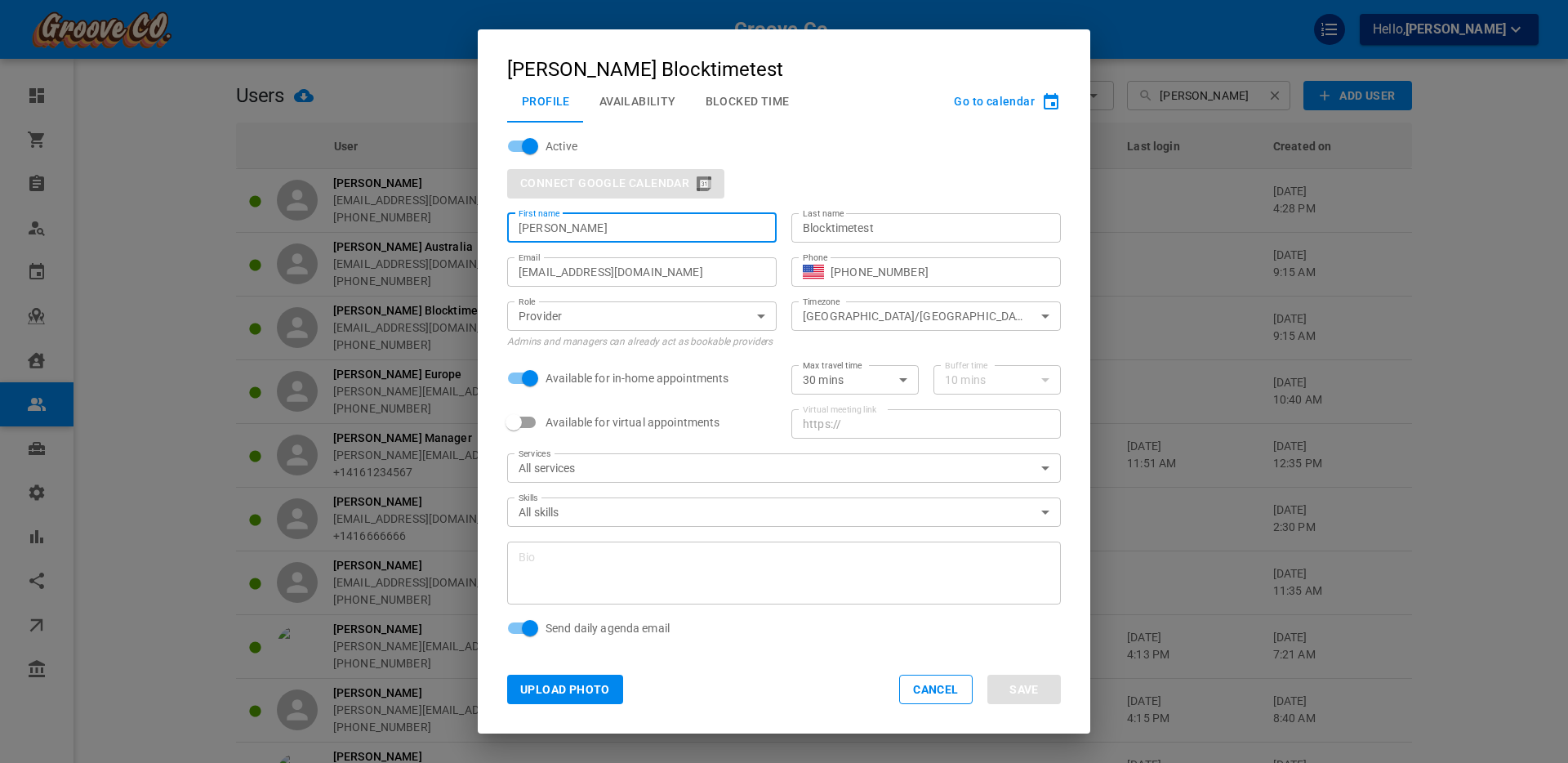
click at [541, 227] on input "[PERSON_NAME]" at bounding box center [642, 228] width 247 height 16
type input "[PERSON_NAME]"
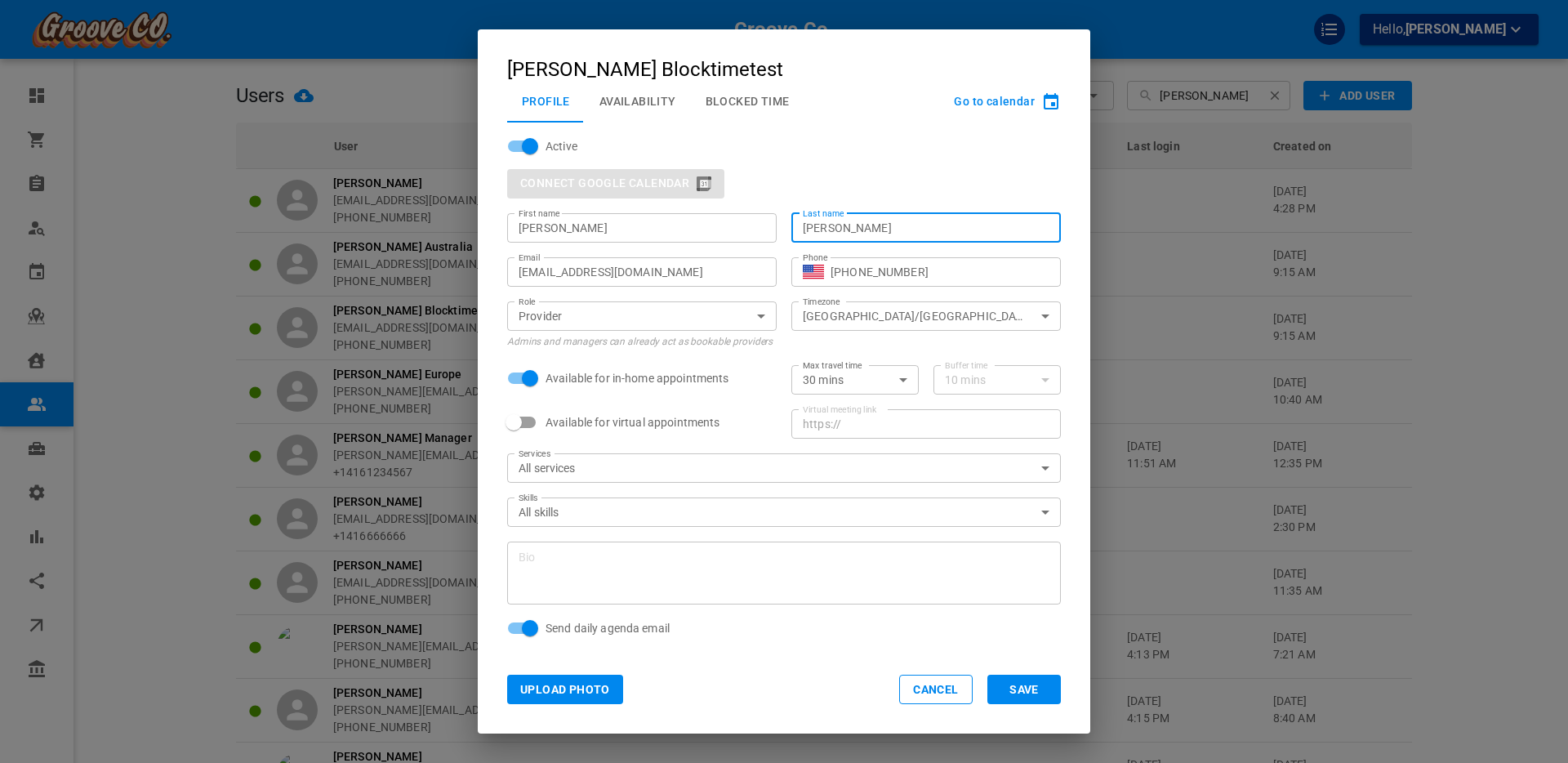
type input "[PERSON_NAME]"
click at [987, 627] on div "Active Connect Google Calendar First name [PERSON_NAME] First name Last name [P…" at bounding box center [776, 405] width 568 height 566
click at [1023, 690] on button "Save" at bounding box center [1024, 689] width 74 height 29
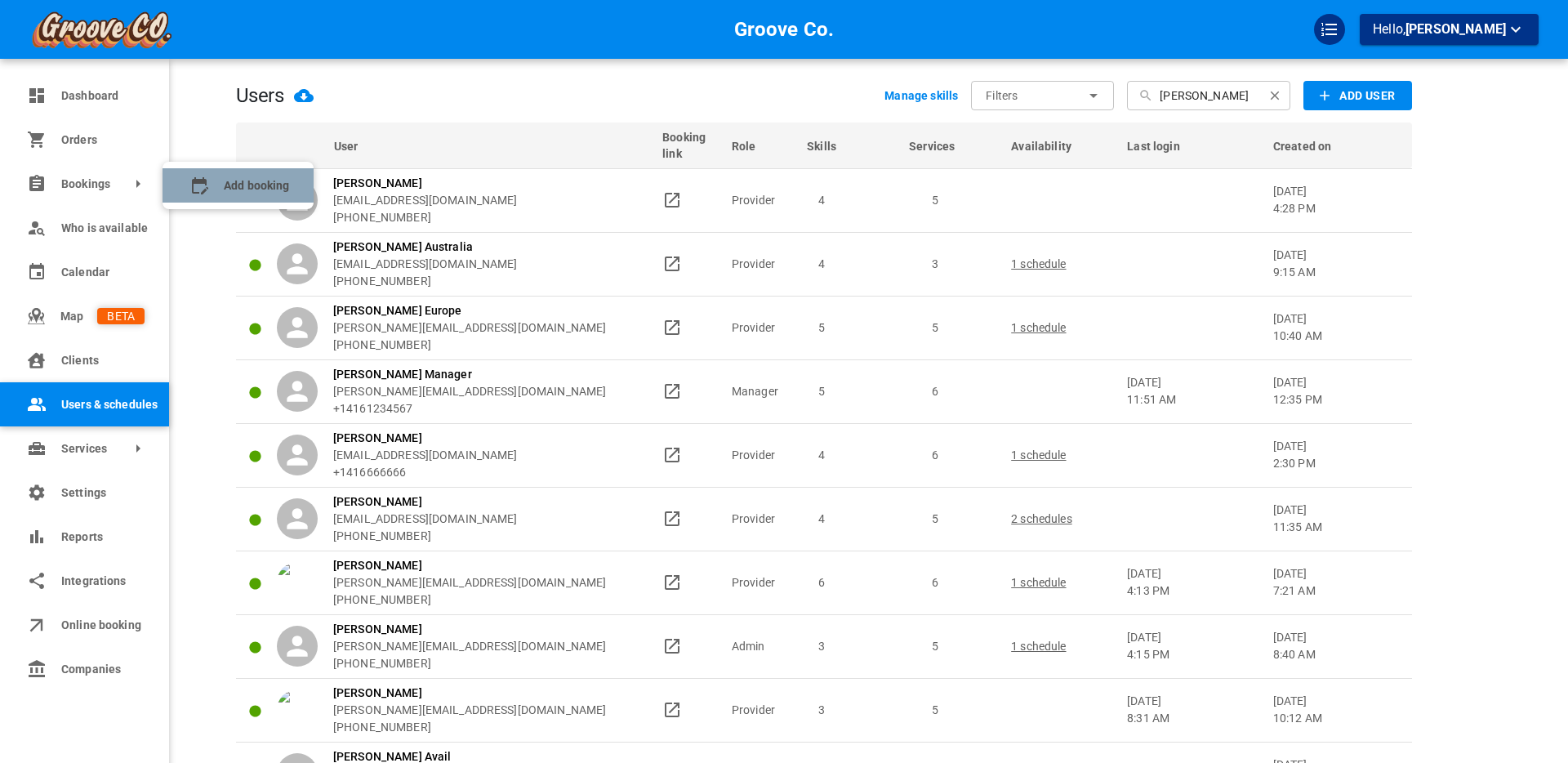
click at [242, 186] on span "Add booking" at bounding box center [256, 186] width 65 height 17
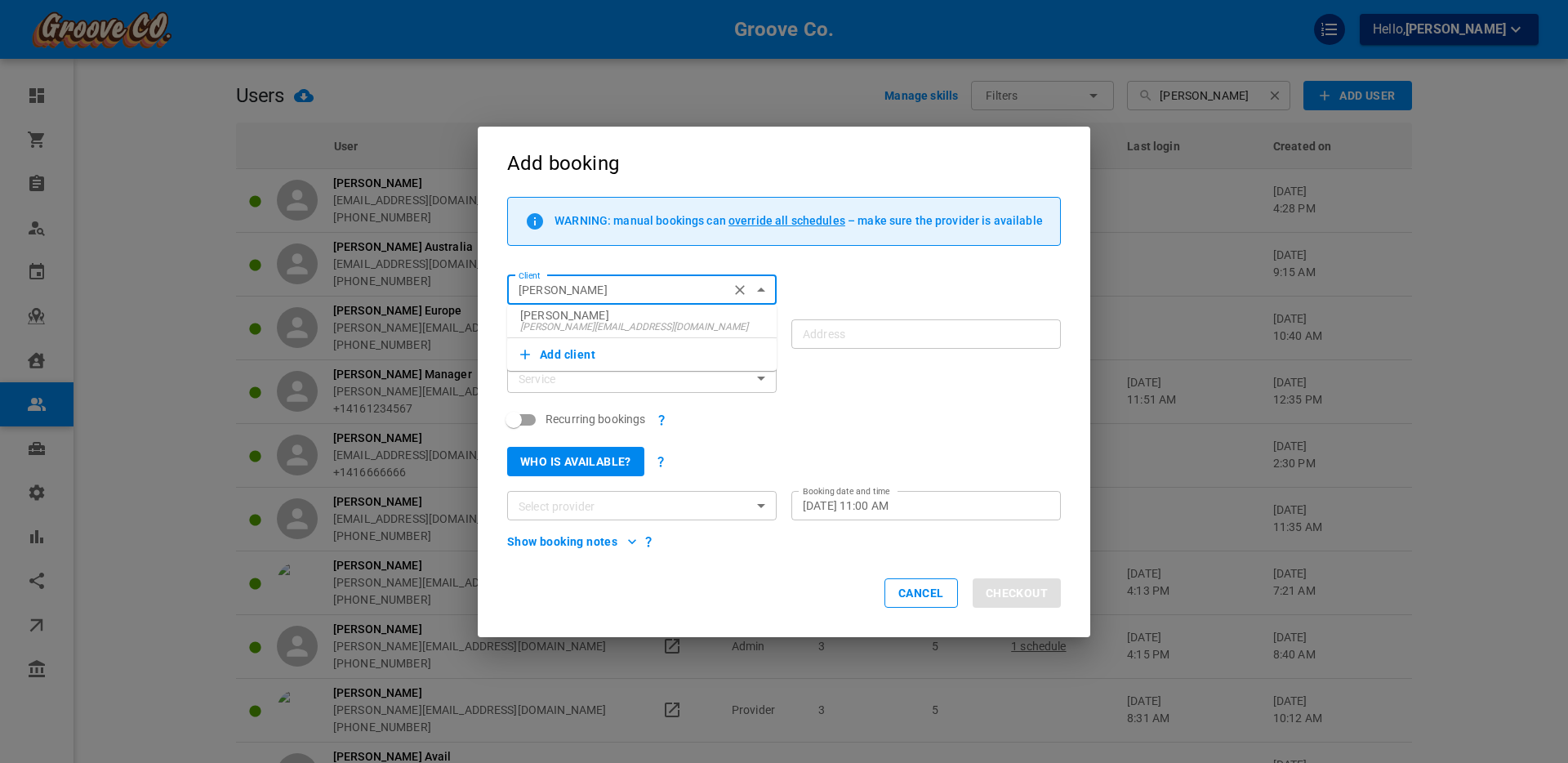
click at [560, 317] on p "[PERSON_NAME]" at bounding box center [642, 315] width 244 height 11
type input "[PERSON_NAME]"
type input "[STREET_ADDRESS]"
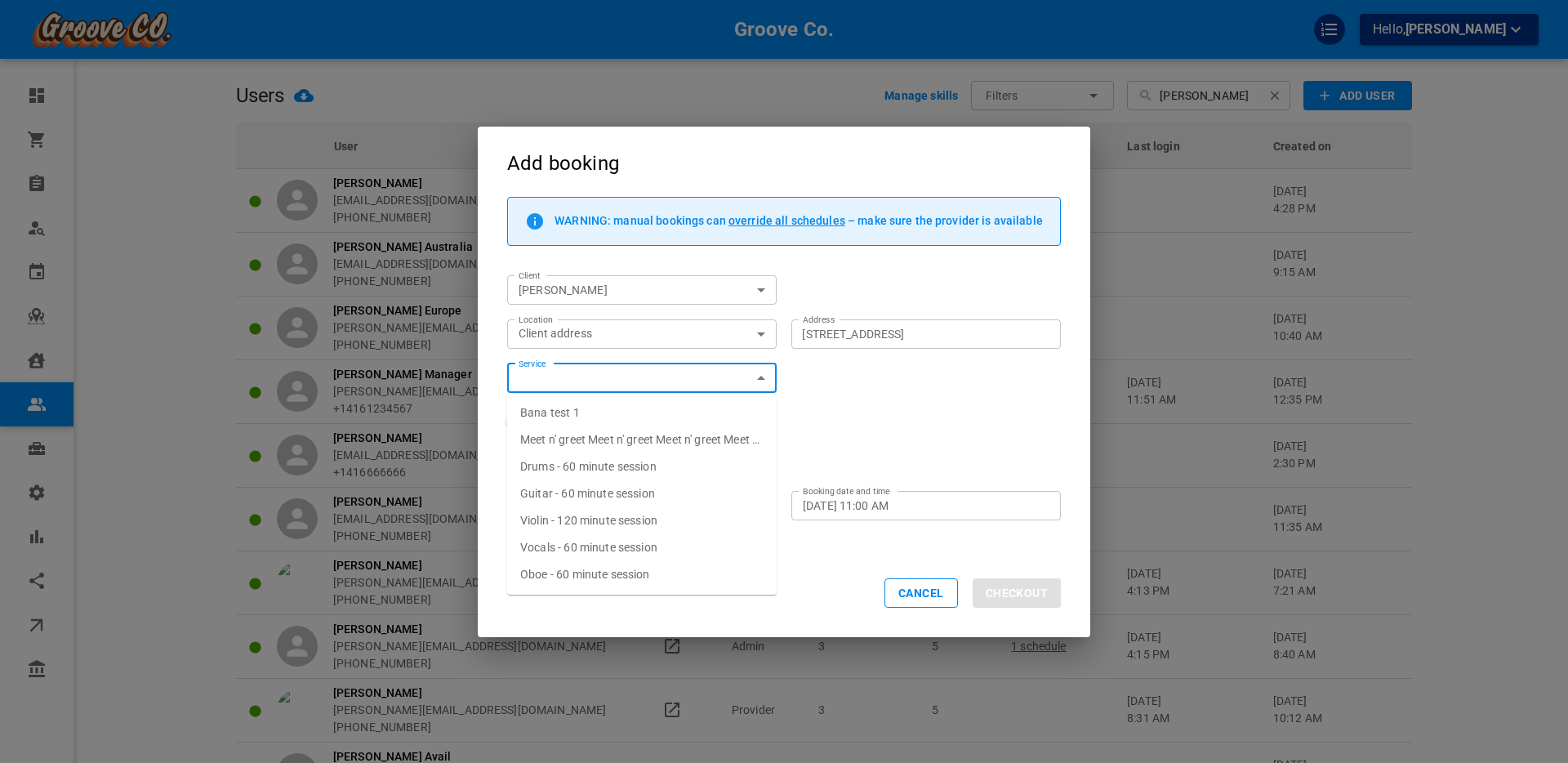
click at [611, 461] on span "Drums - 60 minute session" at bounding box center [588, 466] width 137 height 13
type input "Drums - 60 minute session"
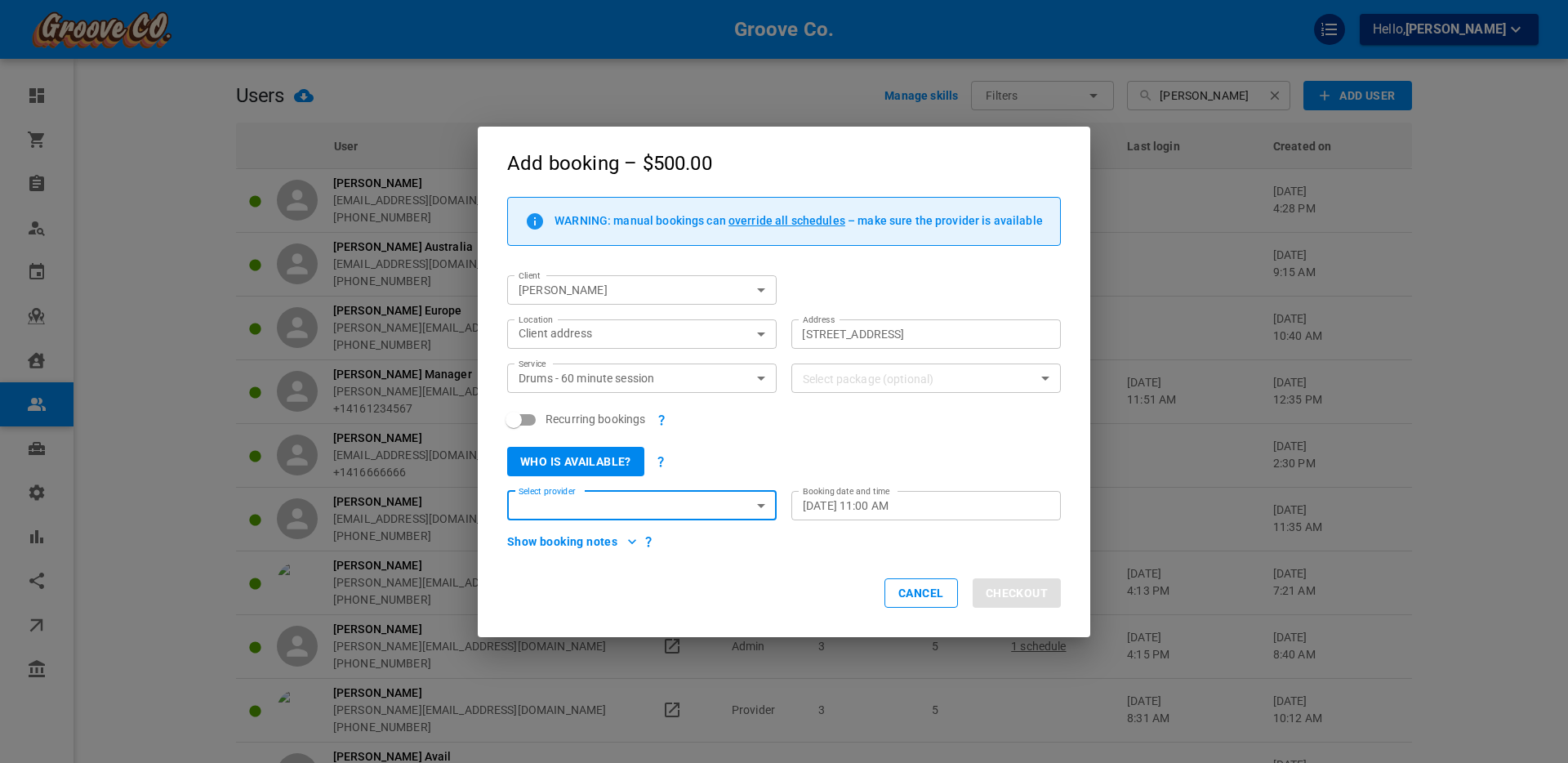
click at [591, 460] on button "Who is available?" at bounding box center [575, 461] width 137 height 29
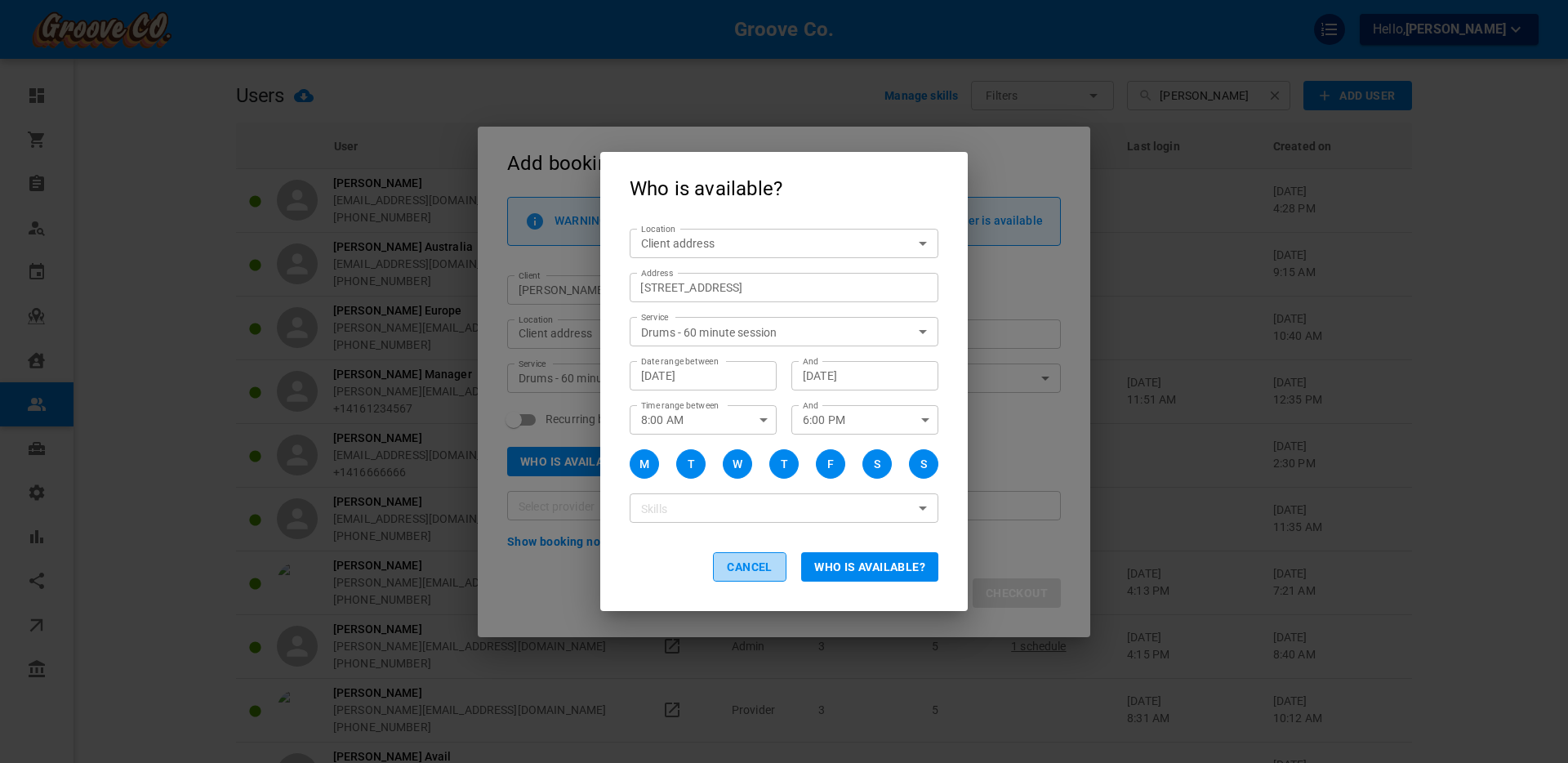
click at [761, 568] on button "Cancel" at bounding box center [750, 566] width 74 height 29
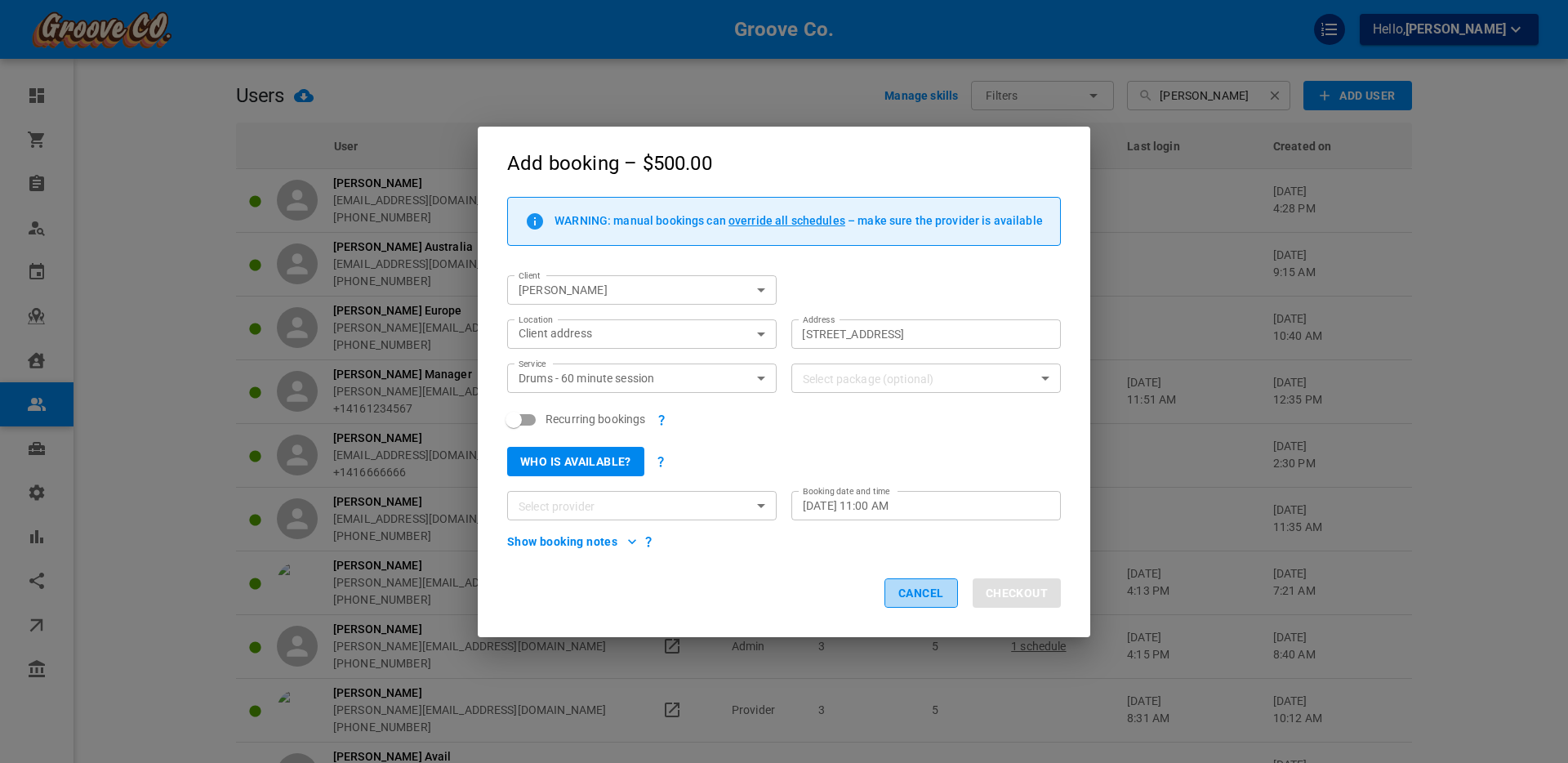
click at [901, 591] on button "Cancel" at bounding box center [921, 592] width 74 height 29
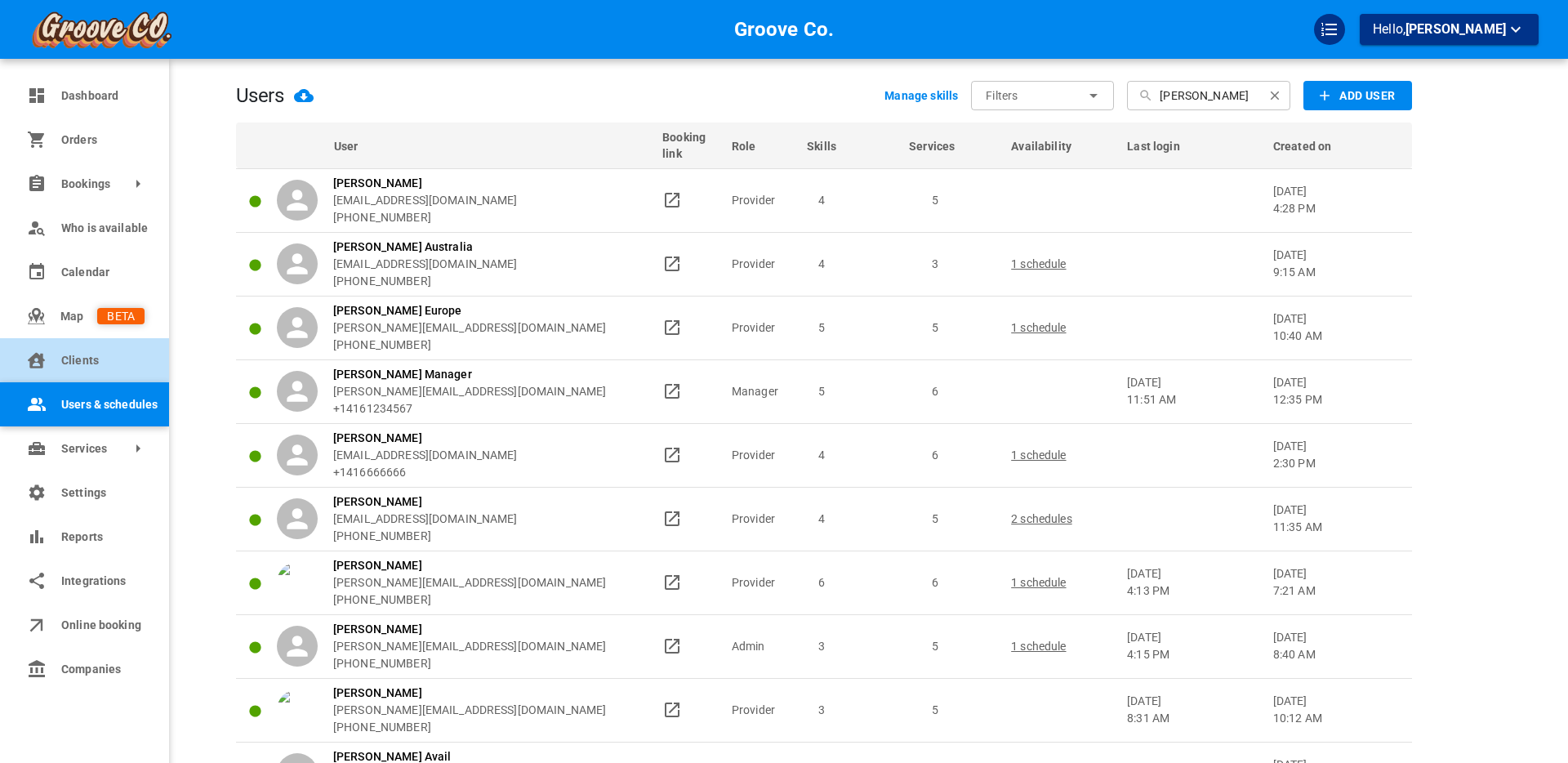
click at [70, 355] on span "Clients" at bounding box center [102, 361] width 83 height 17
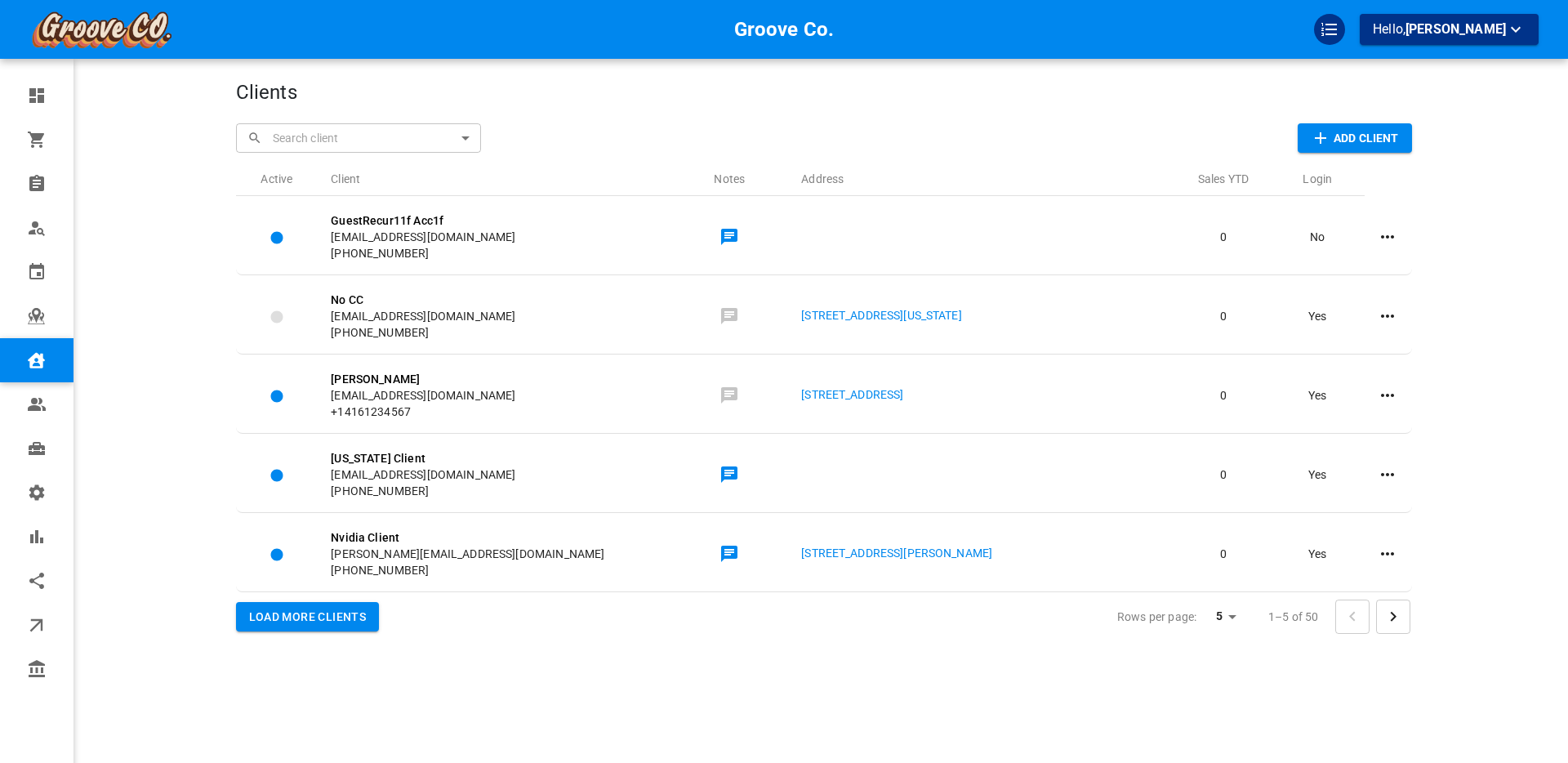
click at [309, 136] on input "text" at bounding box center [368, 138] width 201 height 29
click at [298, 175] on p "[PERSON_NAME]" at bounding box center [293, 172] width 89 height 17
type input "[PERSON_NAME]"
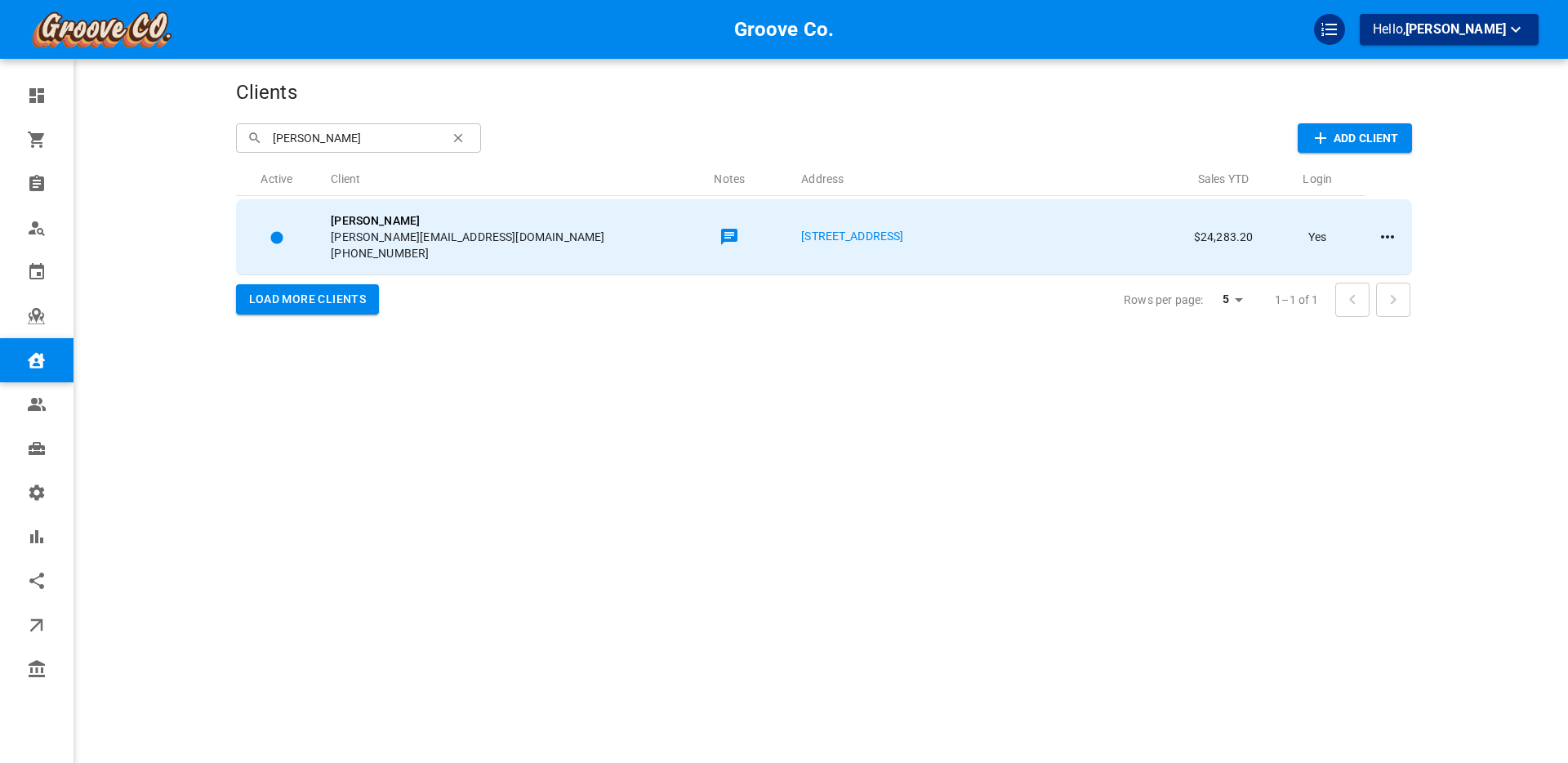
click at [604, 232] on span "[PERSON_NAME][EMAIL_ADDRESS][DOMAIN_NAME]" at bounding box center [493, 237] width 326 height 16
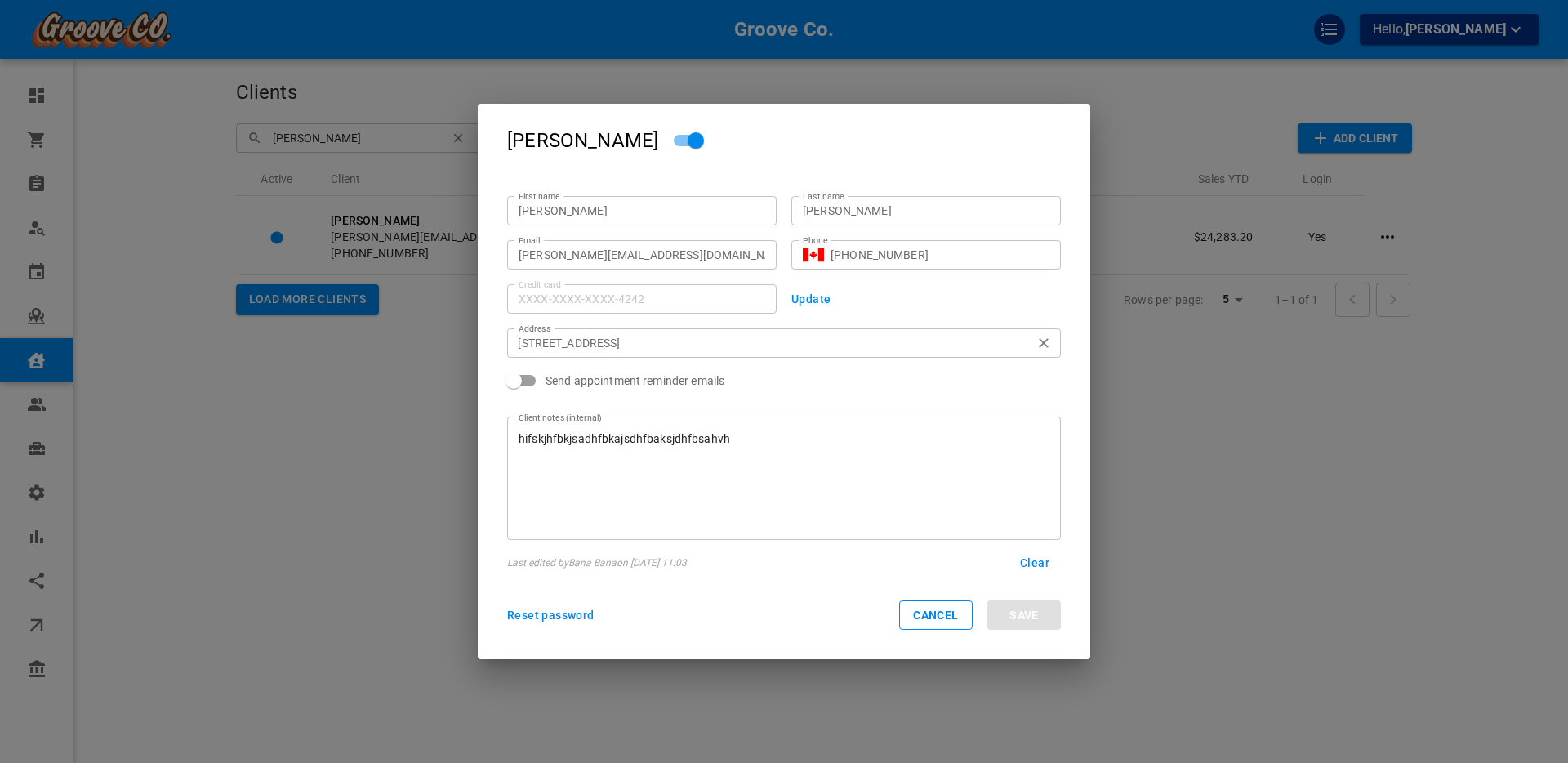
click at [573, 341] on input "[STREET_ADDRESS]" at bounding box center [775, 343] width 528 height 20
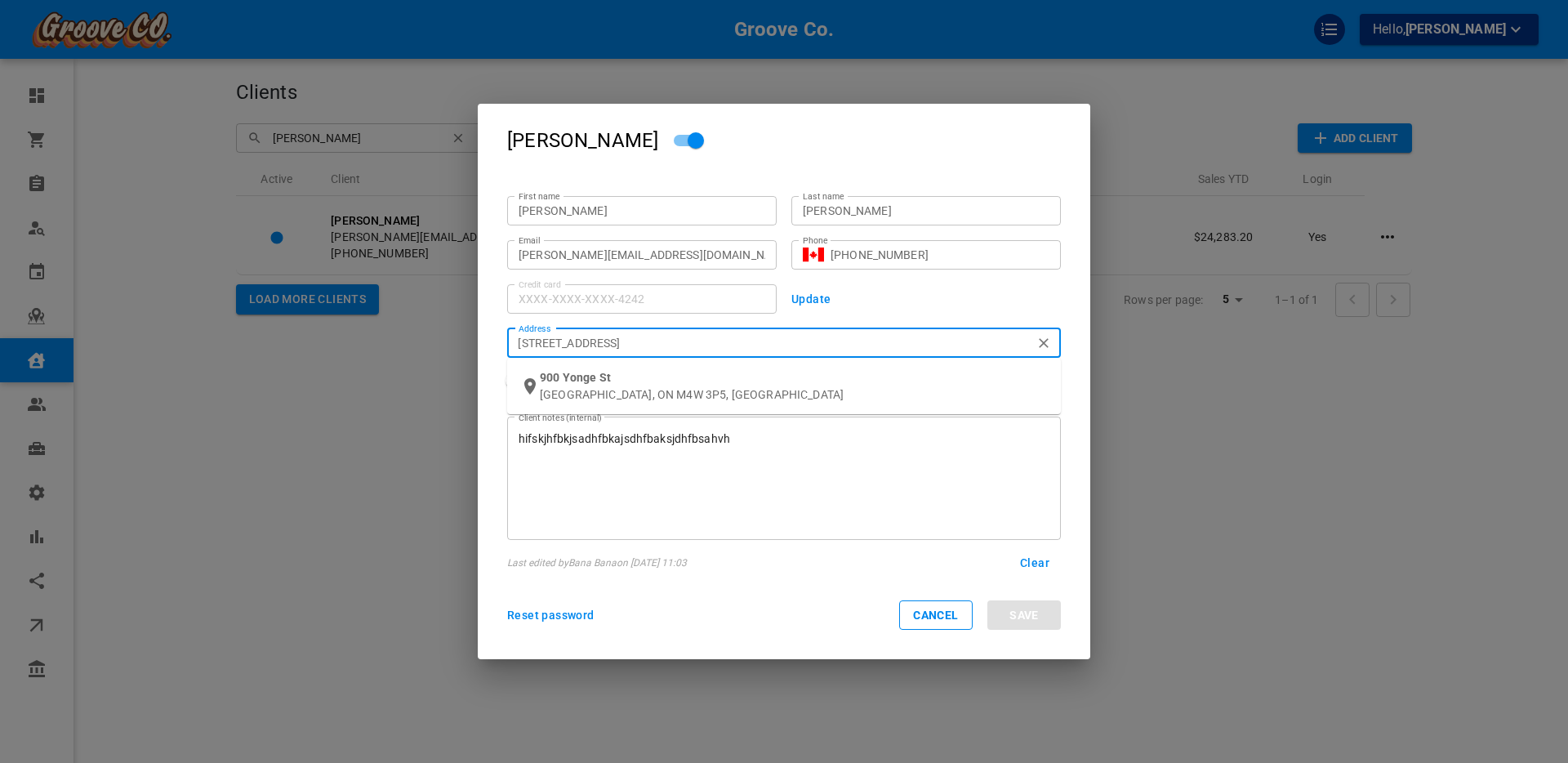
click at [573, 341] on input "[STREET_ADDRESS]" at bounding box center [775, 343] width 528 height 20
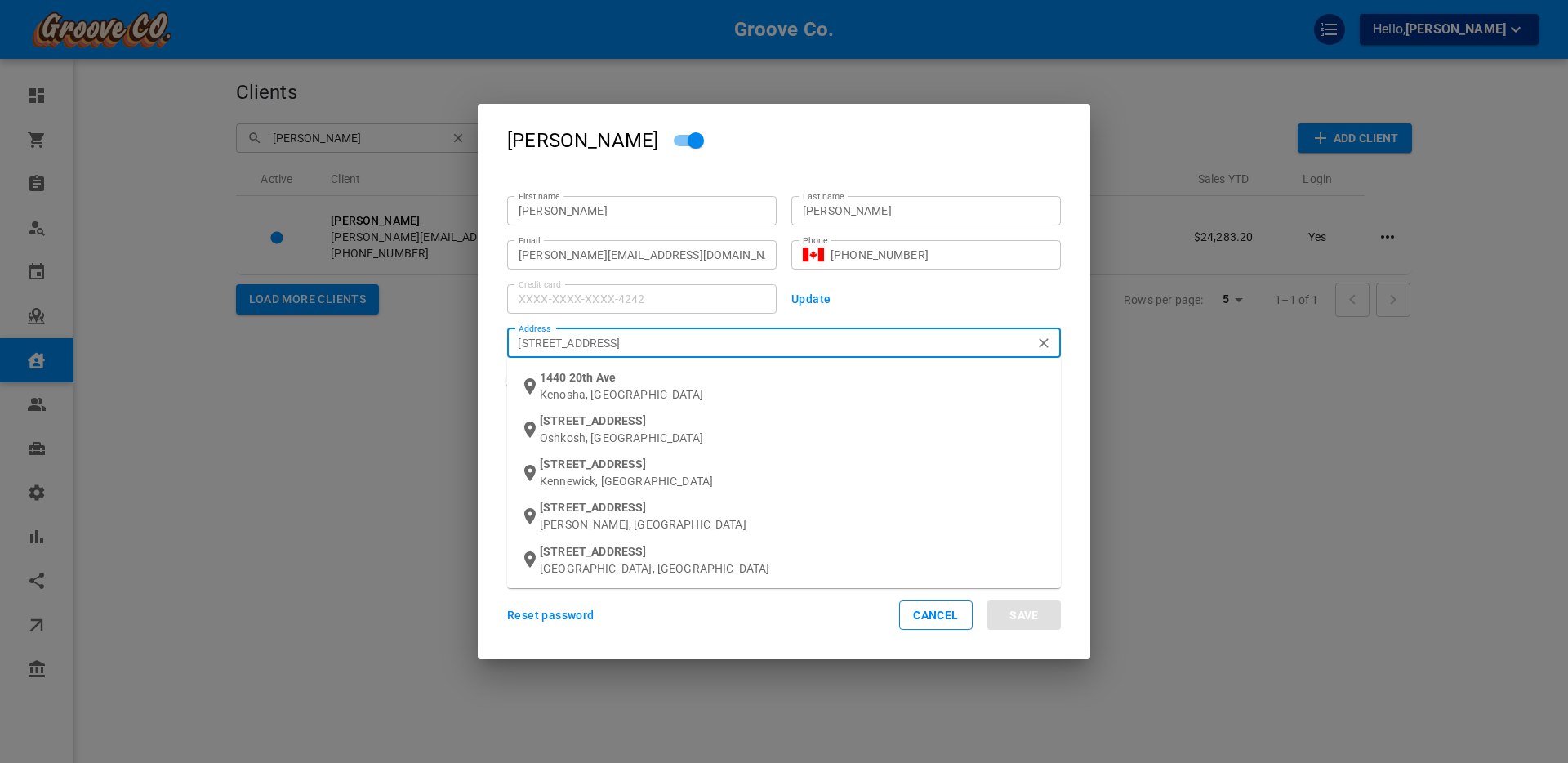
type input "[STREET_ADDRESS]"
click at [597, 425] on span "[STREET_ADDRESS]" at bounding box center [593, 420] width 106 height 13
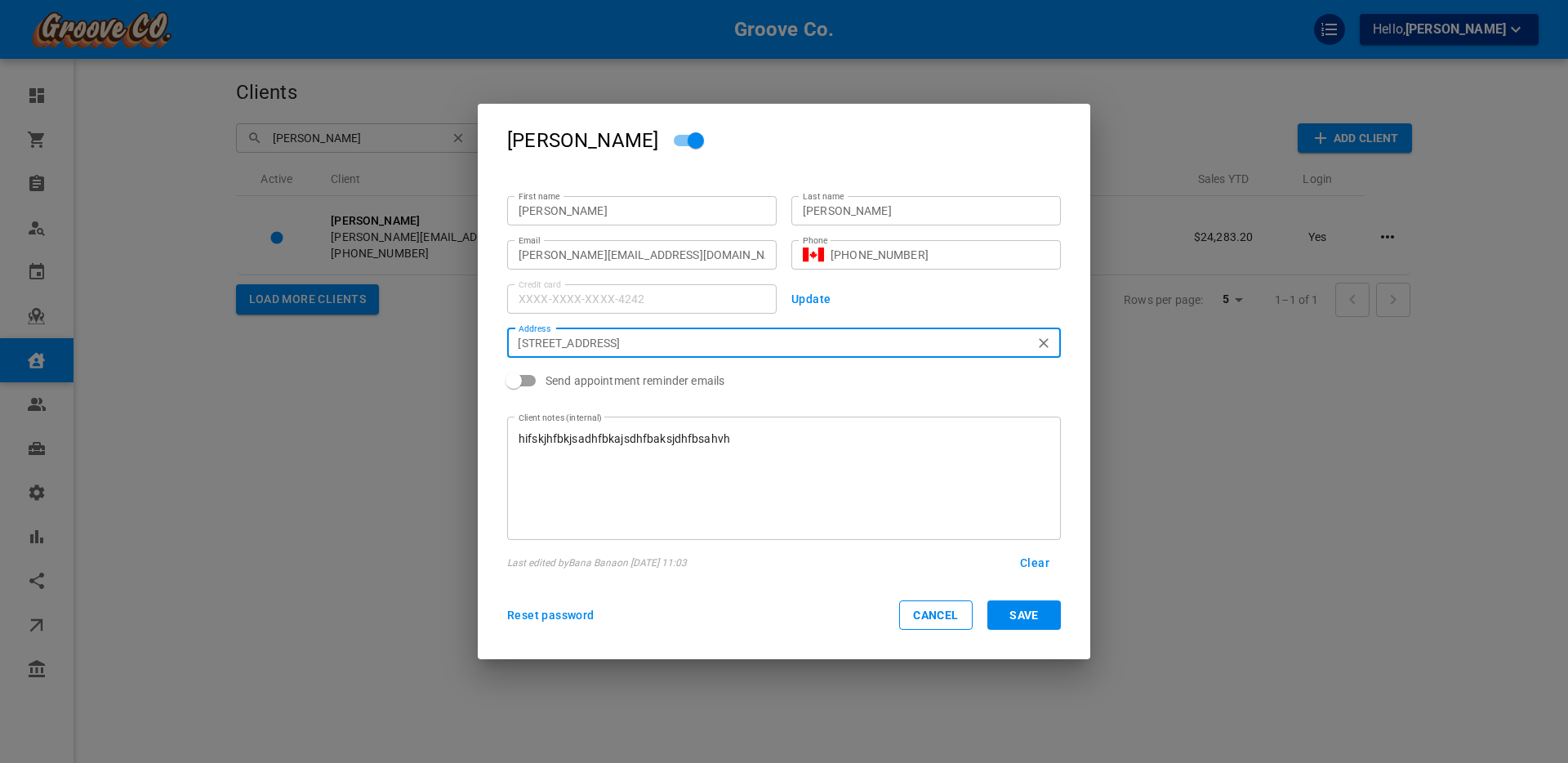
type input "[STREET_ADDRESS]"
click at [1036, 611] on button "Save" at bounding box center [1024, 614] width 74 height 29
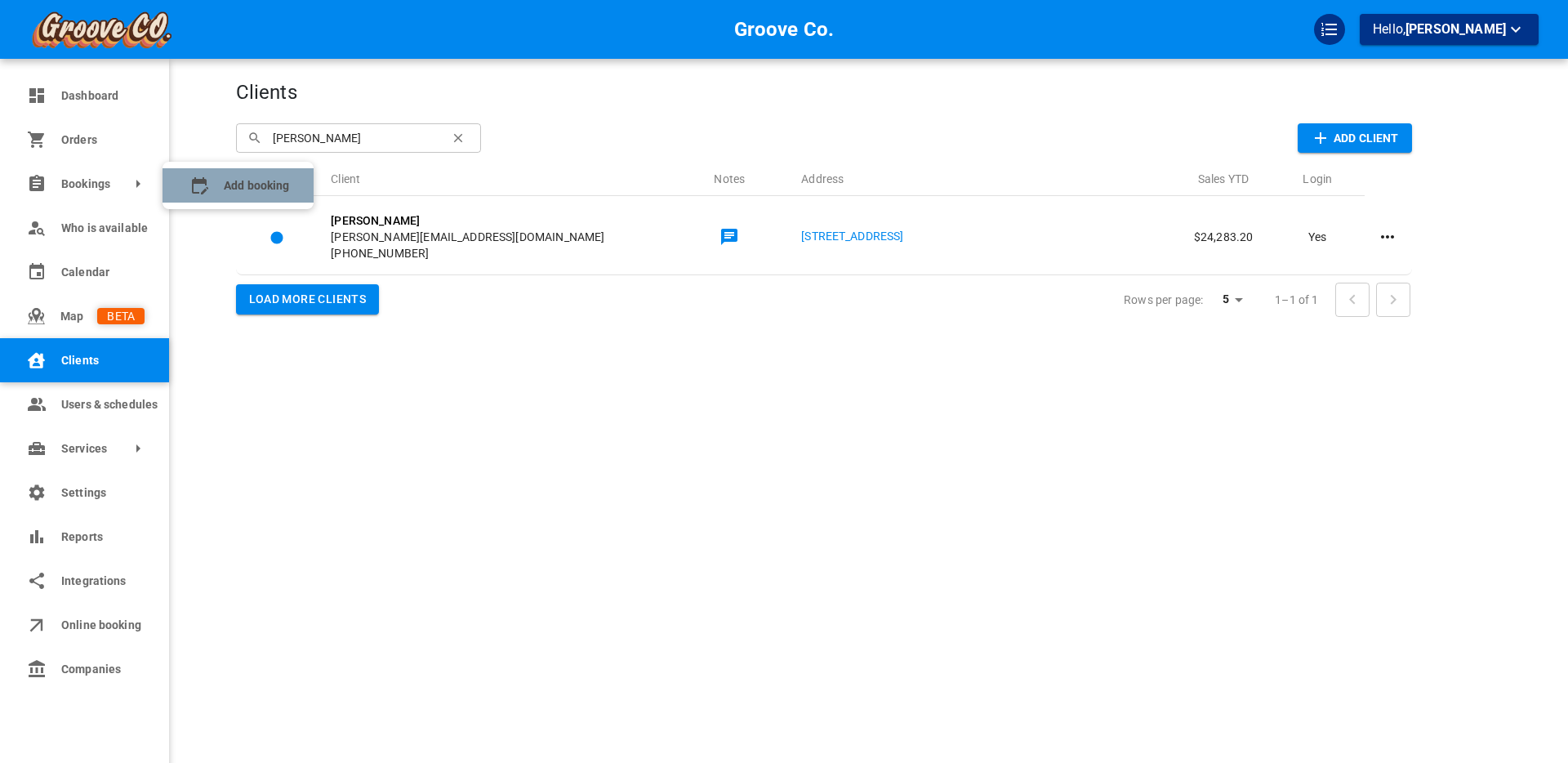
click at [237, 186] on span "Add booking" at bounding box center [256, 186] width 65 height 17
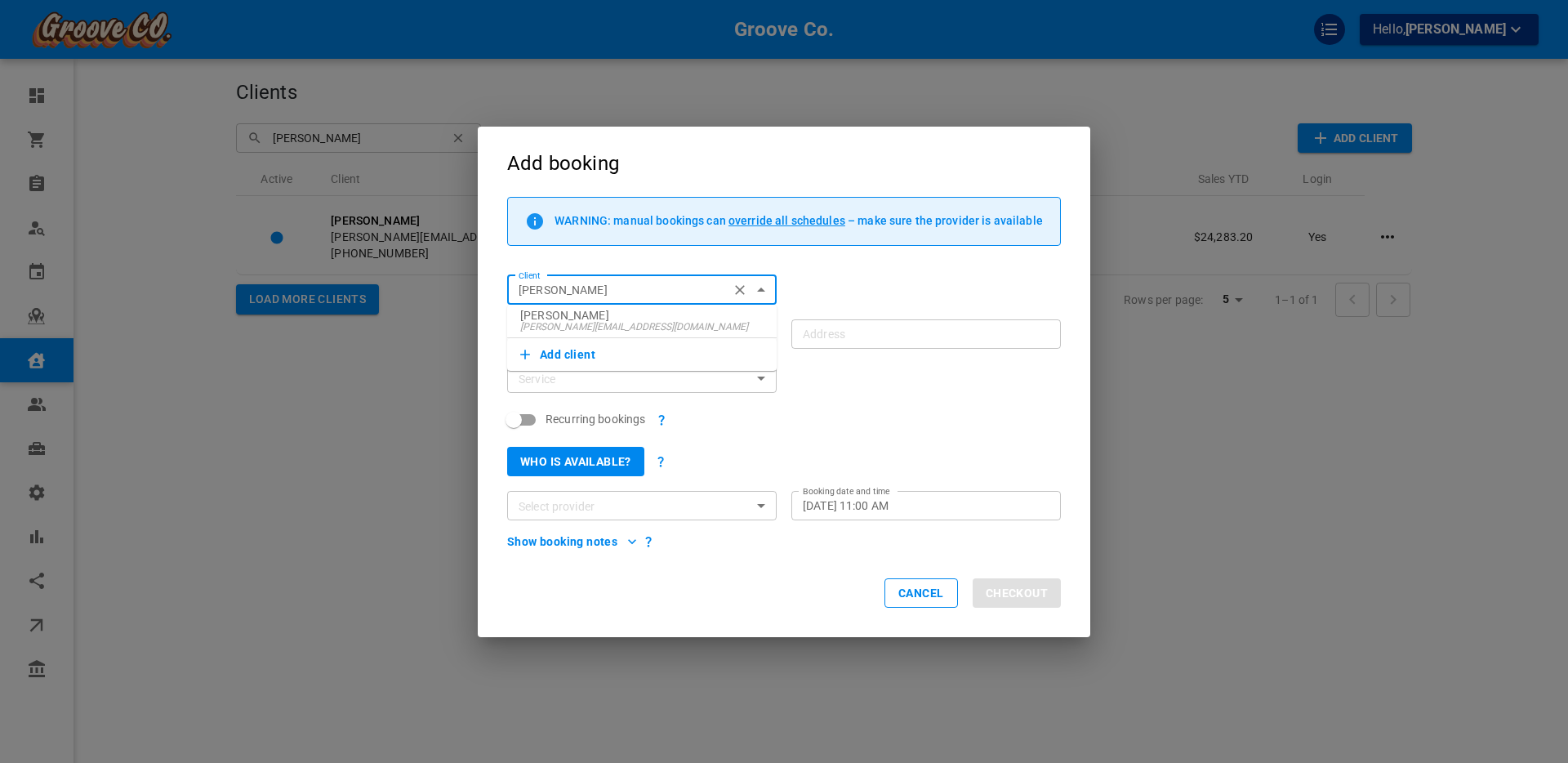
click at [559, 324] on span "[PERSON_NAME][EMAIL_ADDRESS][DOMAIN_NAME]" at bounding box center [642, 327] width 244 height 11
type input "[PERSON_NAME]"
type input "[STREET_ADDRESS]"
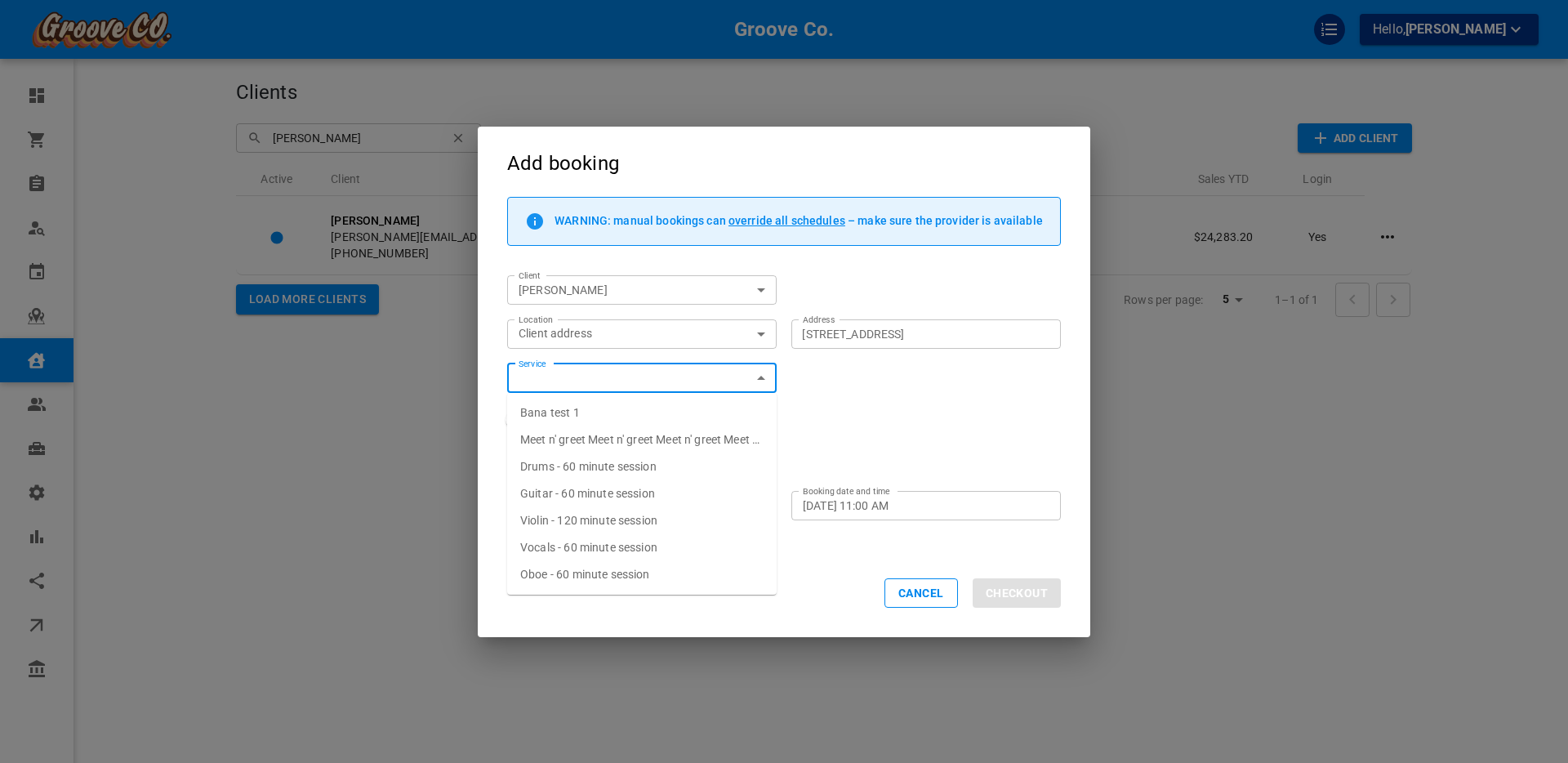
click at [599, 466] on span "Drums - 60 minute session" at bounding box center [588, 466] width 137 height 13
type input "Drums - 60 minute session"
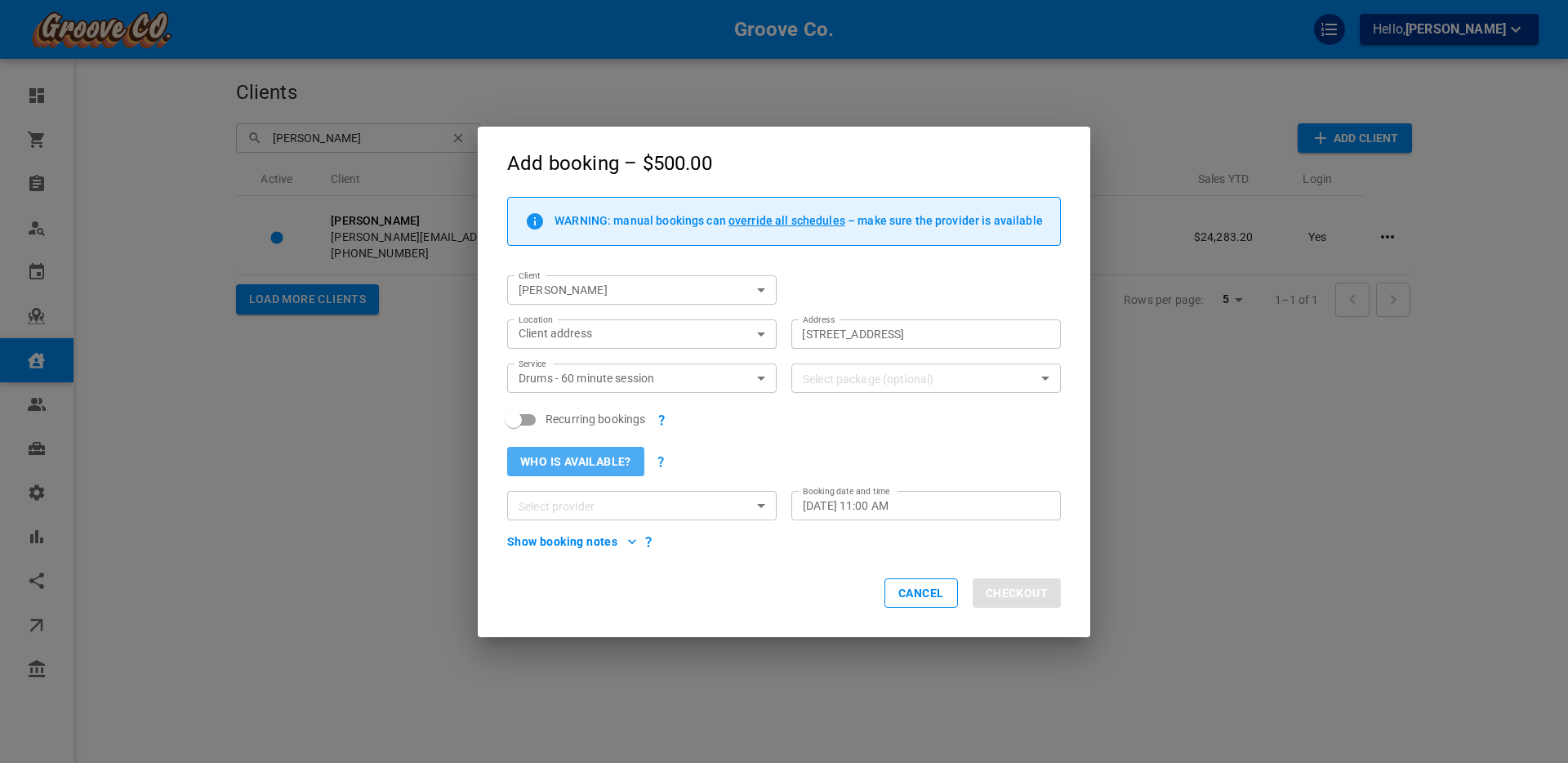
click at [577, 457] on button "Who is available?" at bounding box center [575, 461] width 137 height 29
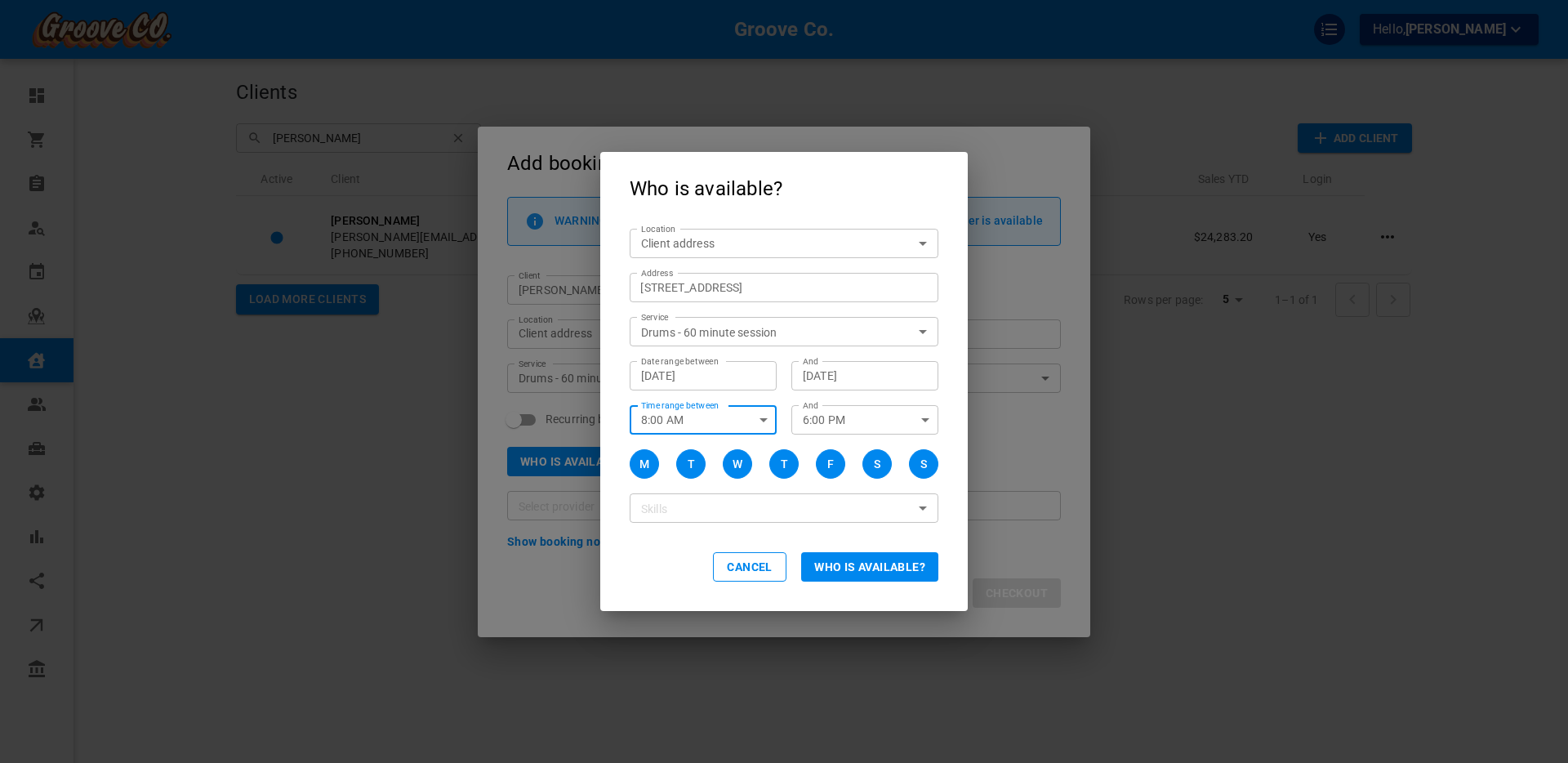
click at [674, 417] on input "8:00 AM" at bounding box center [687, 419] width 114 height 29
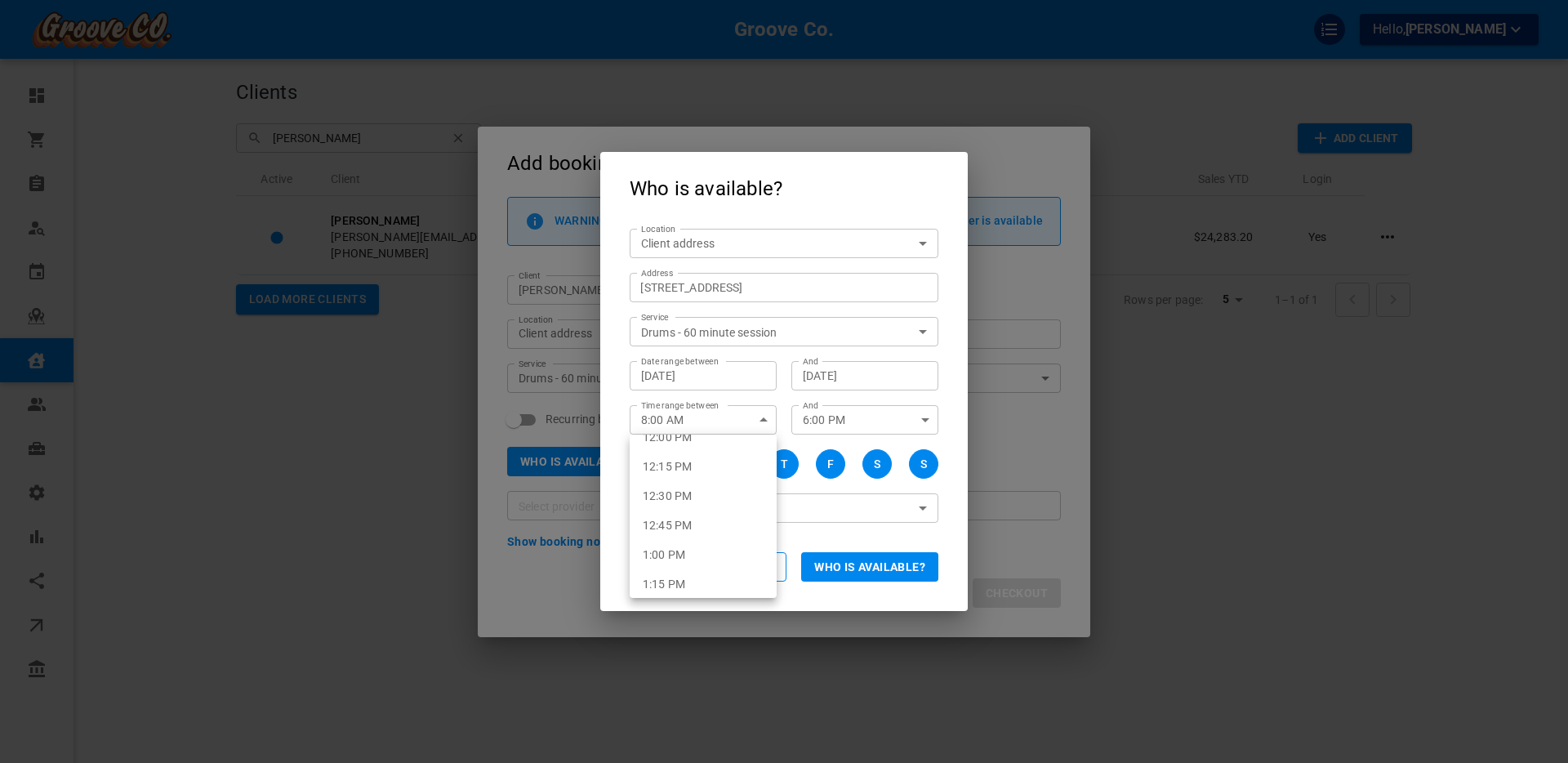
scroll to position [1454, 0]
click at [694, 532] on li "1:00 PM" at bounding box center [703, 531] width 147 height 29
type input "1:00 PM"
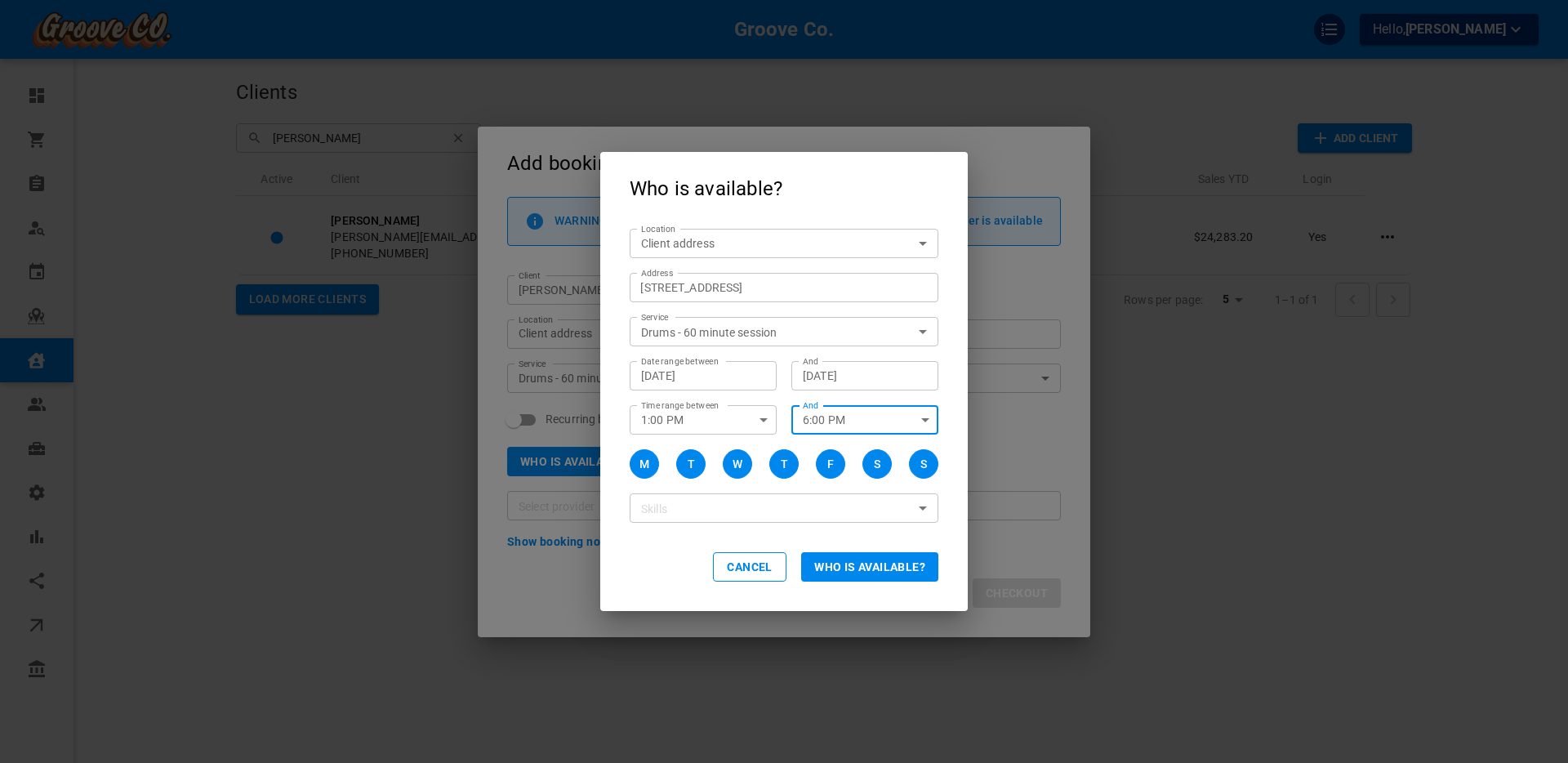
click at [817, 414] on input "6:00 PM" at bounding box center [848, 419] width 114 height 29
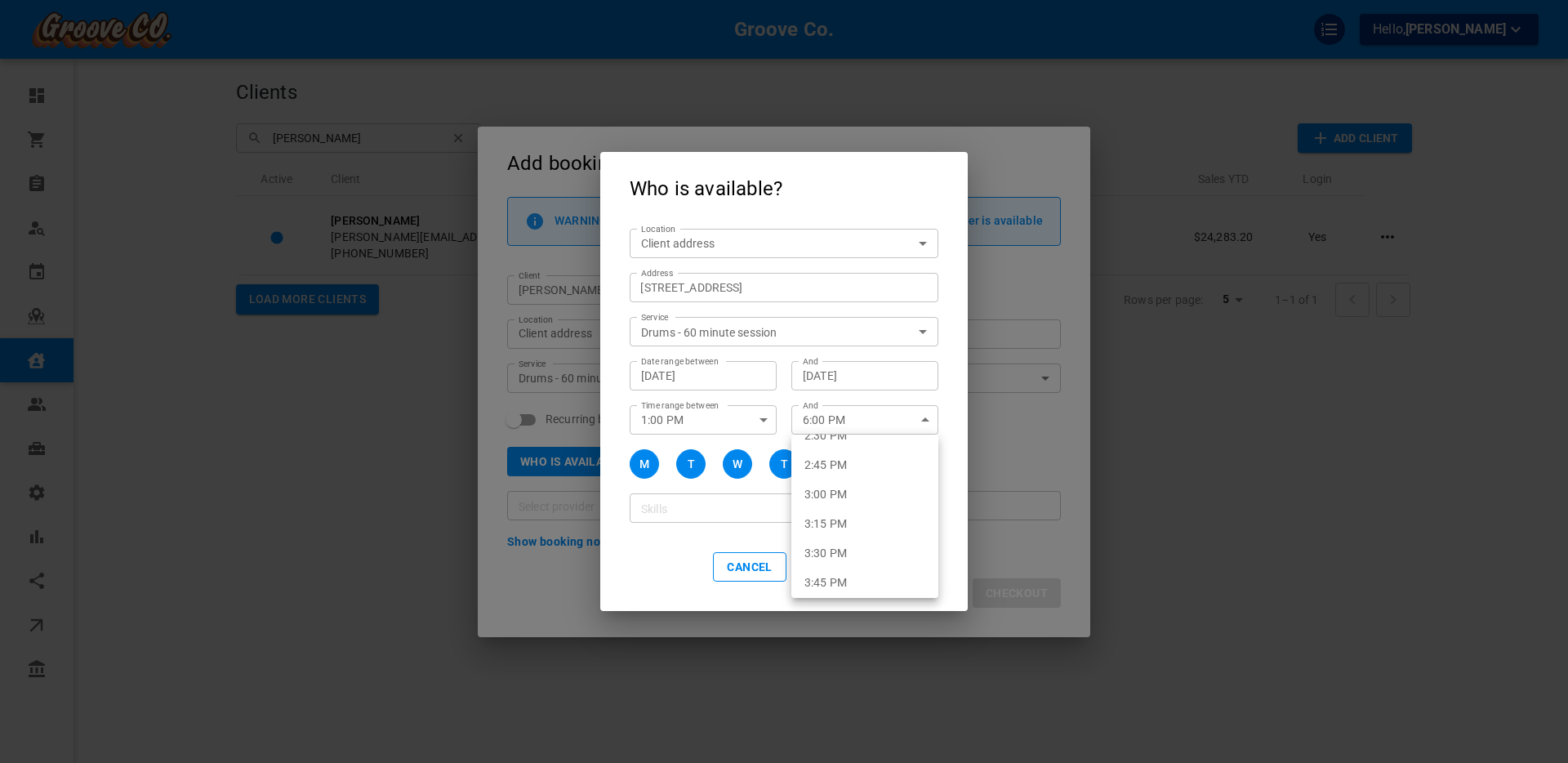
scroll to position [1725, 0]
click at [838, 487] on li "3:00 PM" at bounding box center [864, 495] width 147 height 29
type input "3:00 PM"
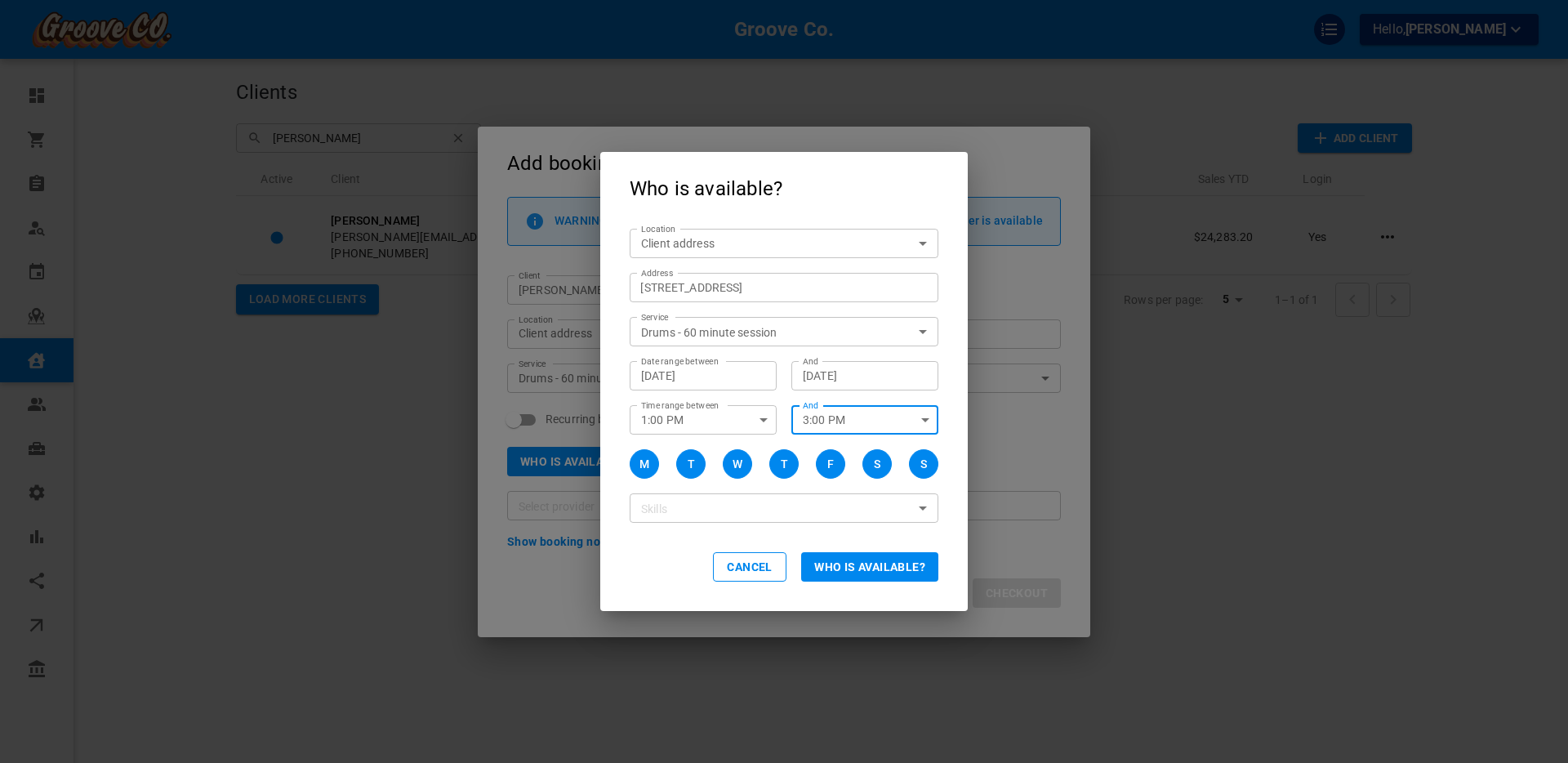
click at [650, 464] on button "M" at bounding box center [644, 463] width 29 height 29
click at [695, 462] on button "T" at bounding box center [690, 463] width 29 height 29
click at [832, 463] on div "F" at bounding box center [830, 464] width 7 height 17
click at [879, 462] on div "S" at bounding box center [877, 464] width 7 height 17
click at [926, 461] on div "S" at bounding box center [923, 464] width 7 height 17
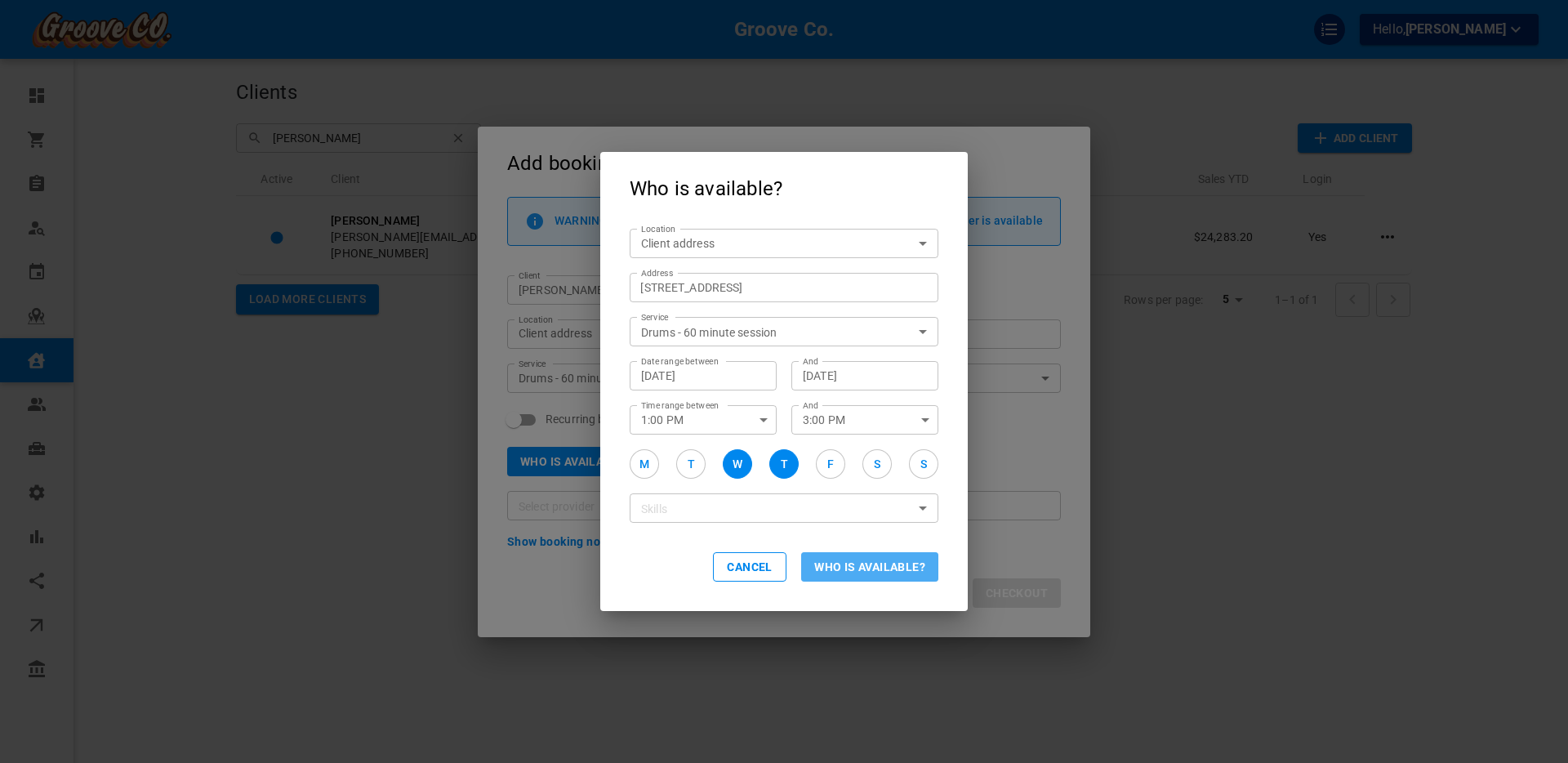
click at [855, 562] on button "Who is available?" at bounding box center [869, 566] width 137 height 29
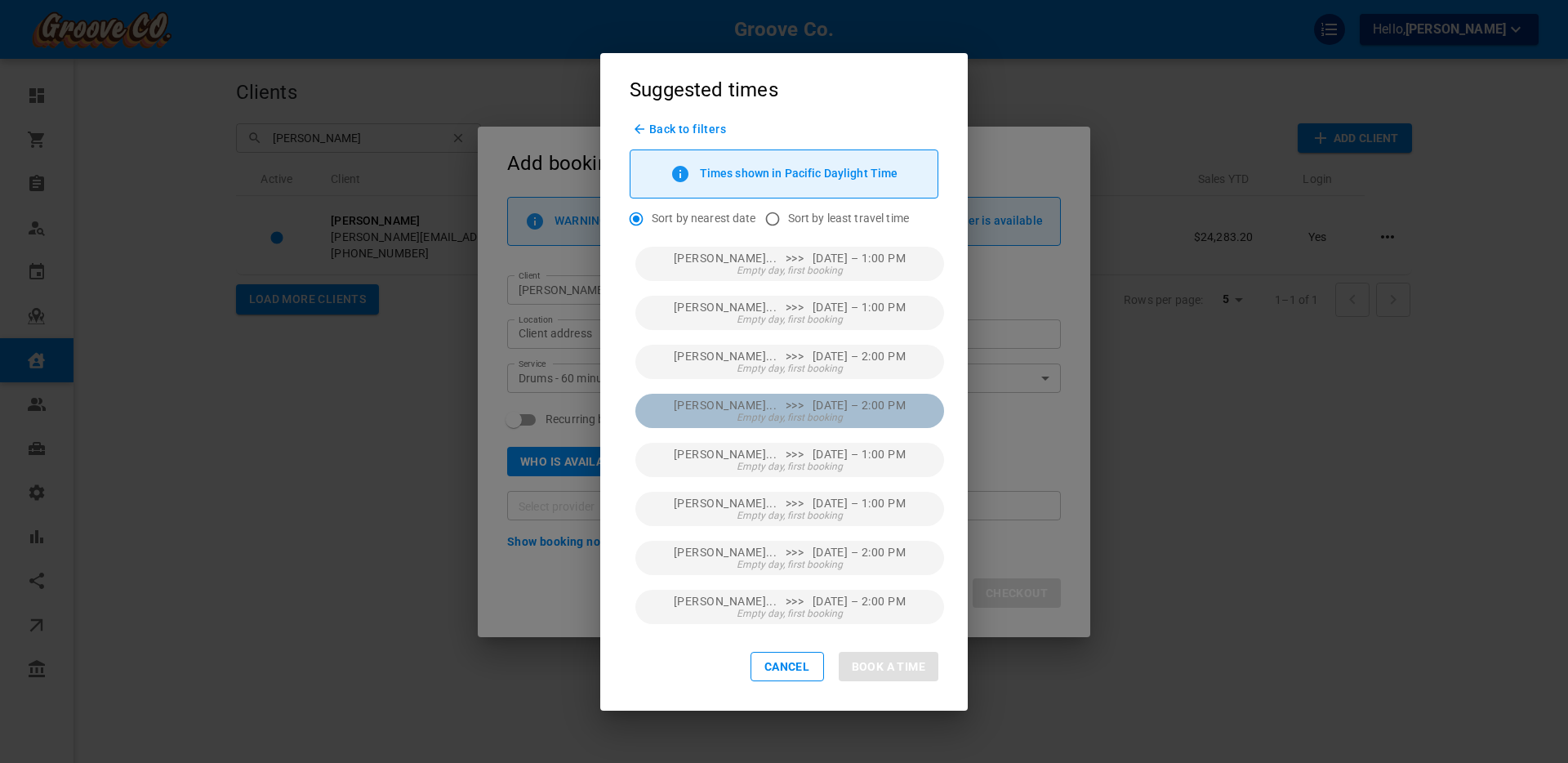
click at [854, 413] on button "[PERSON_NAME]... >>> [DATE] – 2:00 PM Empty day, first booking" at bounding box center [789, 410] width 308 height 34
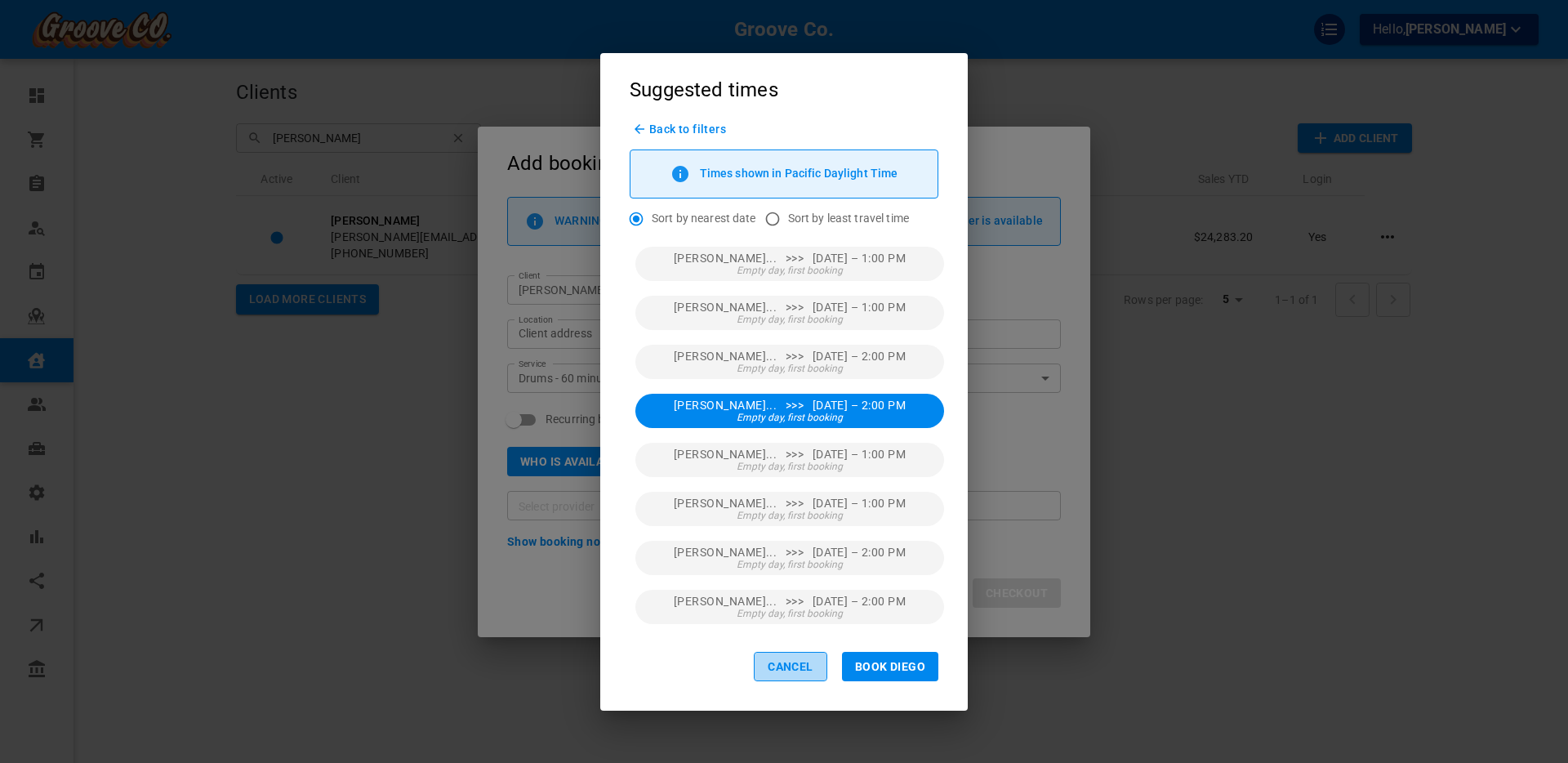
click at [797, 658] on button "Cancel" at bounding box center [790, 666] width 74 height 29
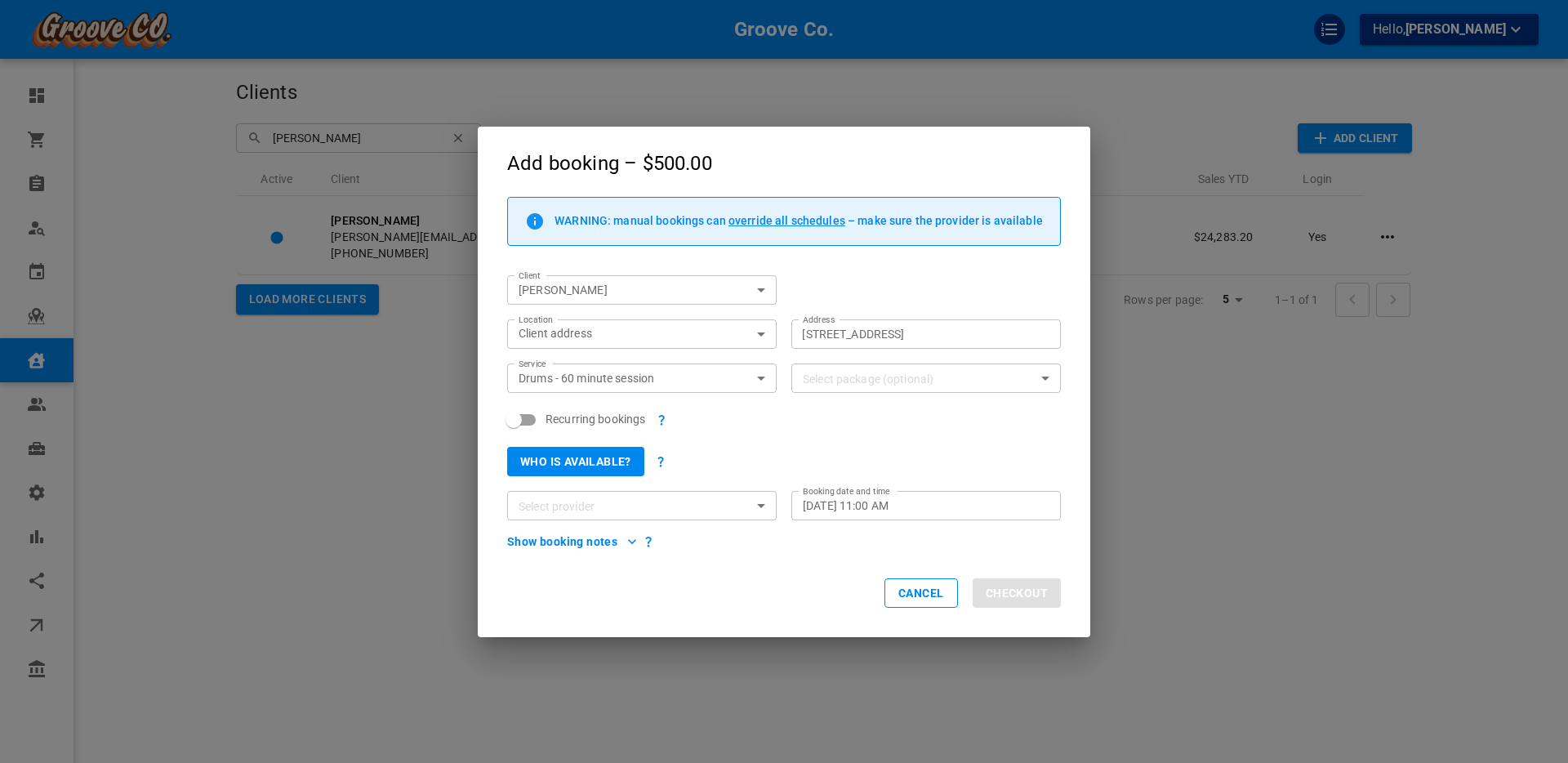
click at [600, 465] on button "Who is available?" at bounding box center [575, 461] width 137 height 29
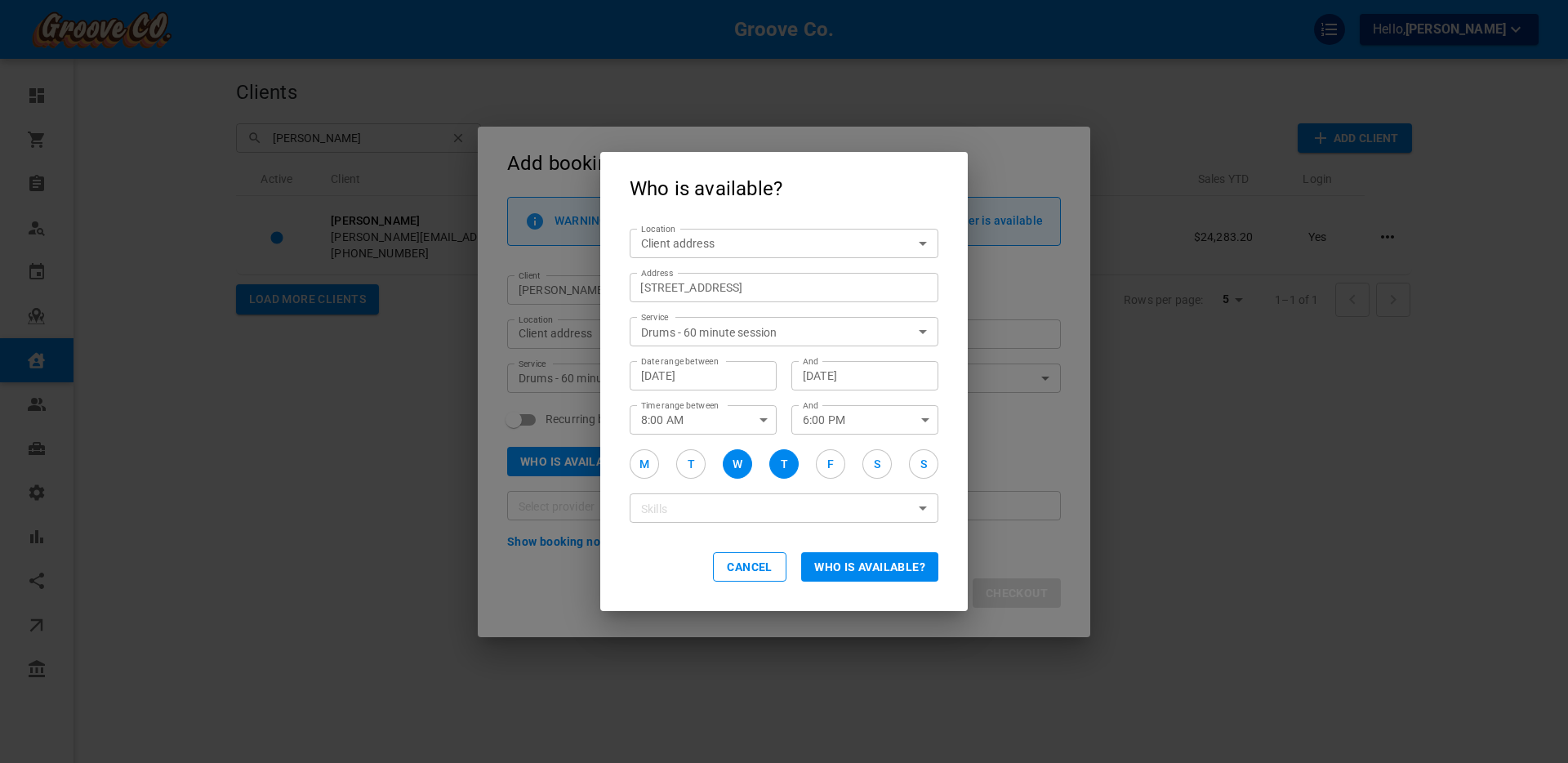
click at [748, 565] on button "Cancel" at bounding box center [750, 566] width 74 height 29
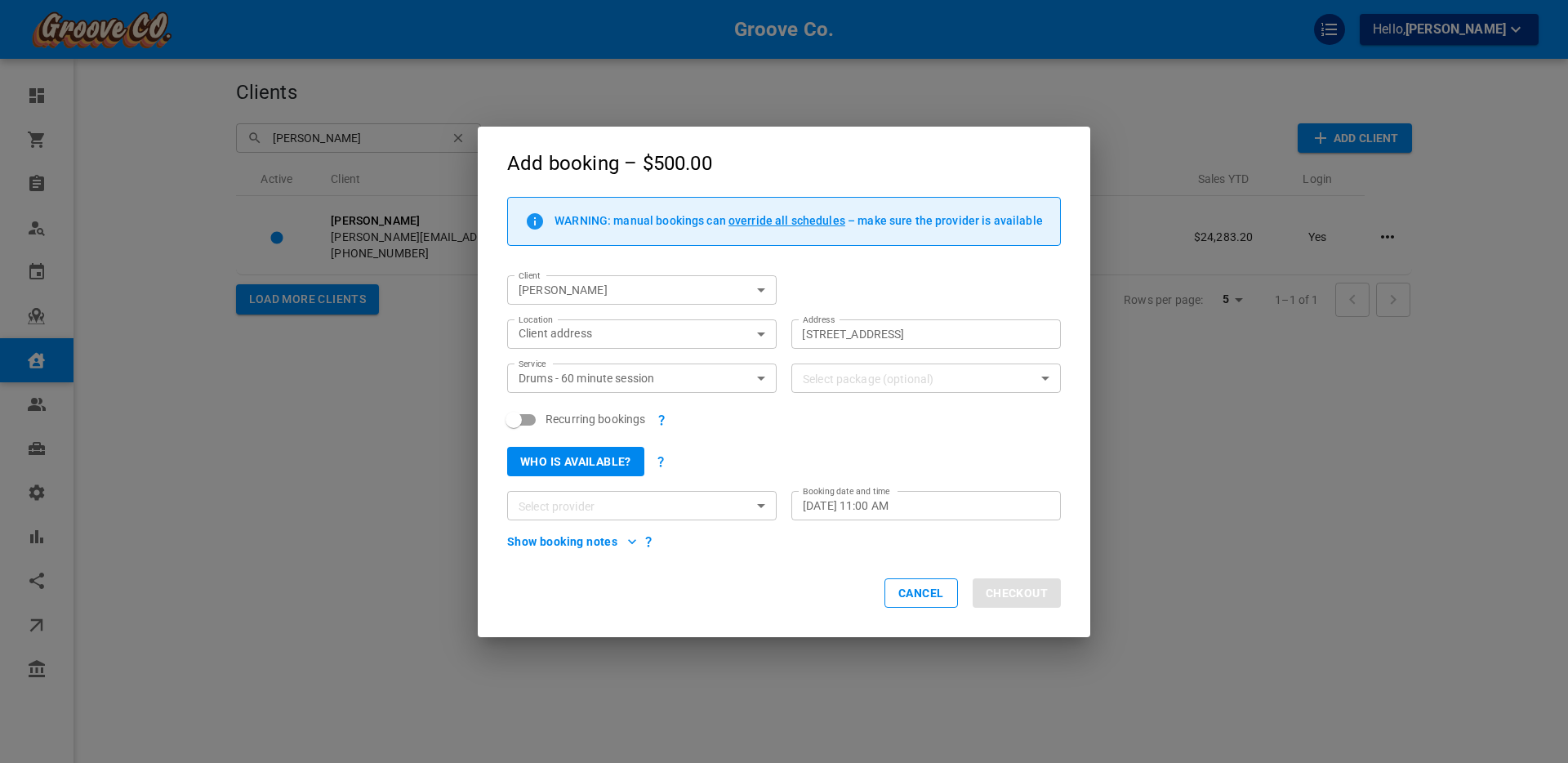
click at [649, 508] on input "Select provider" at bounding box center [628, 506] width 233 height 20
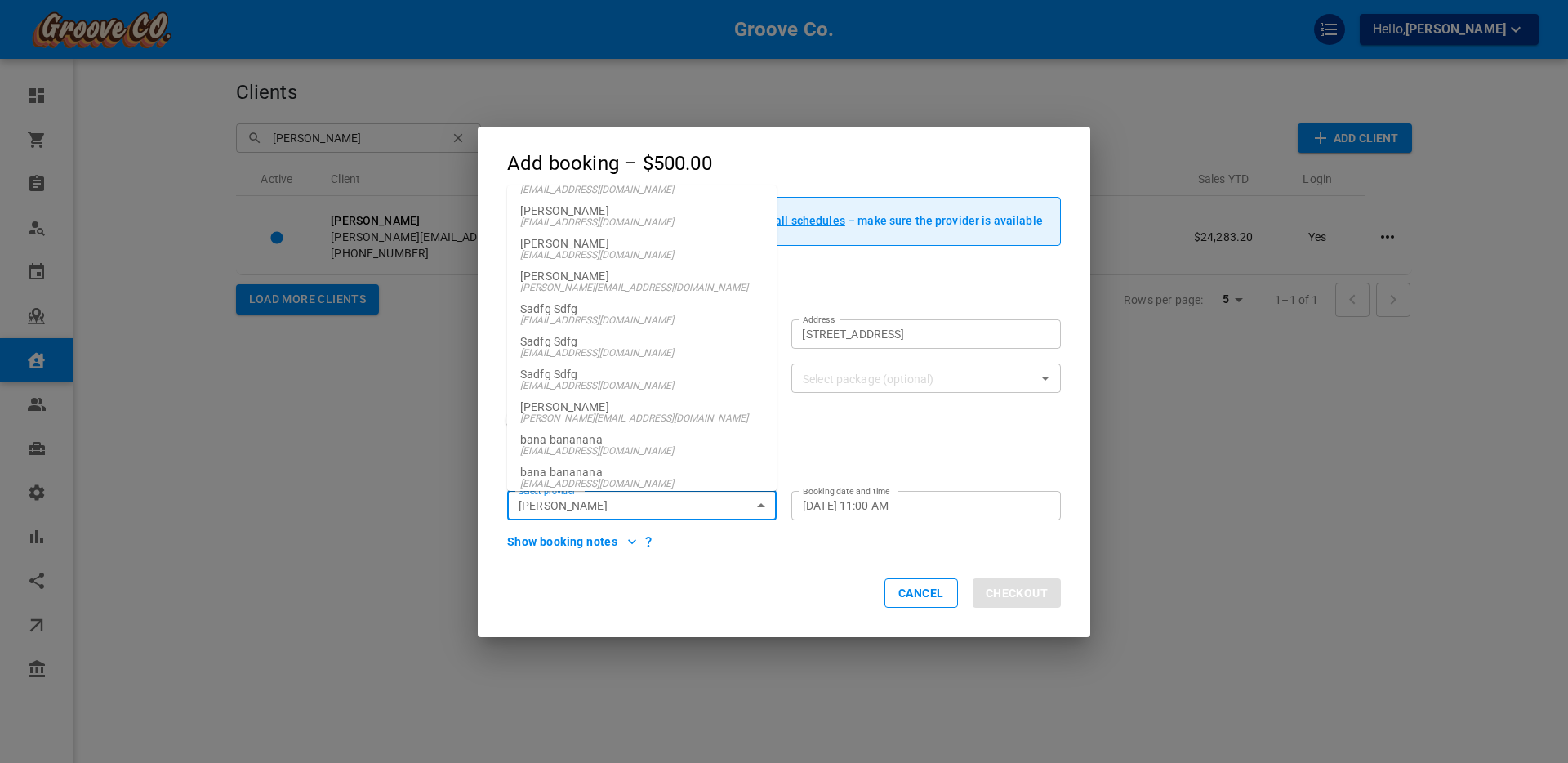
scroll to position [191, 0]
click at [575, 405] on p "[PERSON_NAME]" at bounding box center [642, 403] width 244 height 11
type input "[PERSON_NAME]"
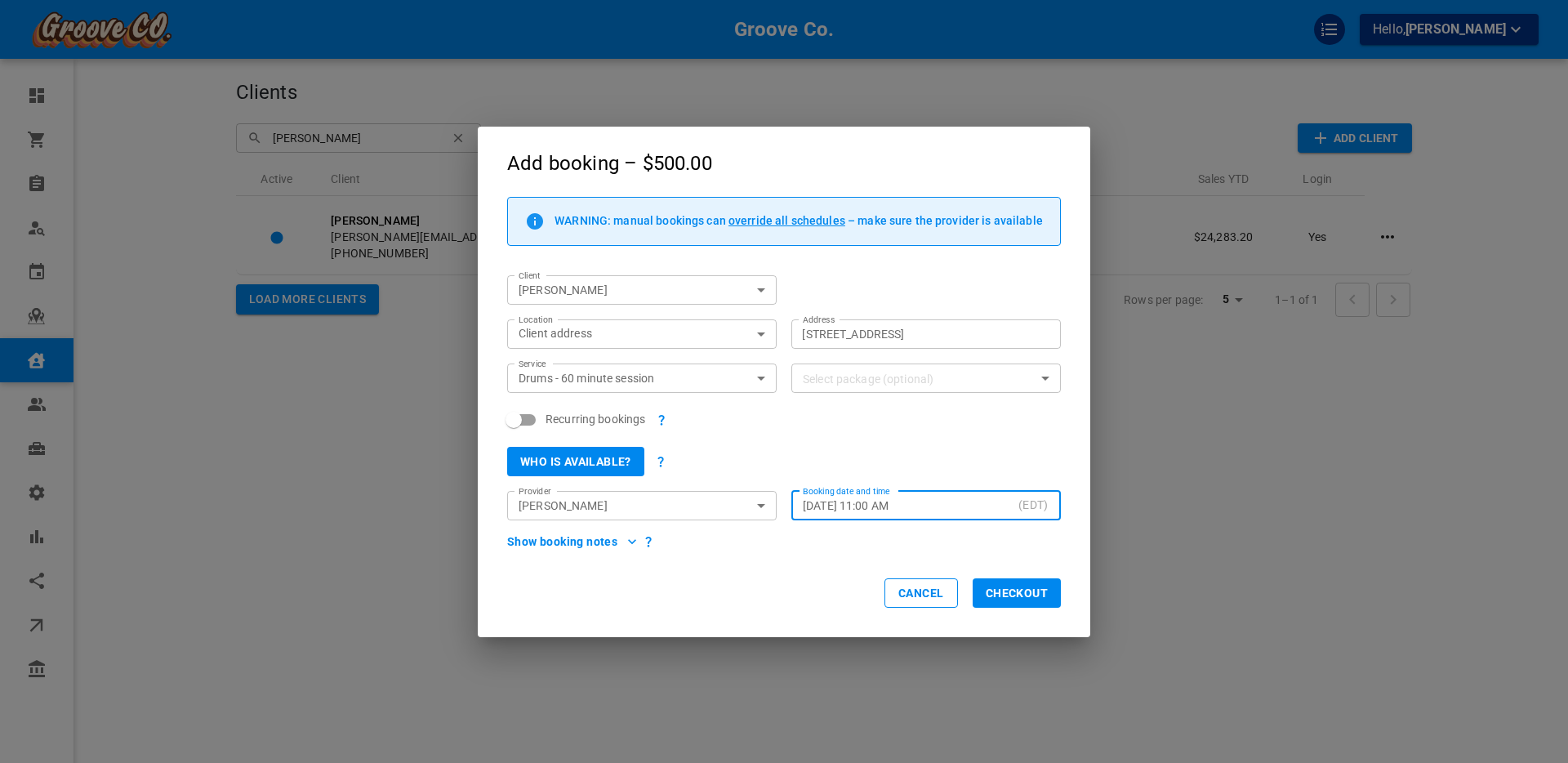
click at [600, 461] on button "Who is available?" at bounding box center [575, 461] width 137 height 29
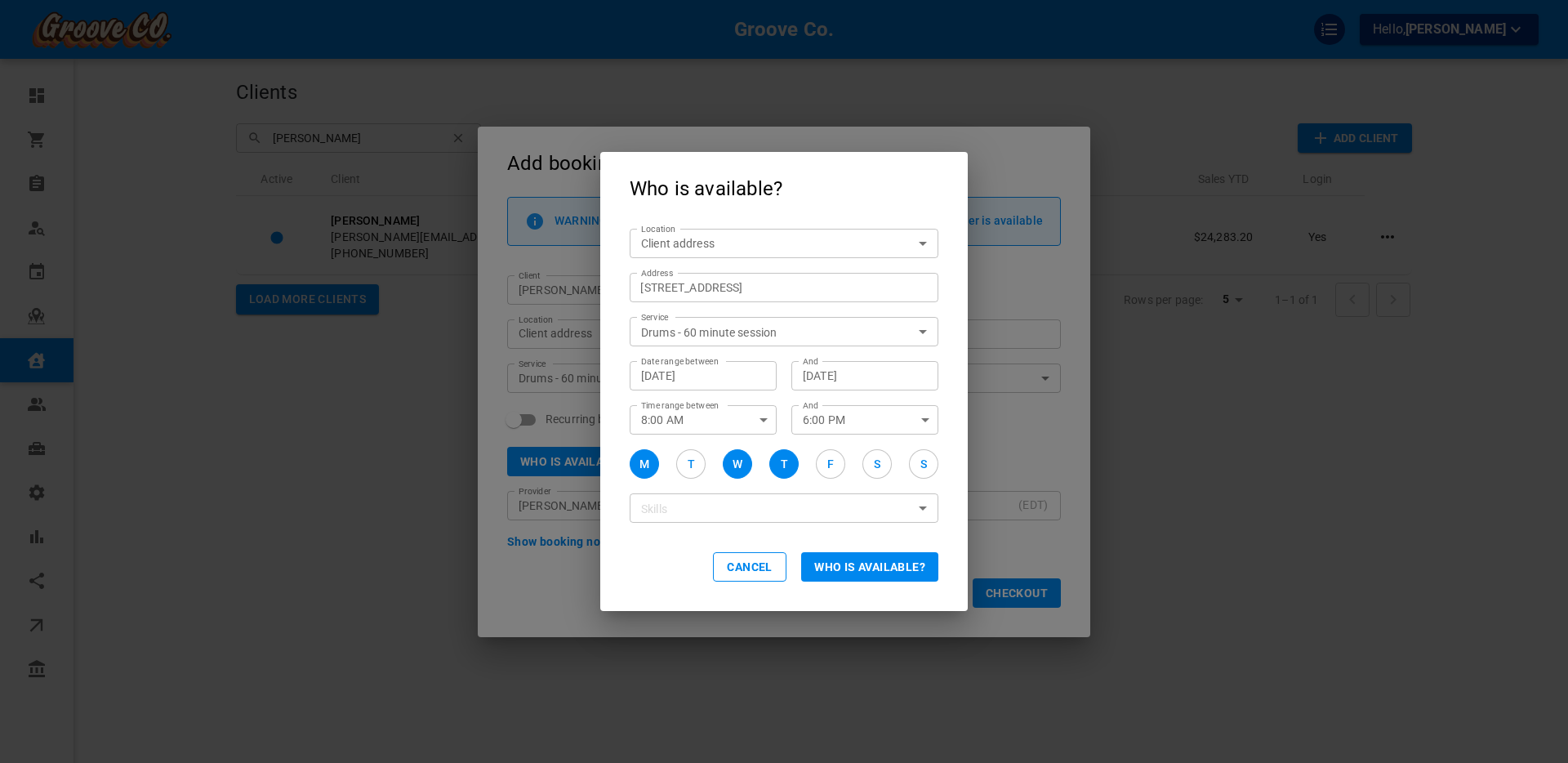
click at [644, 456] on div "M" at bounding box center [645, 464] width 10 height 17
drag, startPoint x: 695, startPoint y: 456, endPoint x: 807, endPoint y: 469, distance: 112.8
click at [695, 456] on button "T" at bounding box center [690, 463] width 29 height 29
drag, startPoint x: 842, startPoint y: 457, endPoint x: 856, endPoint y: 458, distance: 14.0
click at [842, 457] on button "F" at bounding box center [829, 463] width 29 height 29
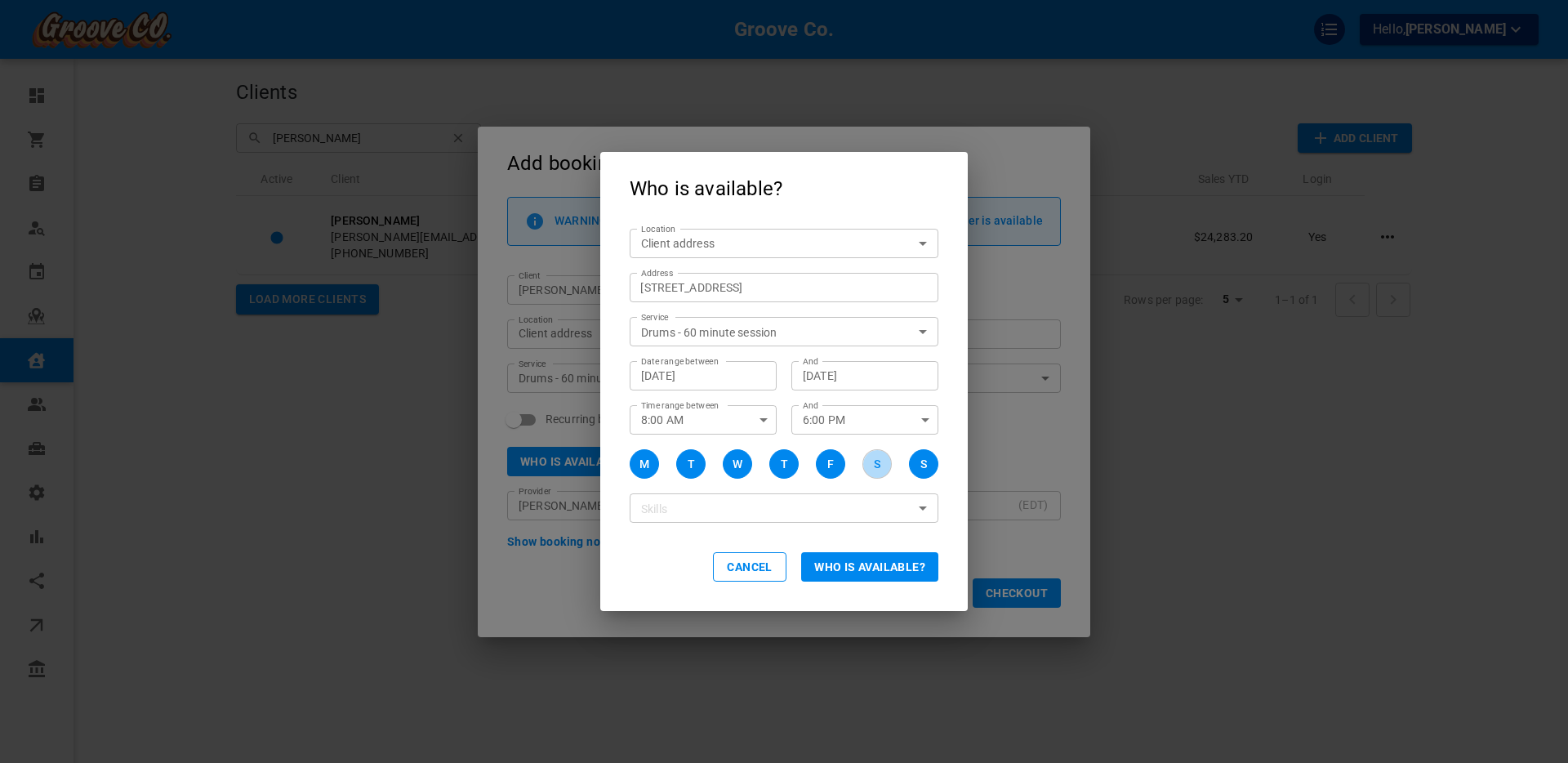
drag, startPoint x: 876, startPoint y: 459, endPoint x: 932, endPoint y: 463, distance: 56.1
click at [877, 459] on div "S" at bounding box center [877, 464] width 7 height 17
click at [932, 463] on button "S" at bounding box center [923, 463] width 29 height 29
click at [874, 564] on button "Who is available?" at bounding box center [869, 566] width 137 height 29
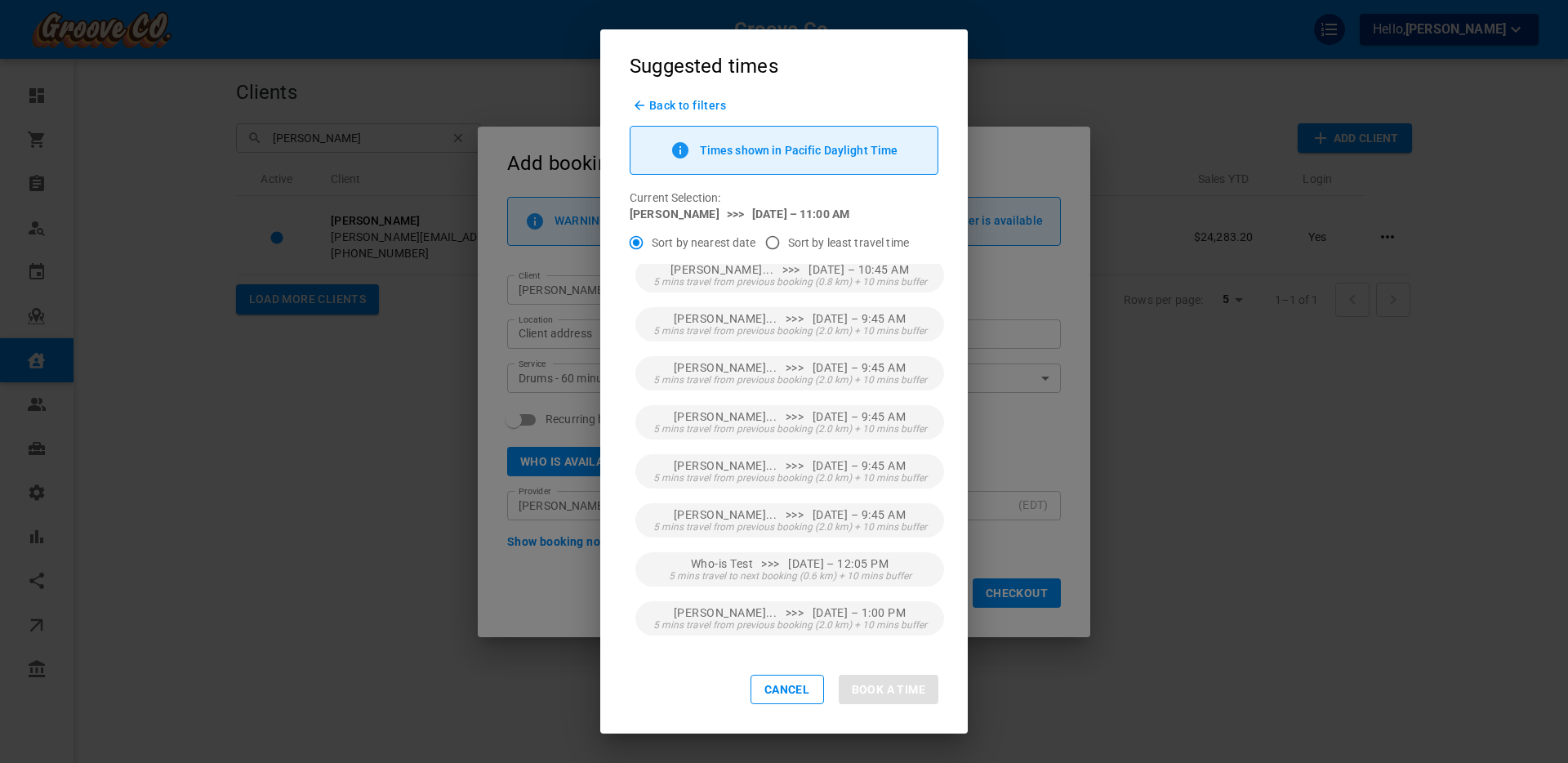
scroll to position [0, 0]
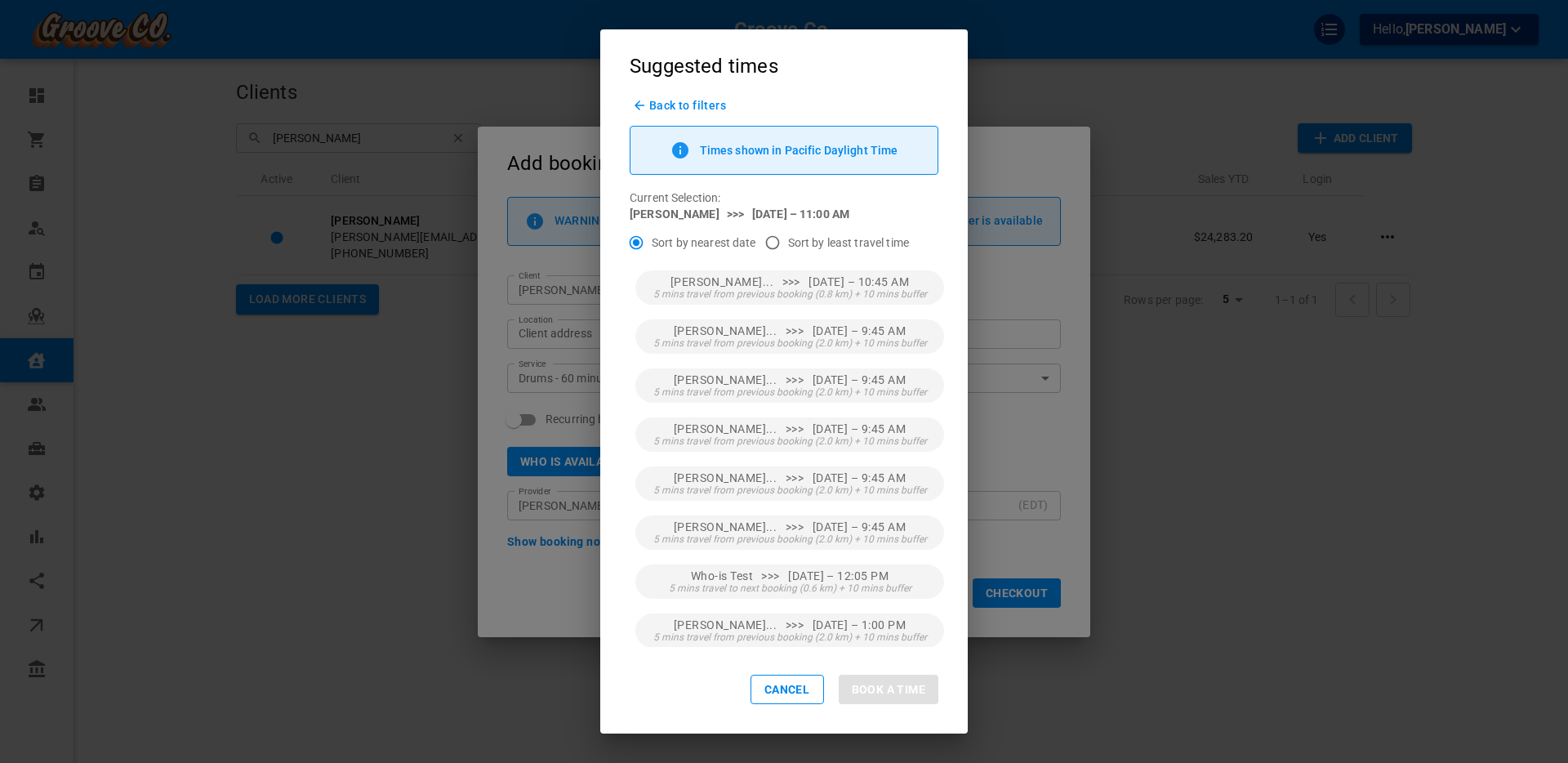
click at [784, 686] on button "Cancel" at bounding box center [787, 689] width 74 height 29
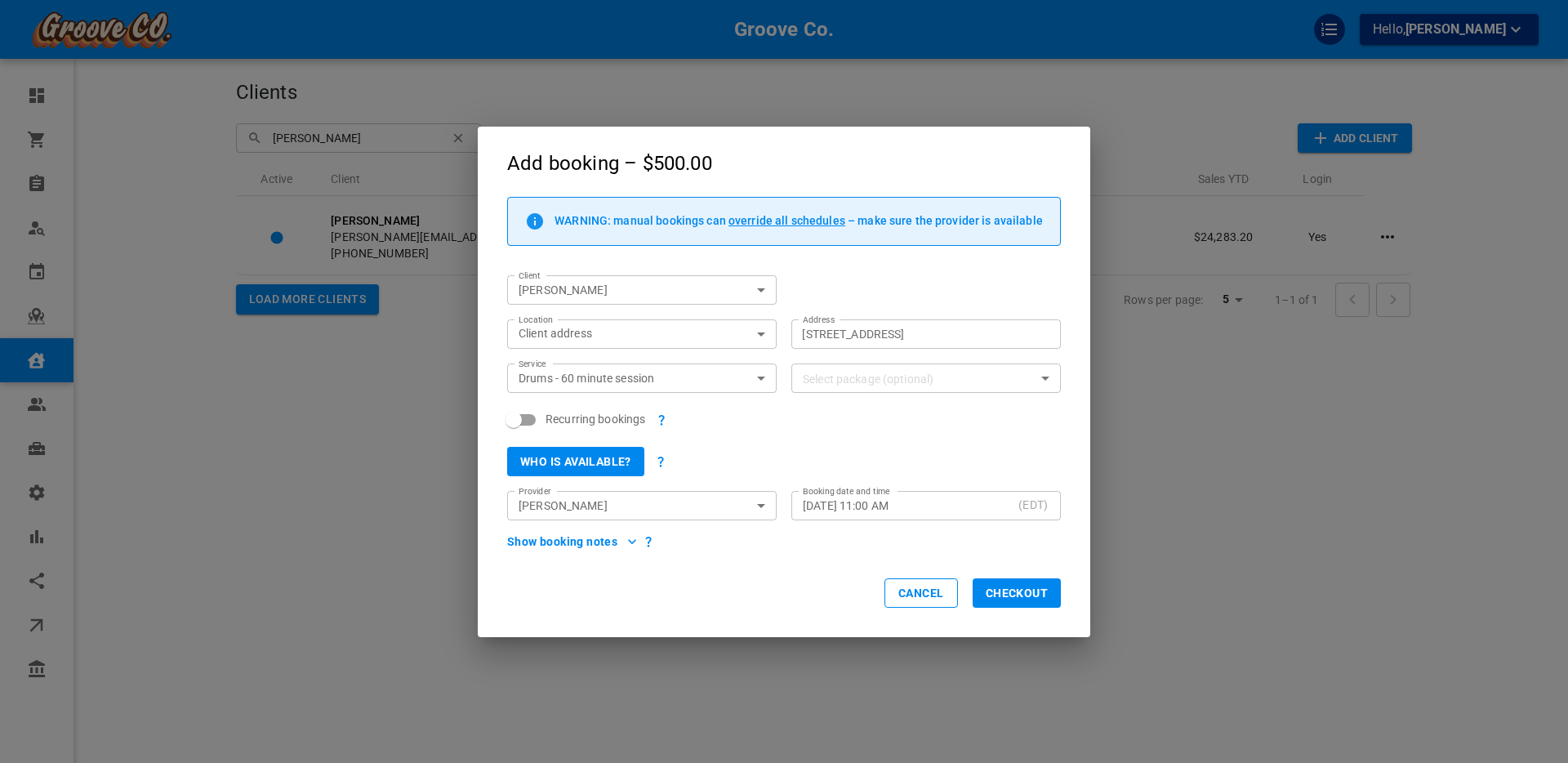
click at [166, 406] on div "Add booking – $500.00 WARNING: manual bookings can override all schedules – mak…" at bounding box center [784, 382] width 1568 height 763
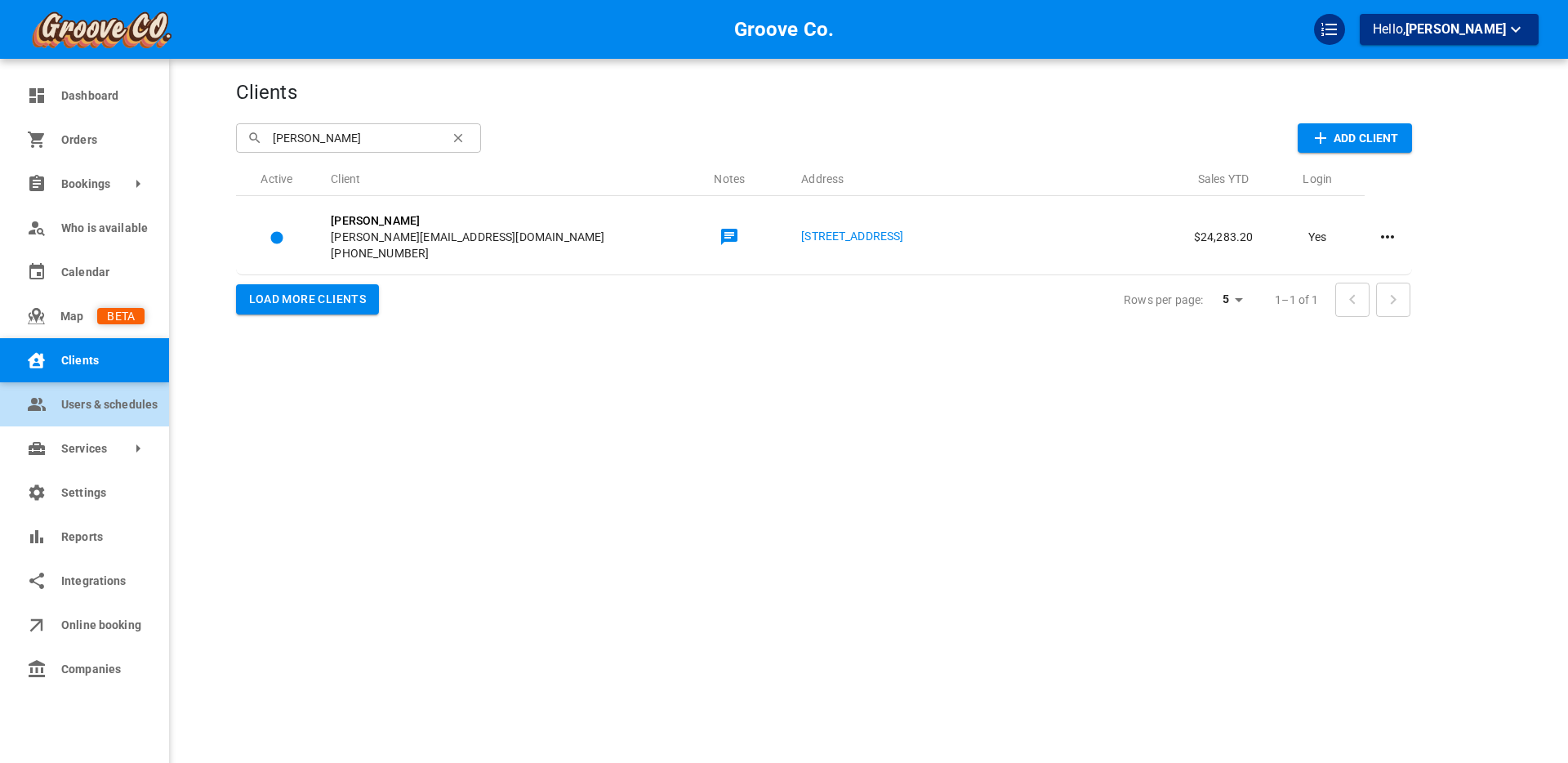
click at [45, 406] on icon at bounding box center [43, 408] width 5 height 6
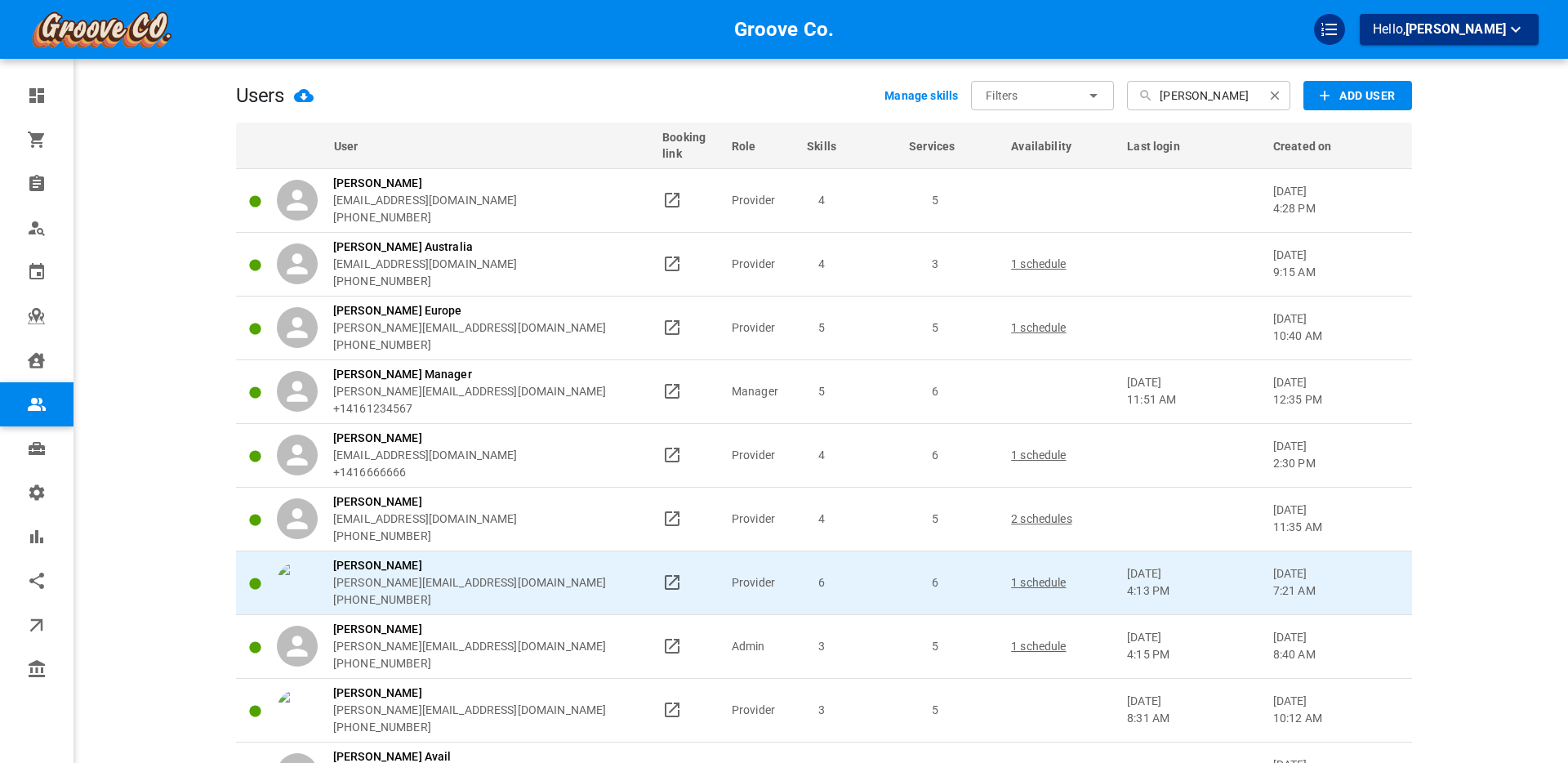
click at [555, 569] on div "[PERSON_NAME] [PERSON_NAME][EMAIL_ADDRESS][DOMAIN_NAME] [PHONE_NUMBER]" at bounding box center [461, 583] width 370 height 52
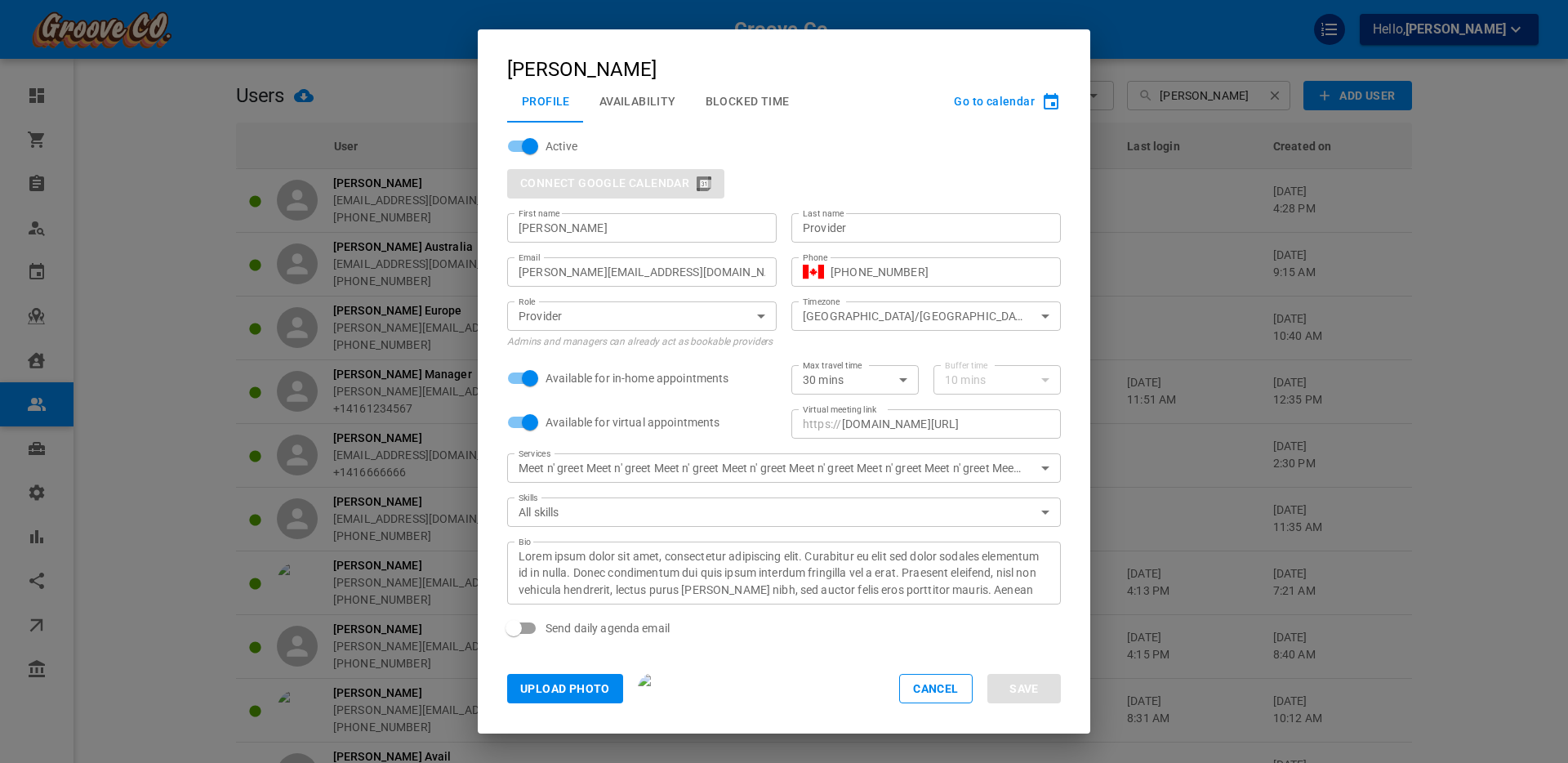
click at [546, 227] on input "[PERSON_NAME]" at bounding box center [642, 228] width 247 height 16
type input "[PERSON_NAME]"
click at [1028, 687] on button "Save" at bounding box center [1024, 688] width 74 height 29
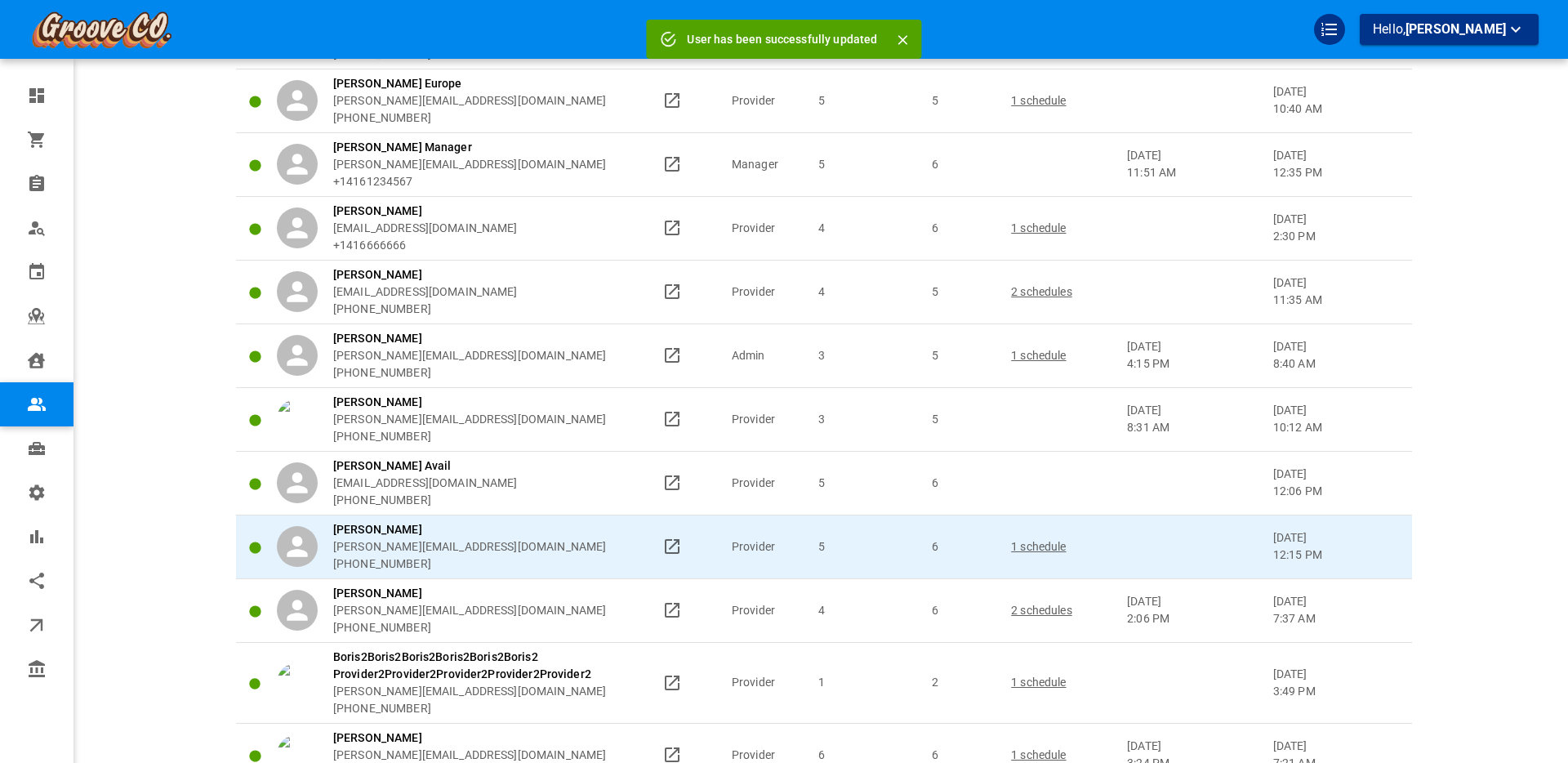
scroll to position [236, 0]
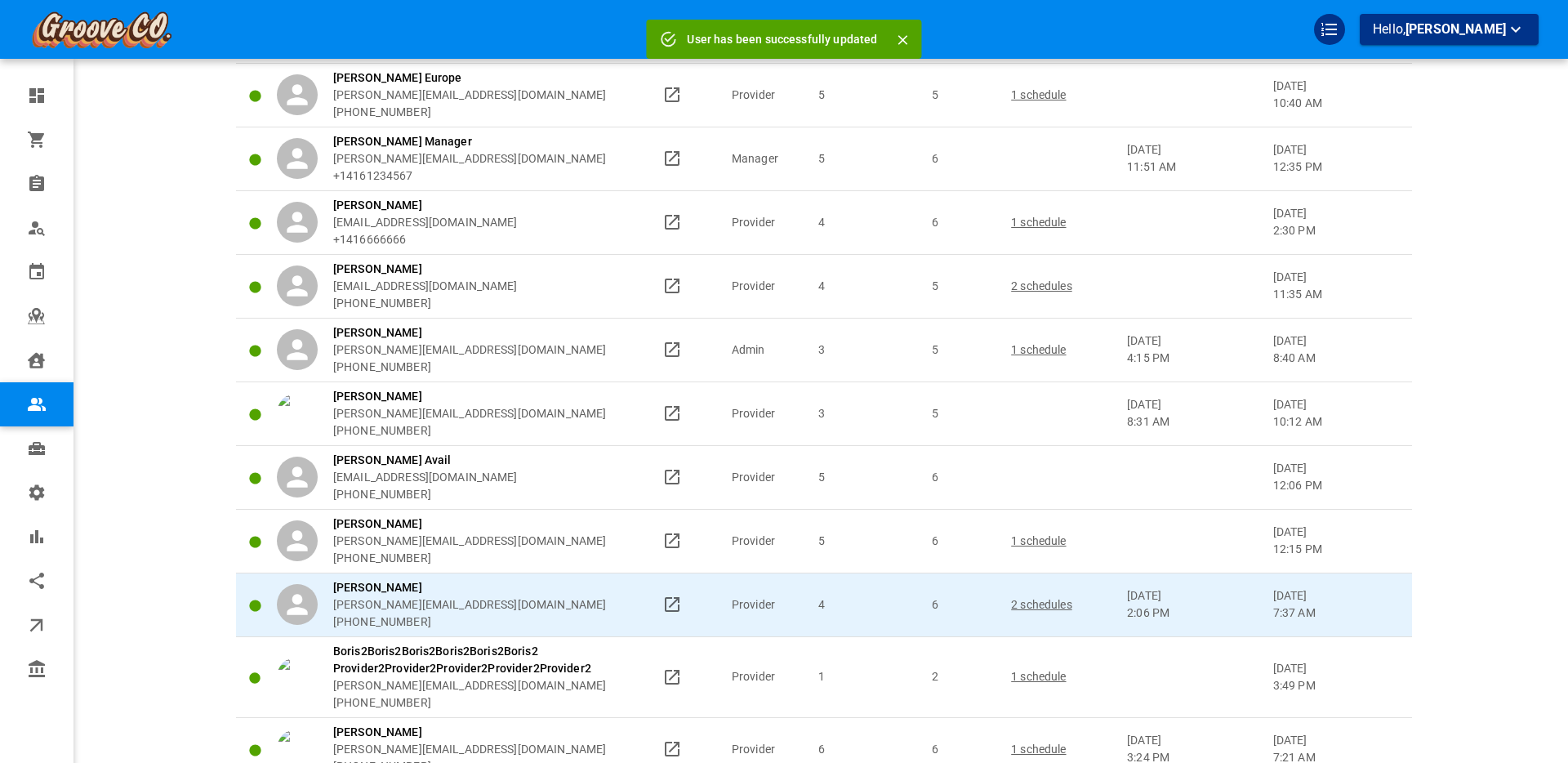
click at [561, 597] on div "[PERSON_NAME] [PERSON_NAME][EMAIL_ADDRESS][DOMAIN_NAME] [PHONE_NUMBER]" at bounding box center [461, 605] width 370 height 52
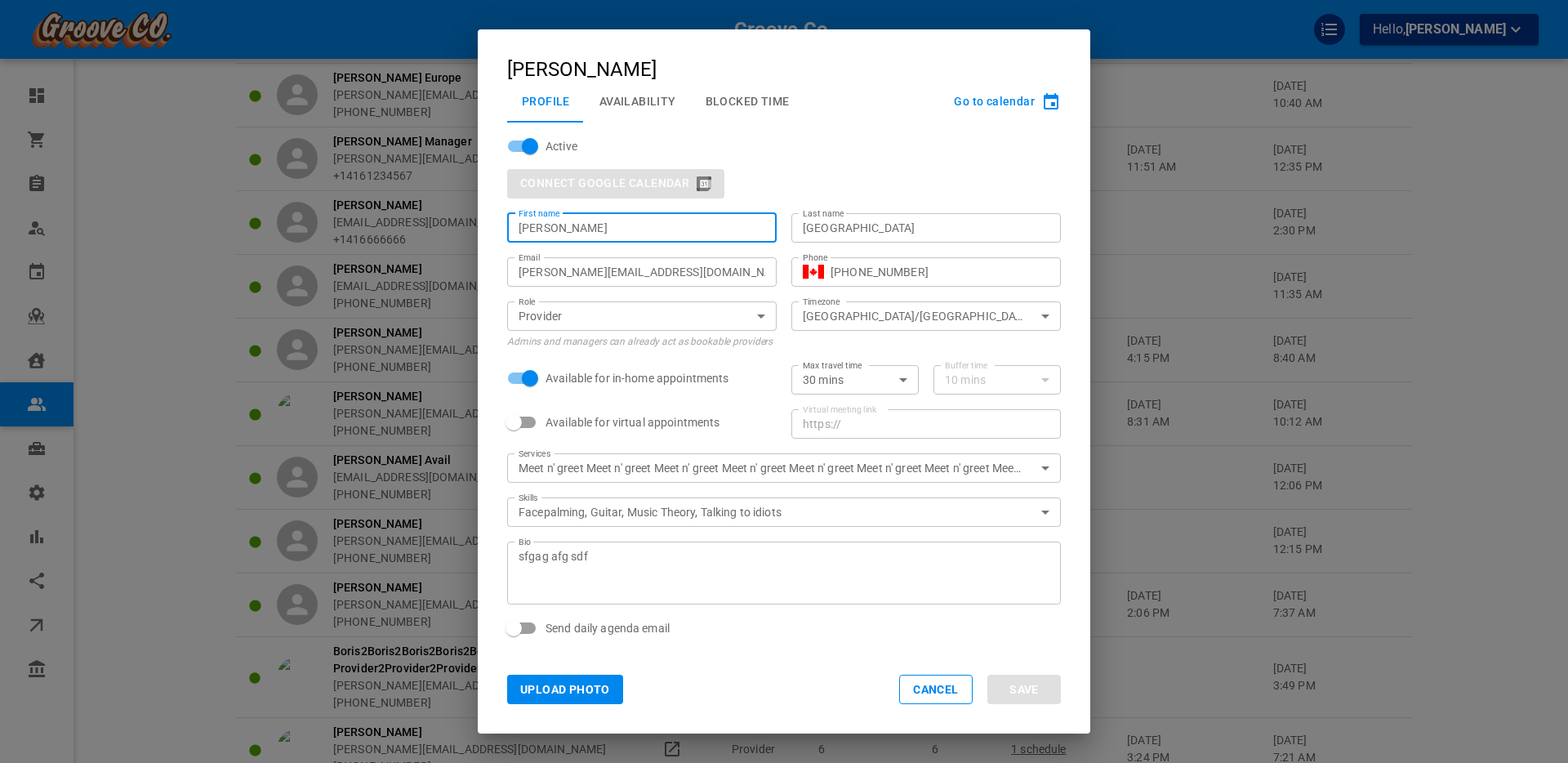
click at [543, 228] on input "[PERSON_NAME]" at bounding box center [642, 228] width 247 height 16
type input "Jack"
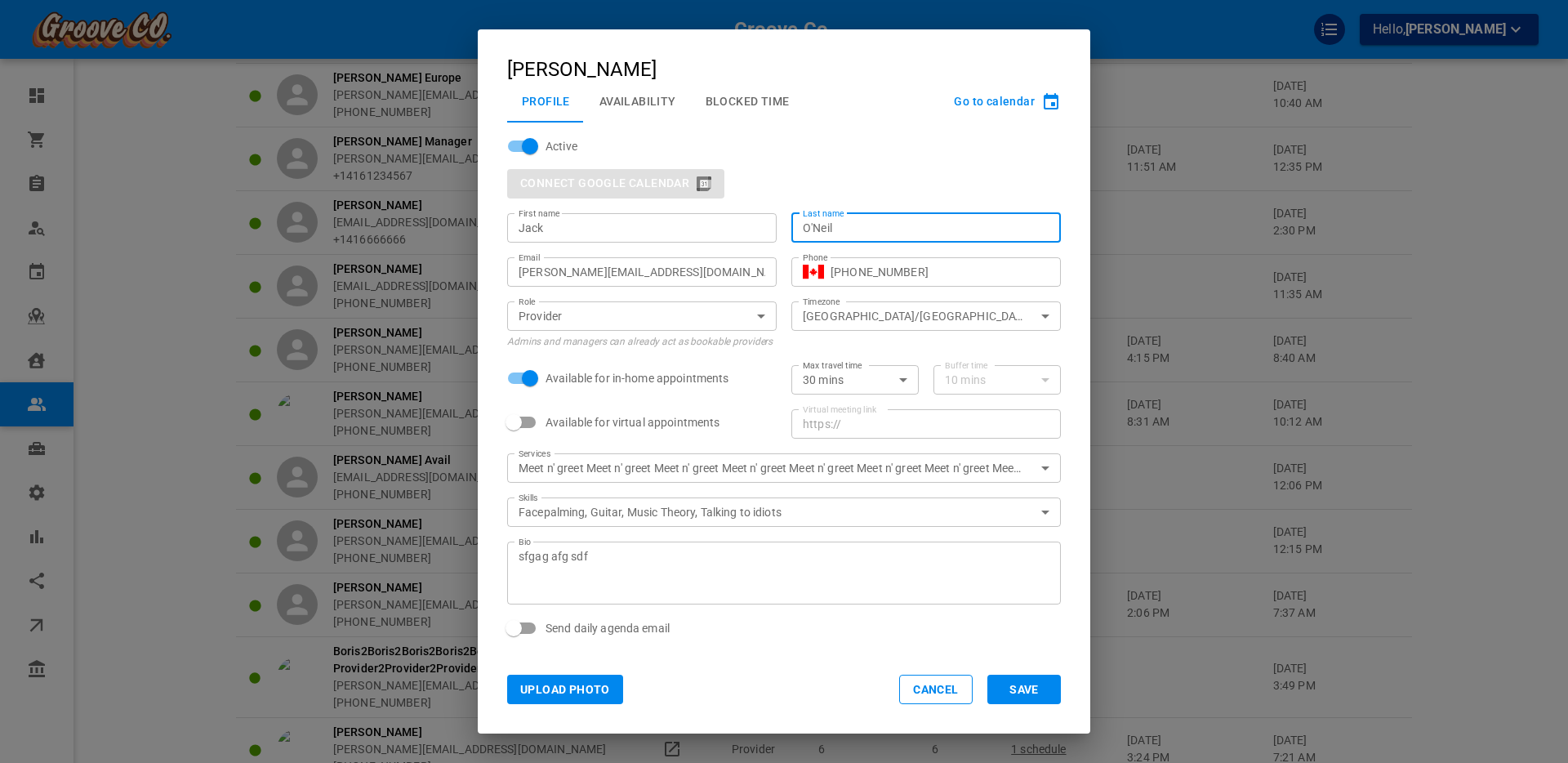
type input "O'Neil"
click at [1022, 685] on button "Save" at bounding box center [1024, 689] width 74 height 29
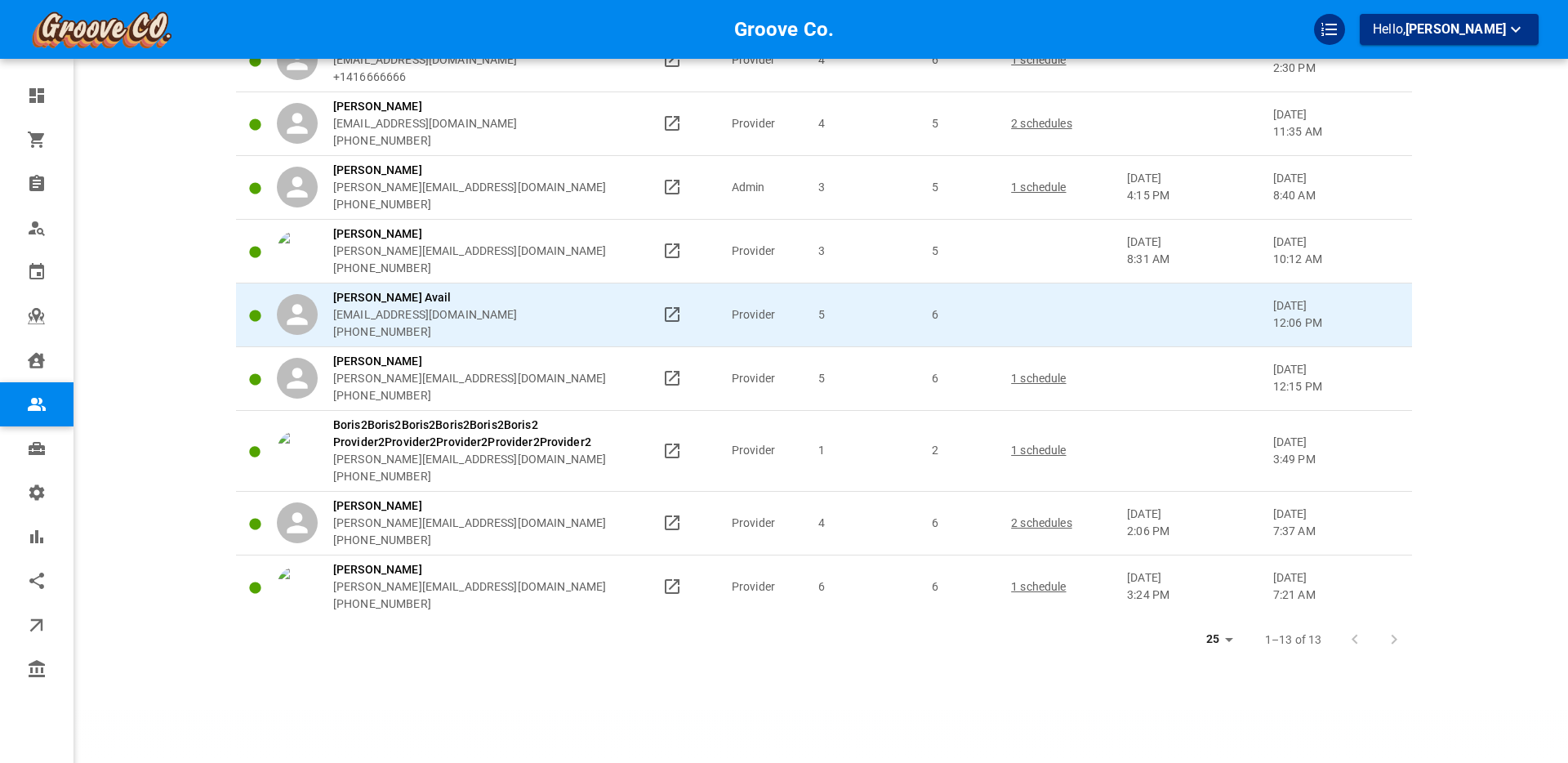
scroll to position [0, 0]
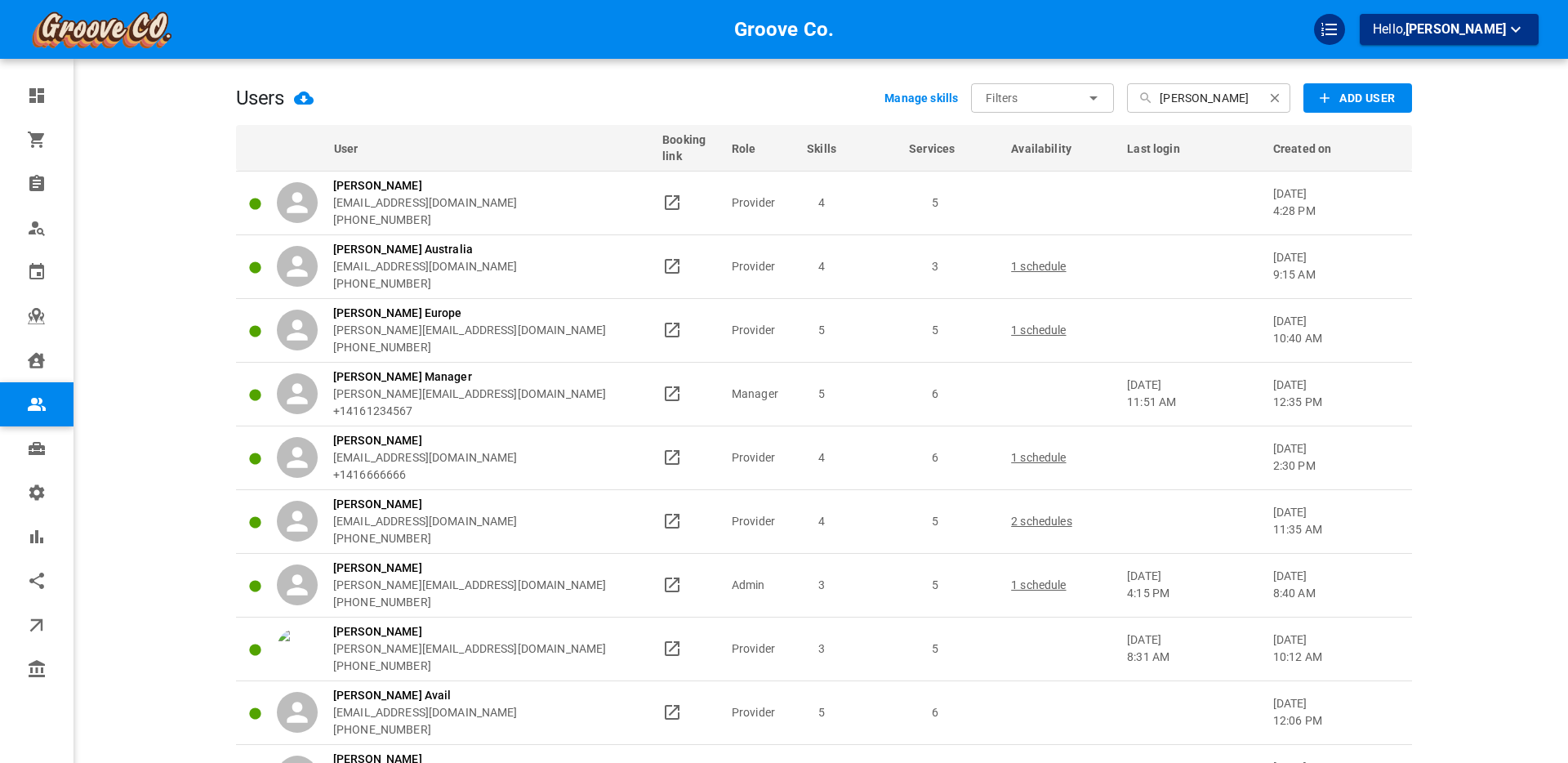
click at [1166, 101] on input "[PERSON_NAME]" at bounding box center [1208, 97] width 97 height 29
click at [1163, 102] on input "[PERSON_NAME]" at bounding box center [1208, 97] width 97 height 29
click at [1173, 98] on input "[PERSON_NAME]" at bounding box center [1208, 97] width 97 height 29
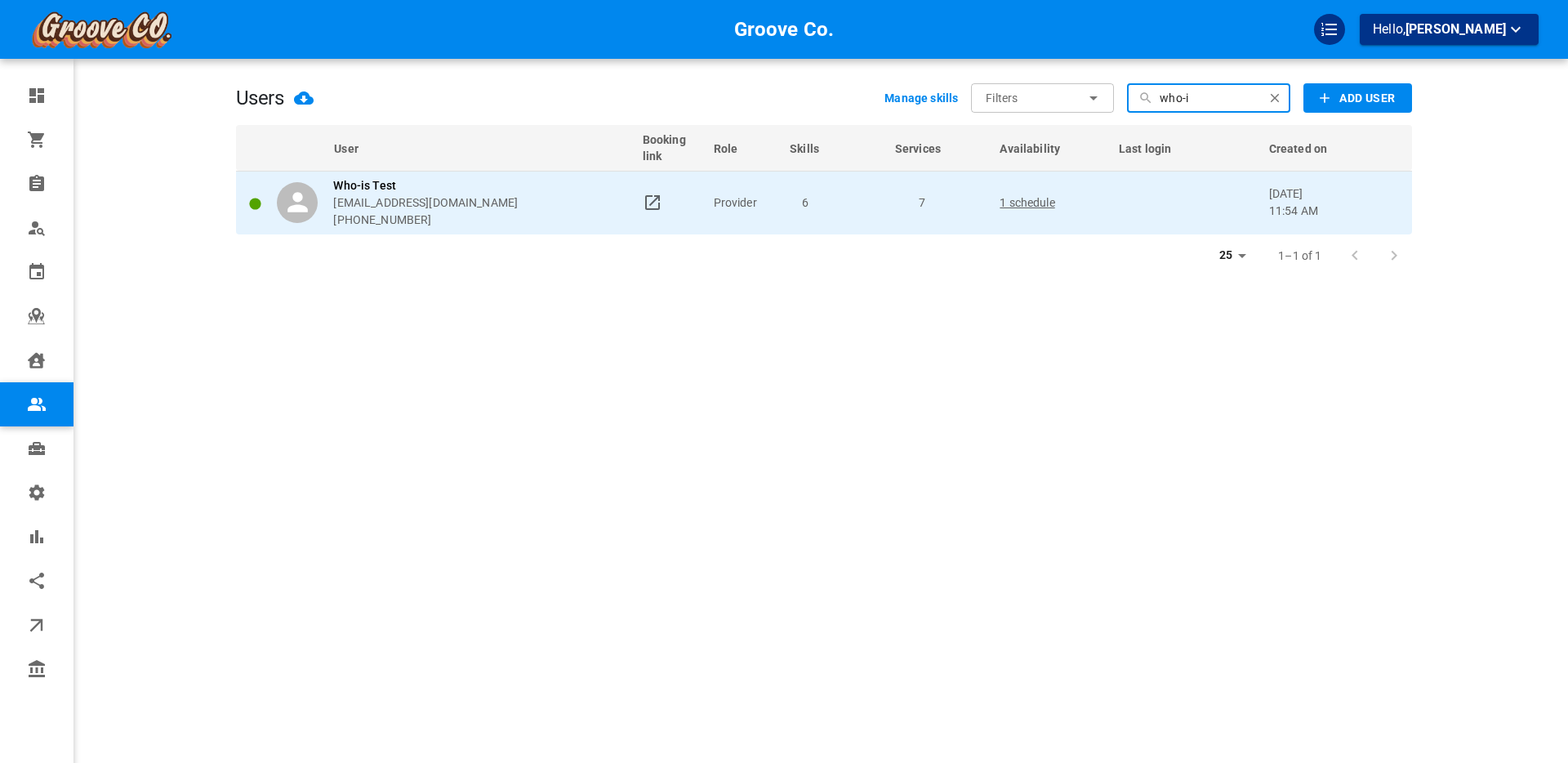
type input "who-i"
click at [595, 191] on div "Who-is Test [EMAIL_ADDRESS][DOMAIN_NAME] [PHONE_NUMBER]" at bounding box center [451, 204] width 350 height 52
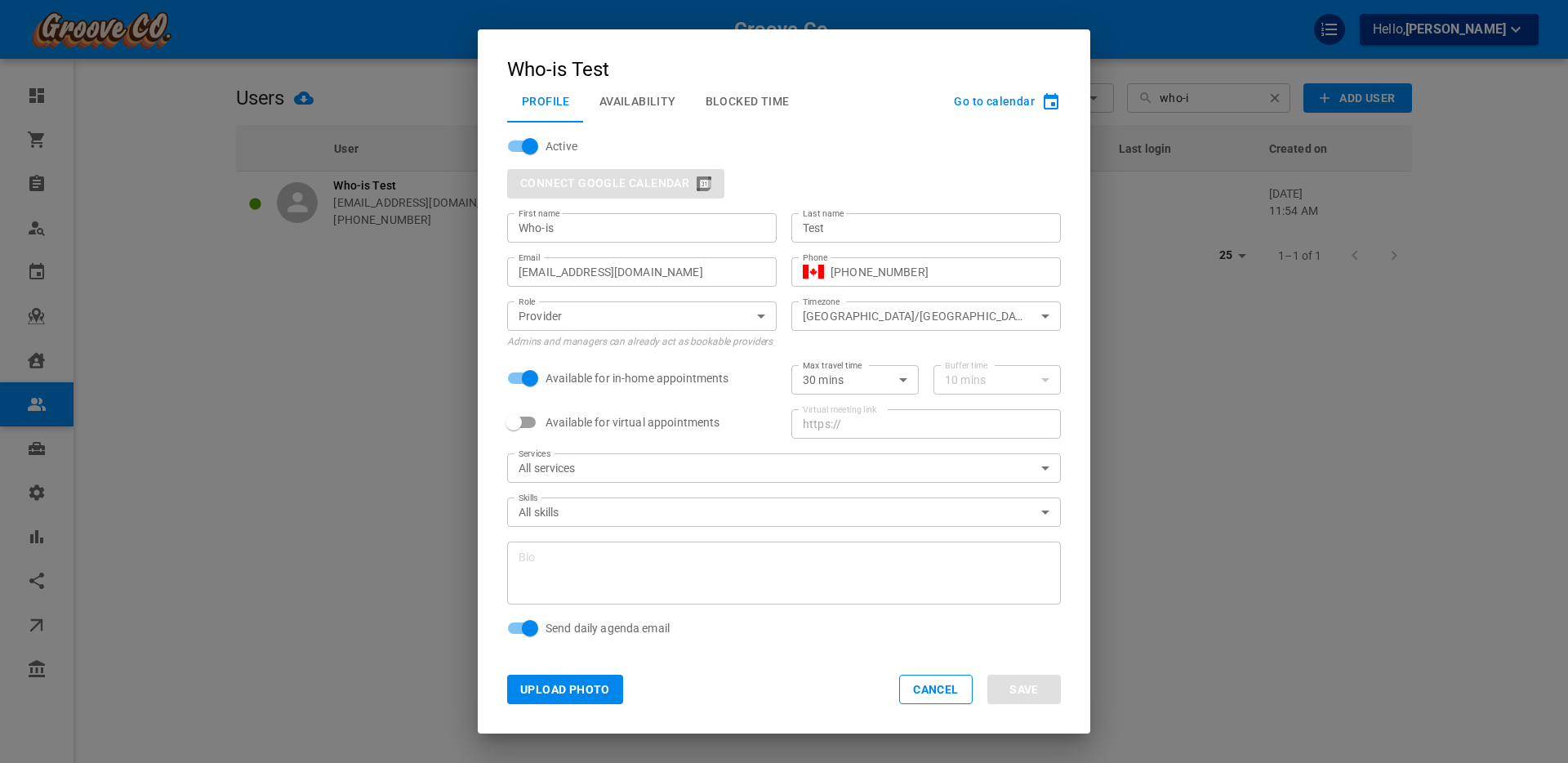
click at [548, 220] on input "Who-is" at bounding box center [642, 228] width 247 height 16
type input "[PERSON_NAME]"
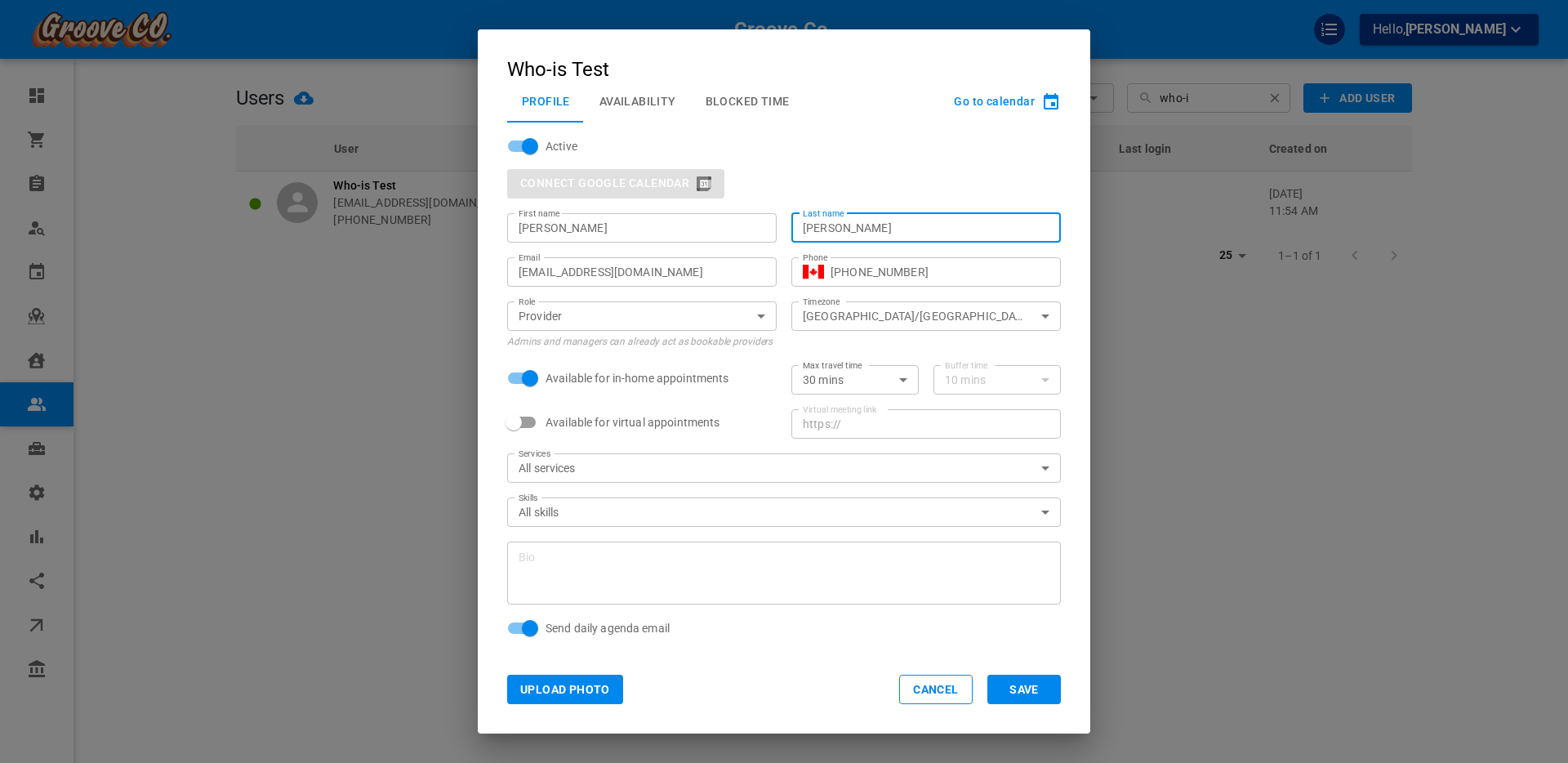
type input "[PERSON_NAME]"
click at [815, 181] on div "Connect Google Calendar" at bounding box center [784, 183] width 554 height 29
click at [1039, 695] on button "Save" at bounding box center [1024, 689] width 74 height 29
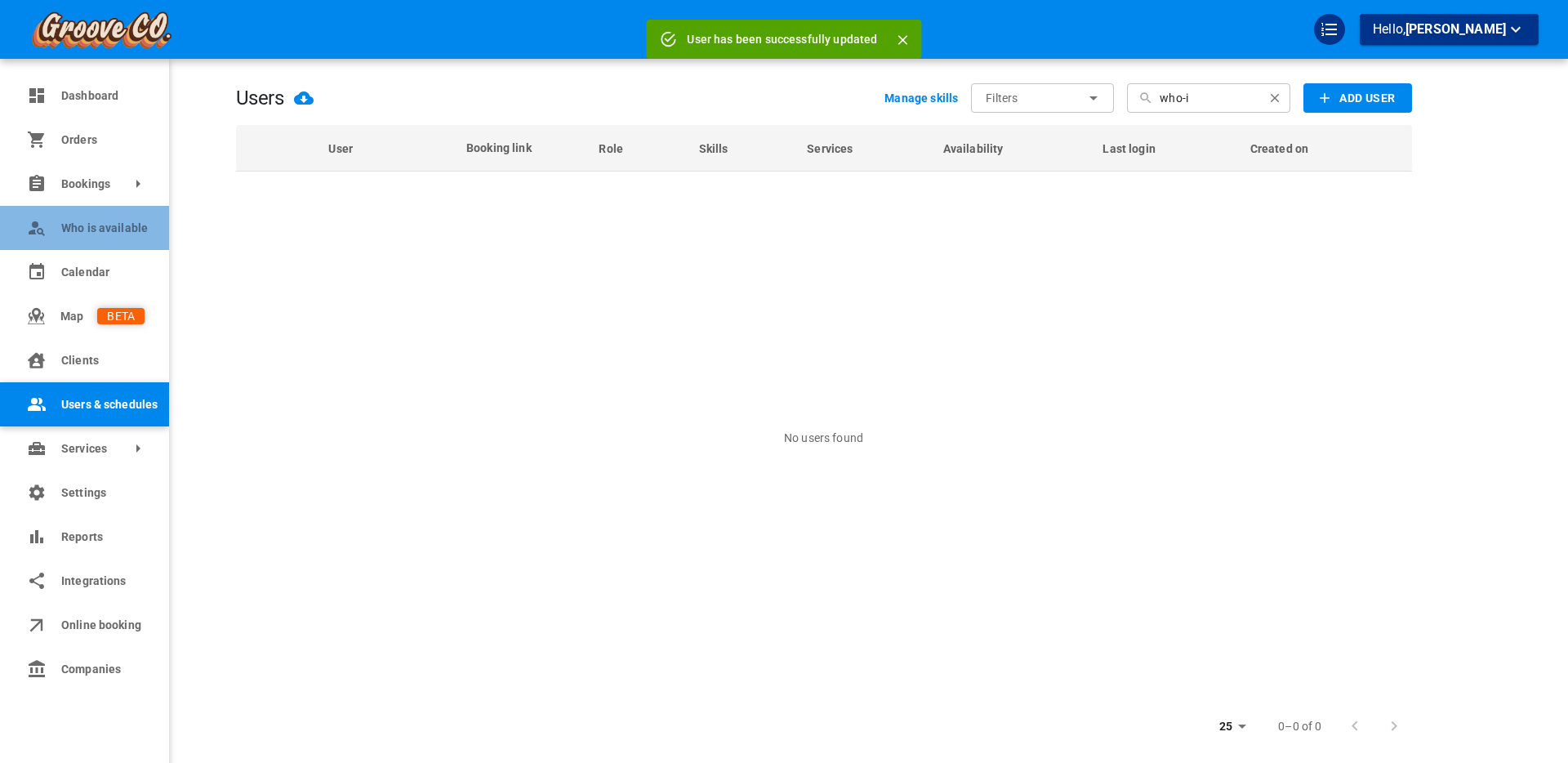
click at [74, 230] on span "Who is available" at bounding box center [102, 228] width 83 height 17
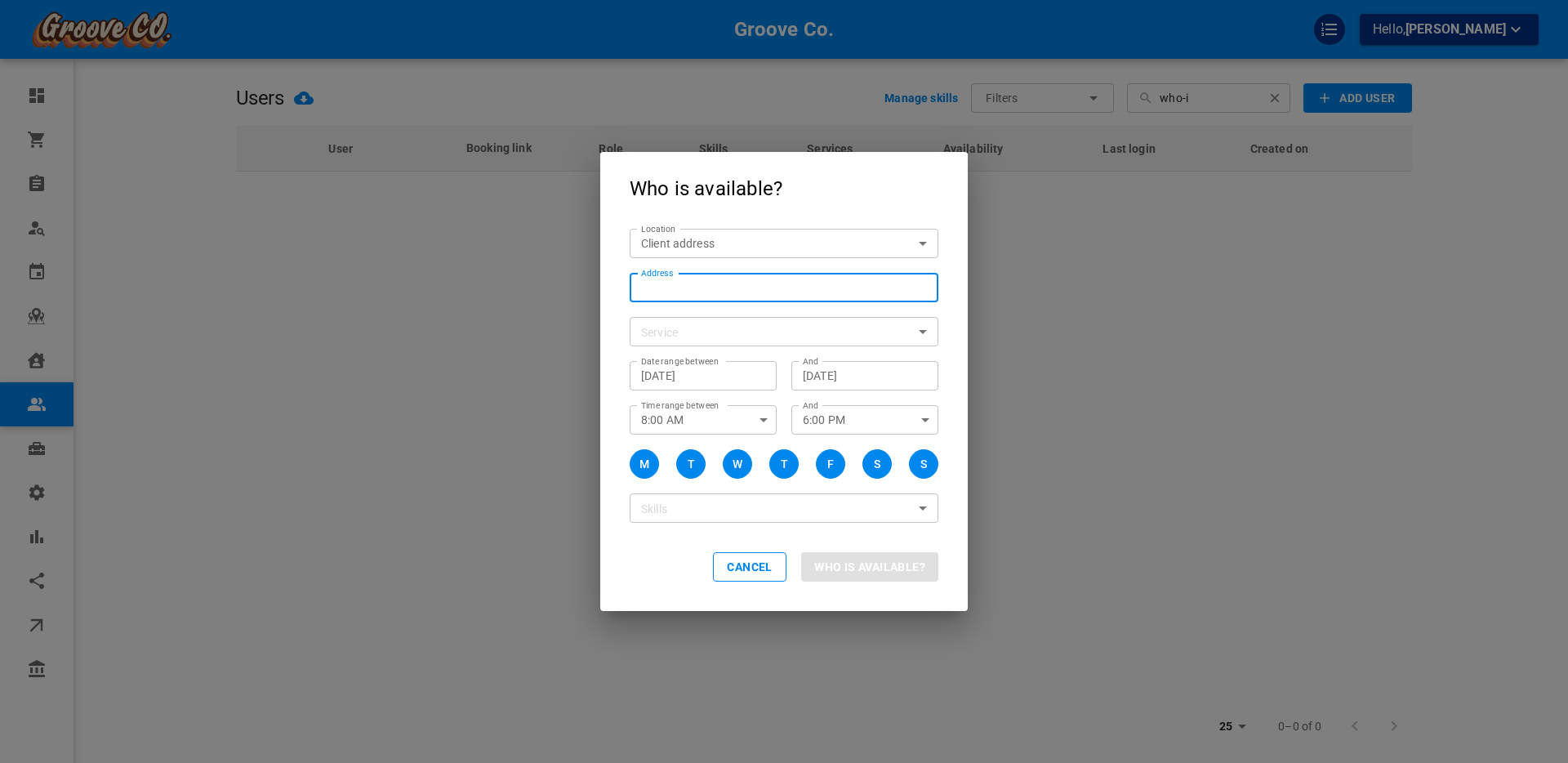
click at [681, 283] on input "Address Address" at bounding box center [776, 287] width 283 height 20
click at [744, 577] on button "Cancel" at bounding box center [750, 566] width 74 height 29
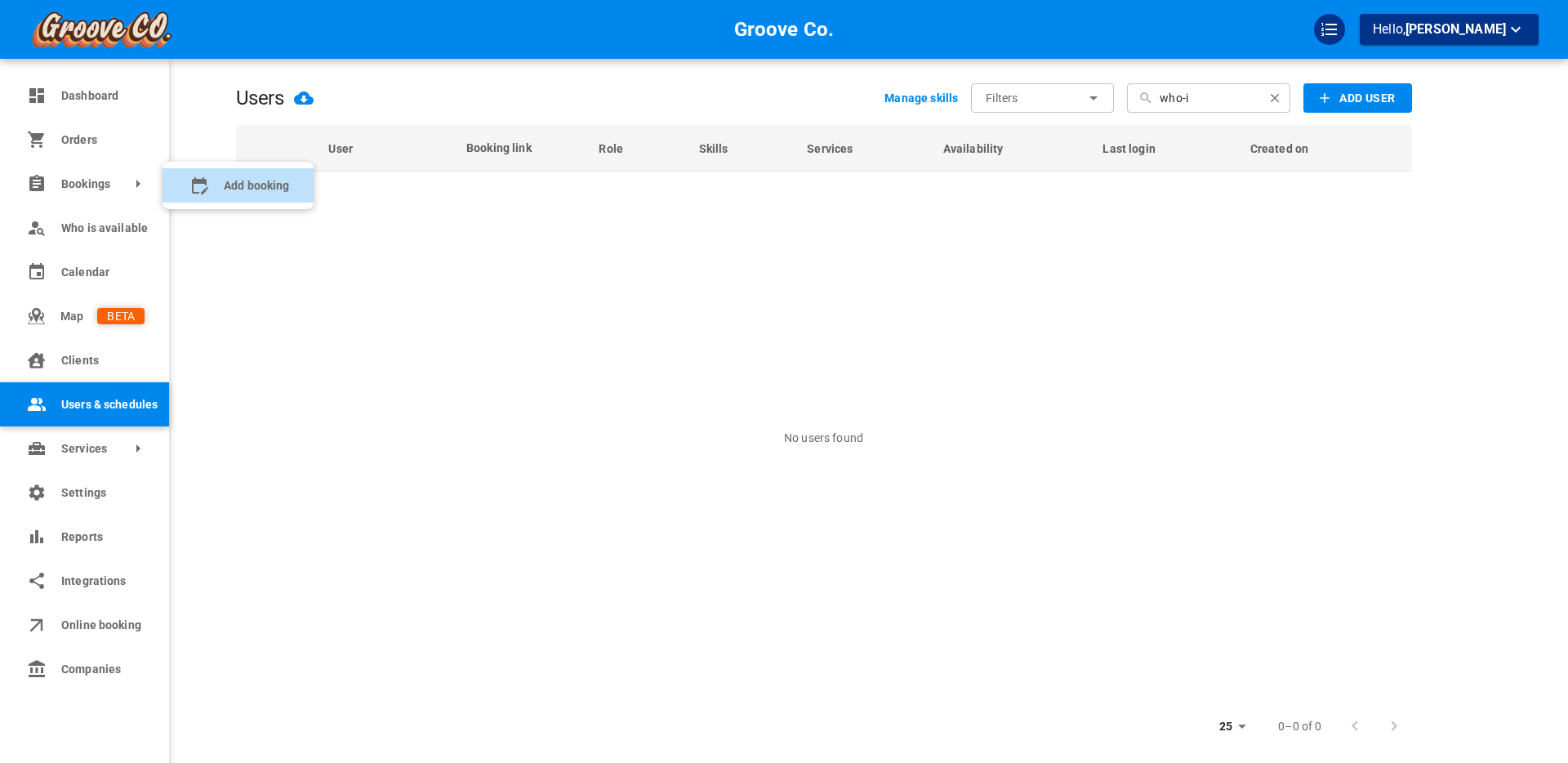
click at [203, 181] on icon at bounding box center [200, 186] width 16 height 17
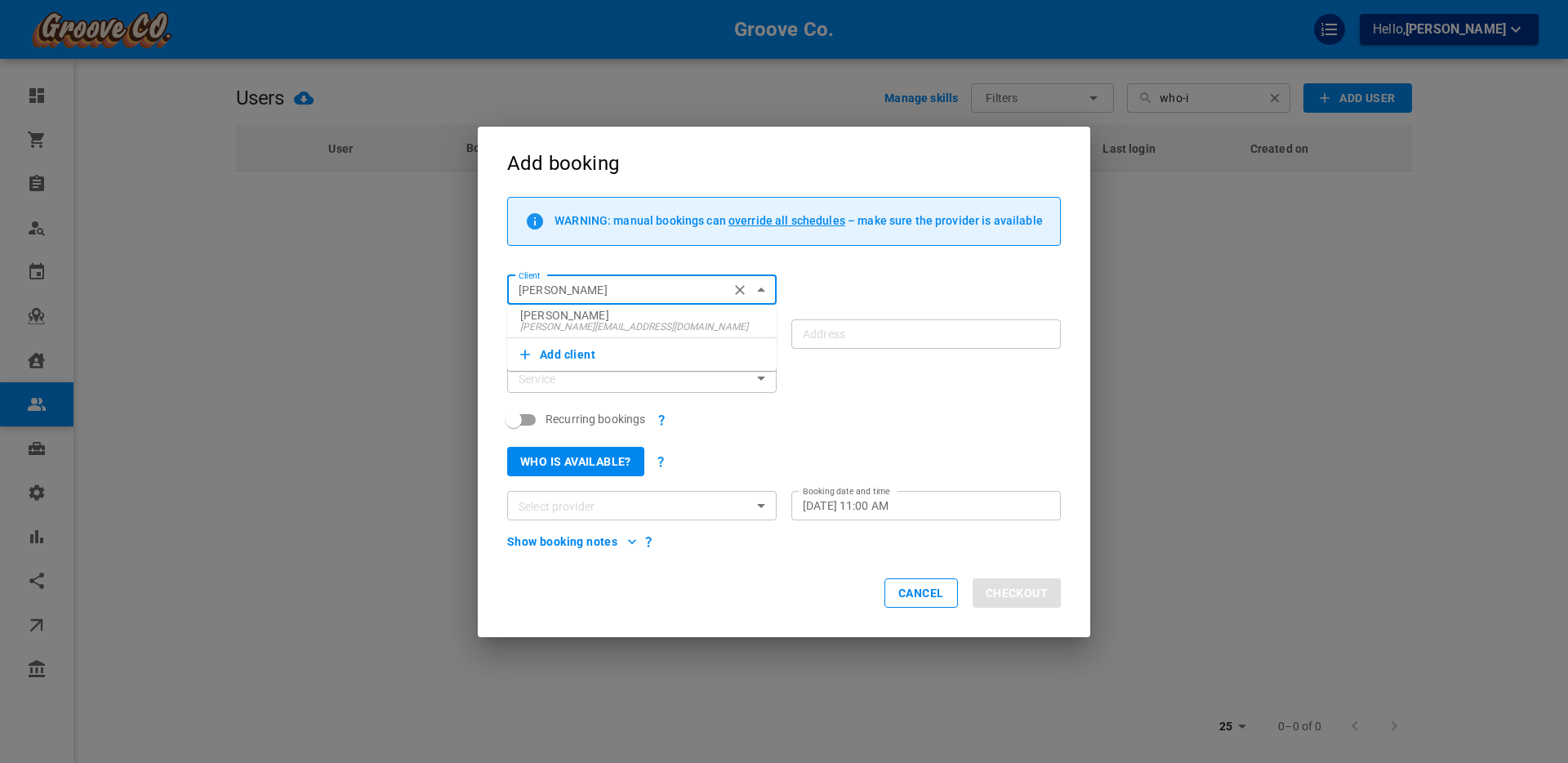
click at [573, 320] on p "[PERSON_NAME]" at bounding box center [642, 315] width 244 height 11
type input "[PERSON_NAME]"
type input "[STREET_ADDRESS]"
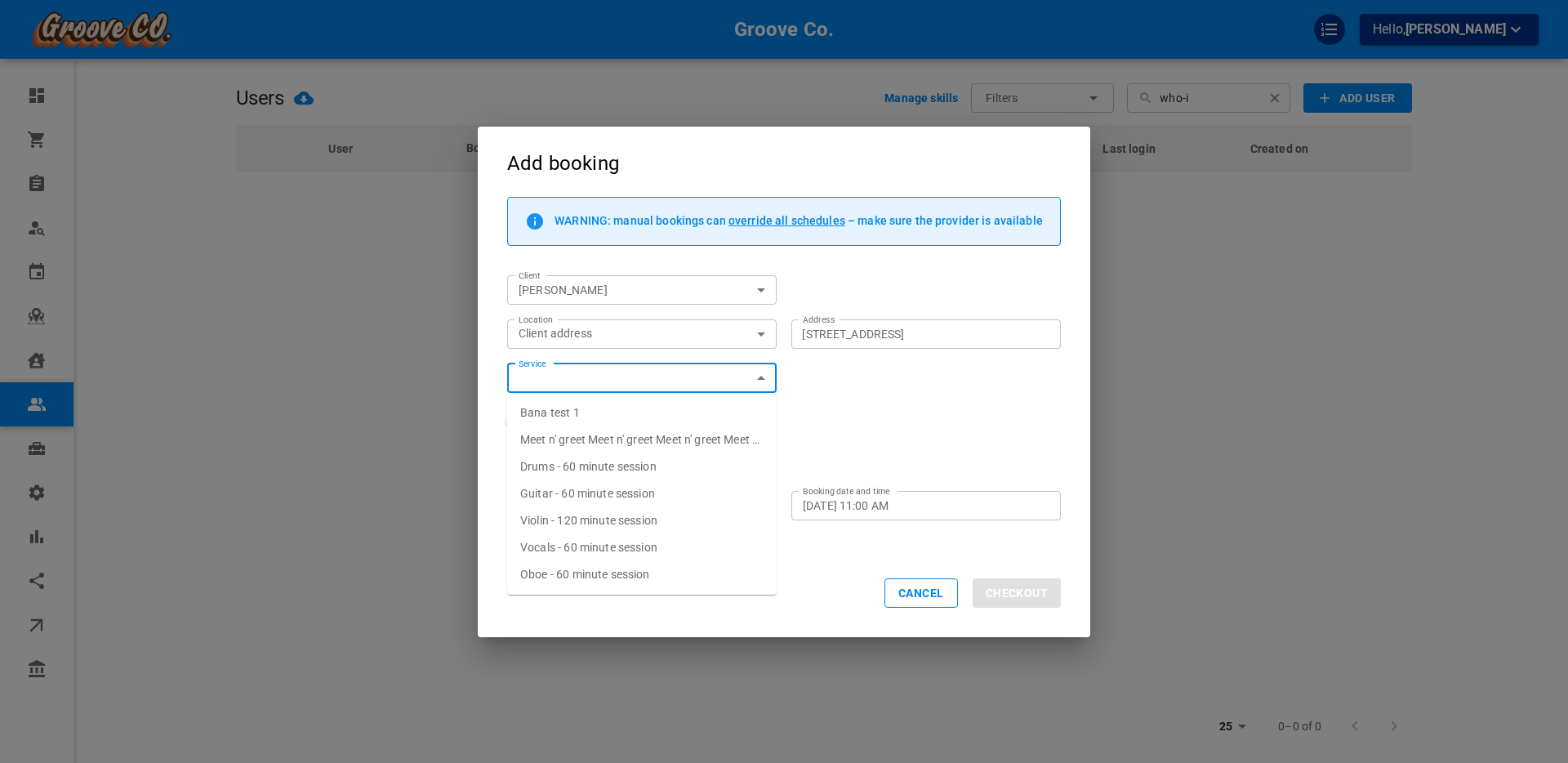
click at [541, 466] on span "Drums - 60 minute session" at bounding box center [588, 466] width 137 height 13
type input "Drums - 60 minute session"
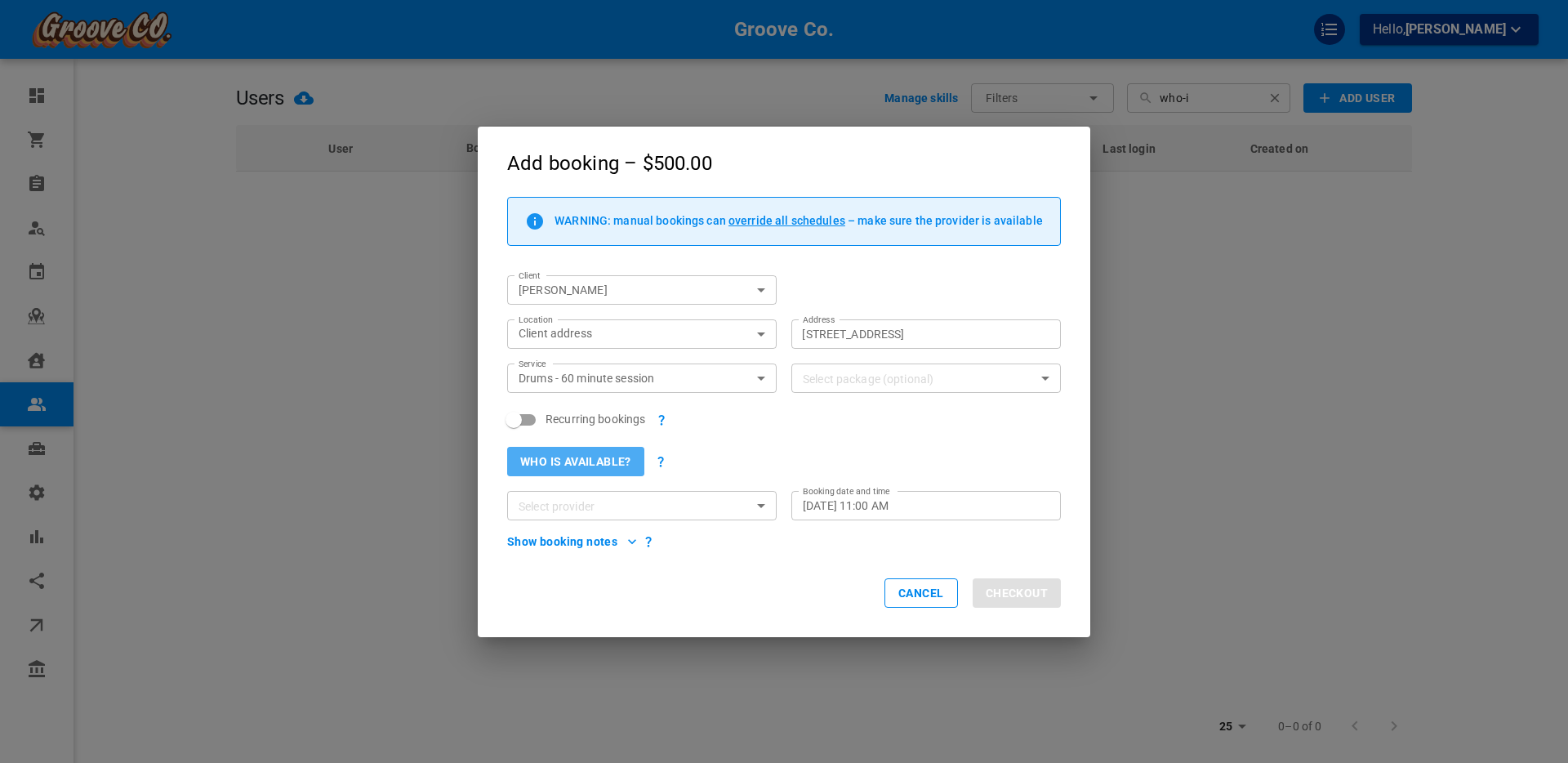
click at [581, 460] on button "Who is available?" at bounding box center [575, 461] width 137 height 29
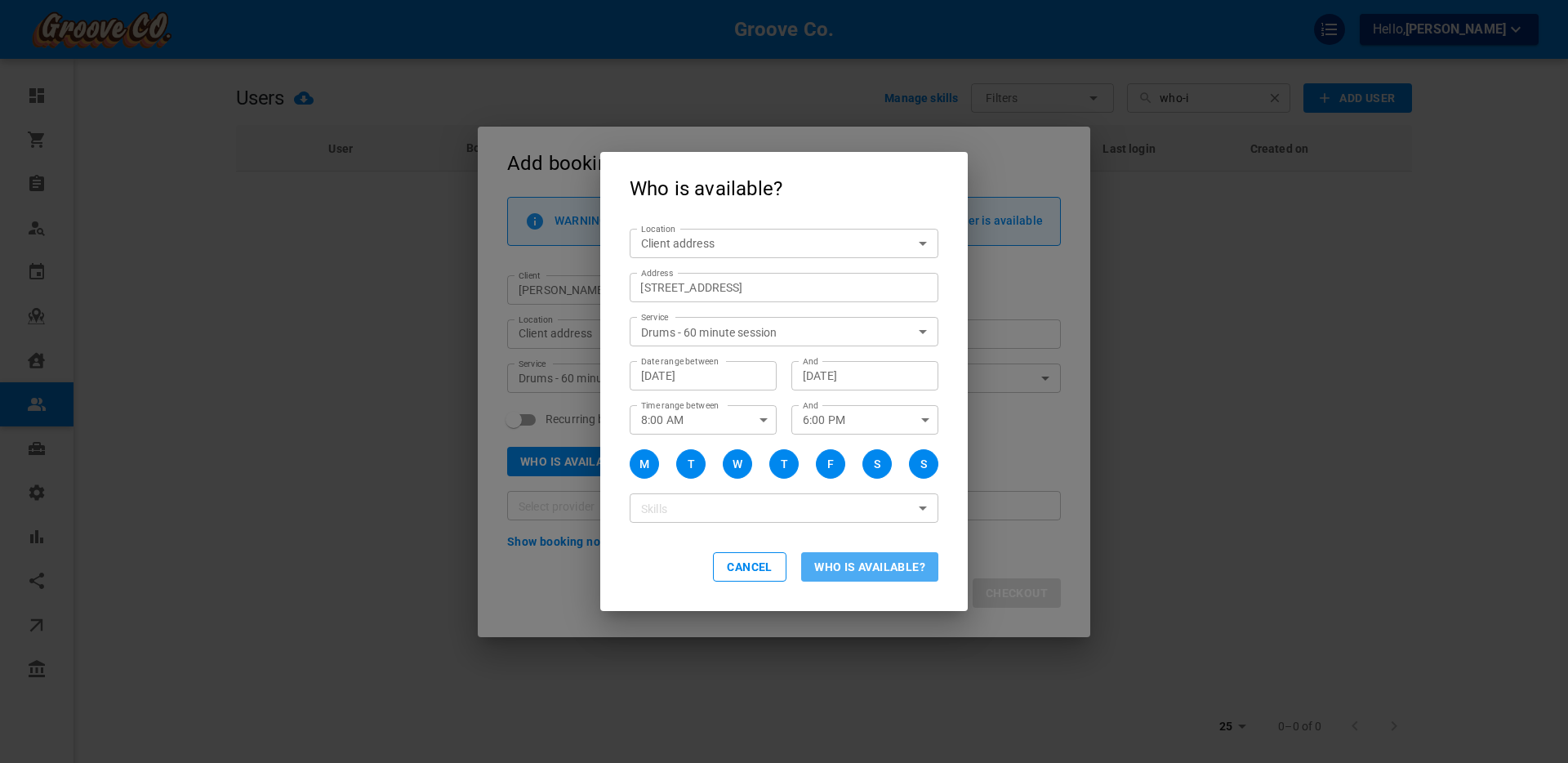
click at [858, 564] on button "Who is available?" at bounding box center [869, 566] width 137 height 29
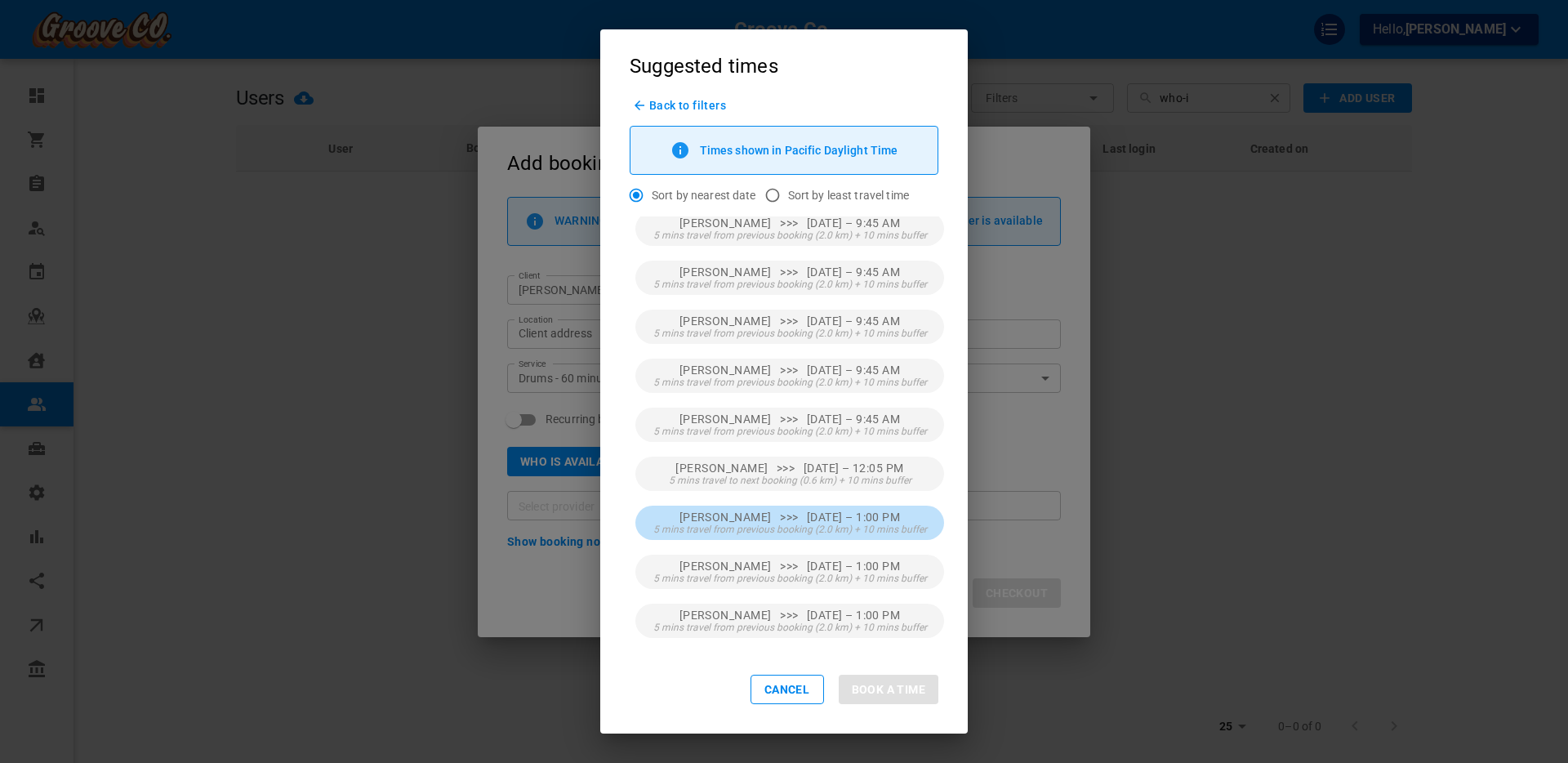
scroll to position [14, 0]
